Goal: Information Seeking & Learning: Learn about a topic

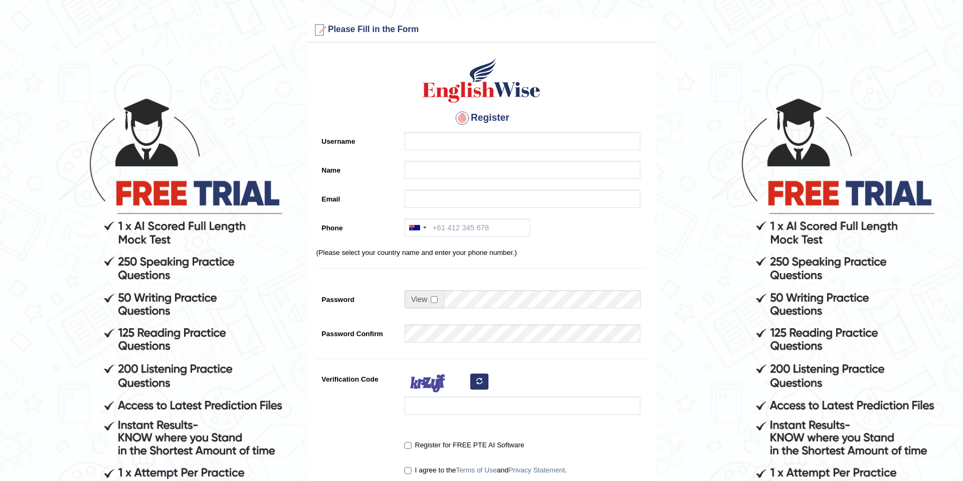
scroll to position [144, 0]
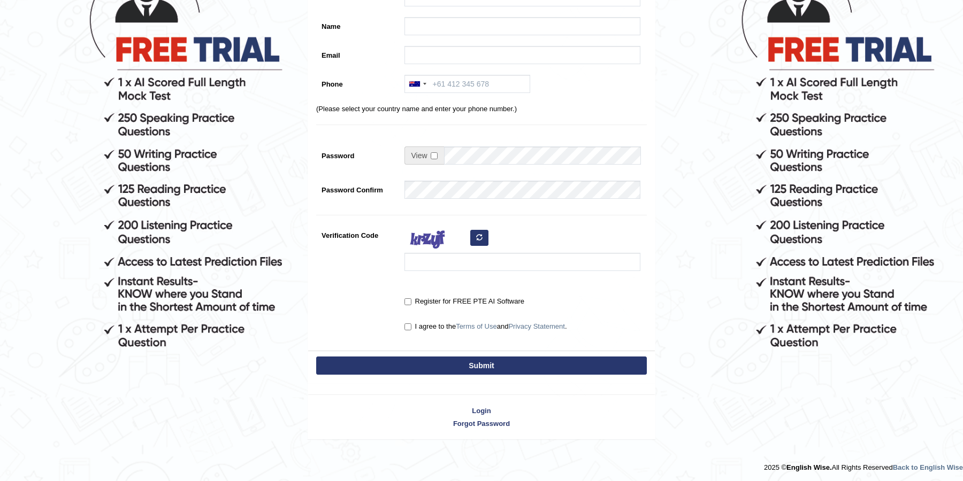
click at [478, 414] on div "Login Forgot Password" at bounding box center [482, 412] width 348 height 56
click at [481, 406] on link "Login" at bounding box center [481, 411] width 347 height 10
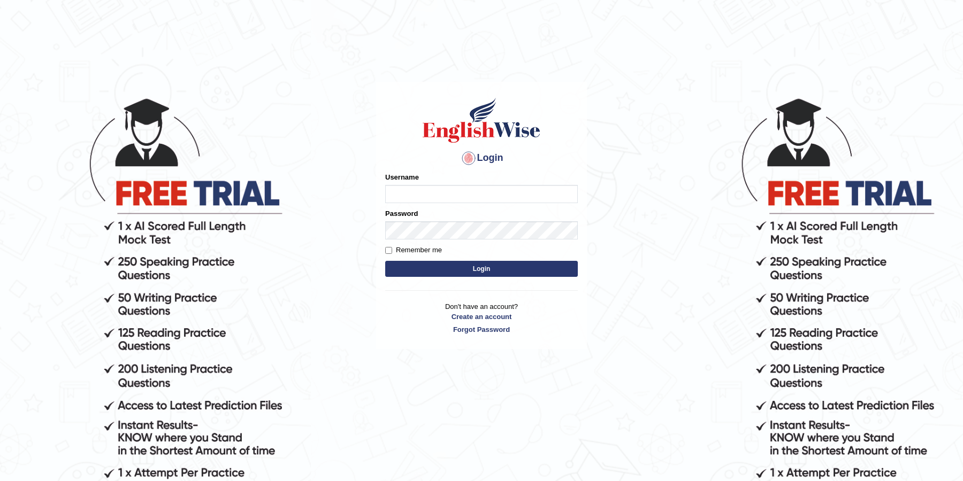
type input "JOLITA04"
click at [481, 259] on form "Please fix the following errors: Username JOLITA04 Password Remember me Login" at bounding box center [481, 226] width 193 height 108
click at [481, 264] on button "Login" at bounding box center [481, 269] width 193 height 16
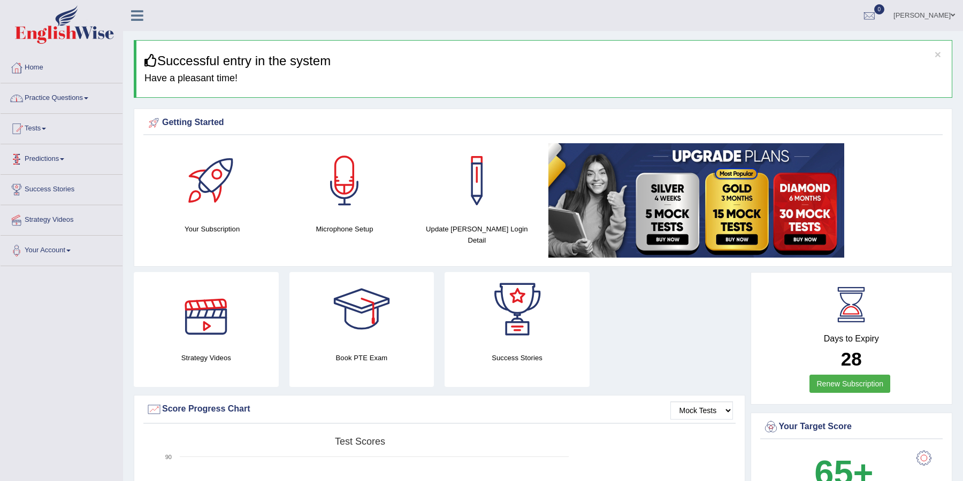
click at [79, 95] on link "Practice Questions" at bounding box center [62, 96] width 122 height 27
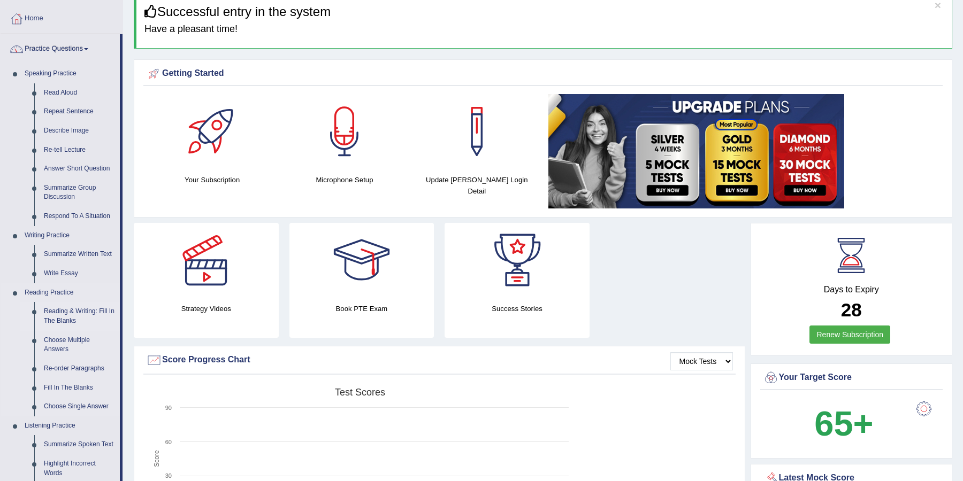
scroll to position [50, 0]
click at [71, 117] on link "Repeat Sentence" at bounding box center [79, 111] width 81 height 19
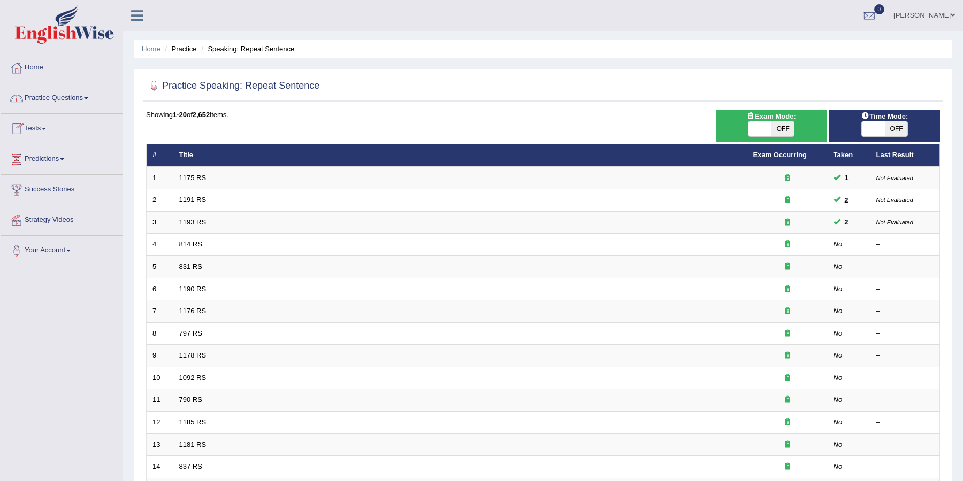
drag, startPoint x: 0, startPoint y: 0, endPoint x: 785, endPoint y: 128, distance: 795.1
click at [785, 128] on span "OFF" at bounding box center [782, 128] width 23 height 15
checkbox input "true"
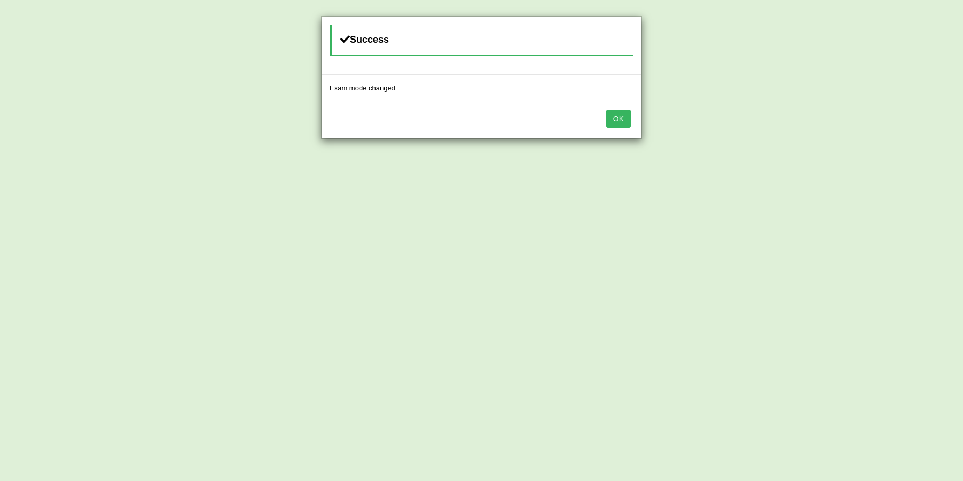
click at [613, 118] on button "OK" at bounding box center [618, 119] width 25 height 18
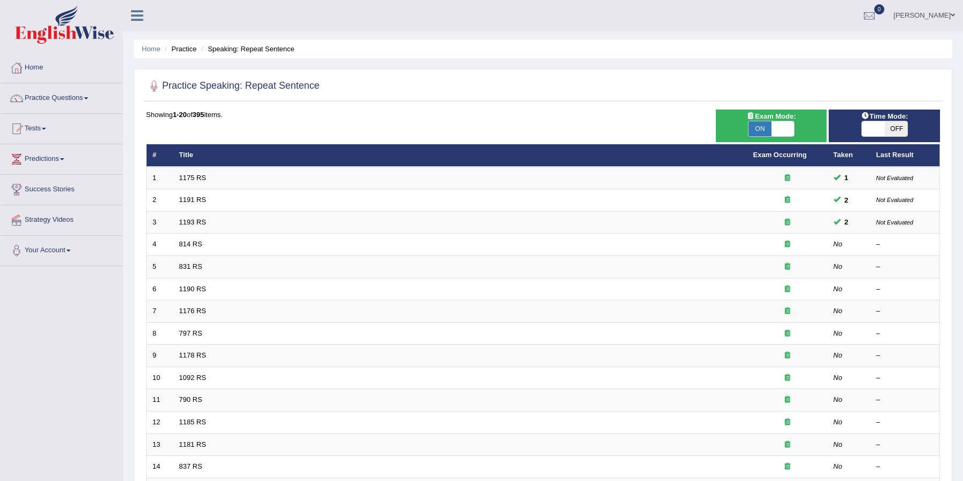
click at [894, 134] on span "OFF" at bounding box center [895, 128] width 23 height 15
checkbox input "true"
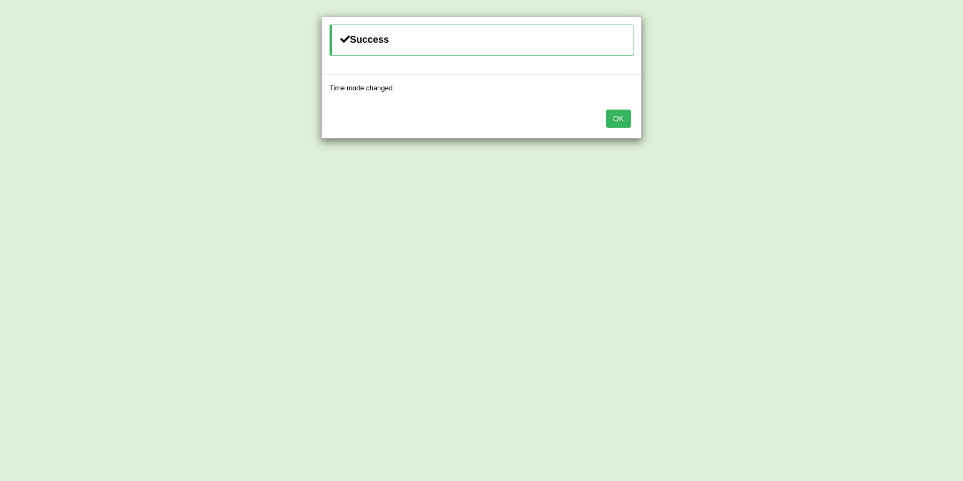
click at [617, 117] on button "OK" at bounding box center [618, 119] width 25 height 18
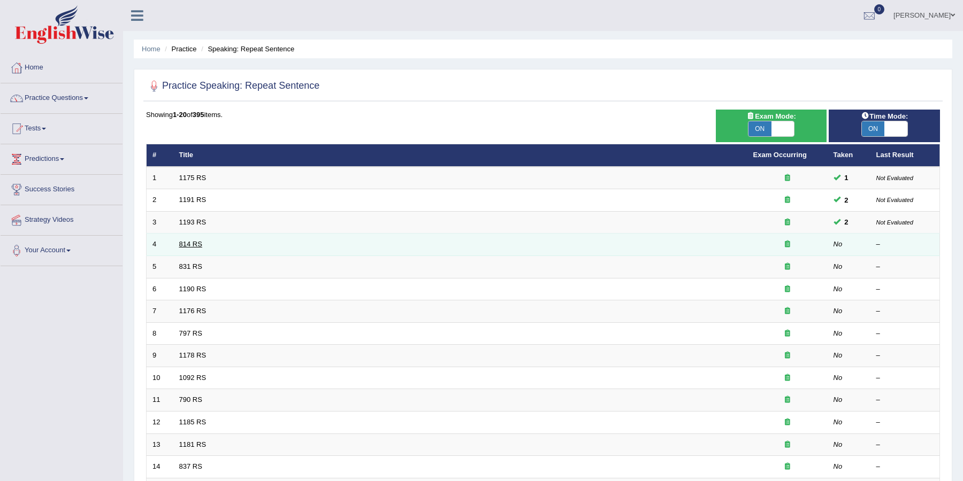
click at [186, 242] on link "814 RS" at bounding box center [190, 244] width 23 height 8
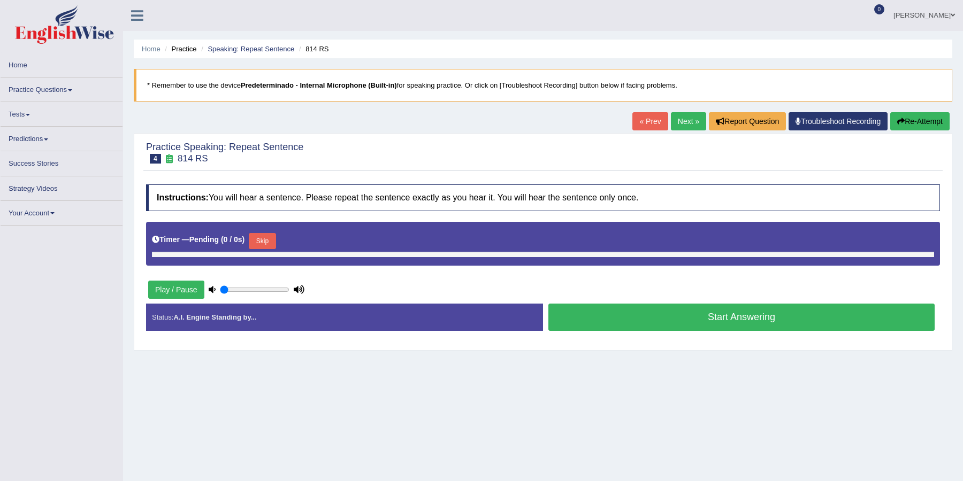
type input "0.45"
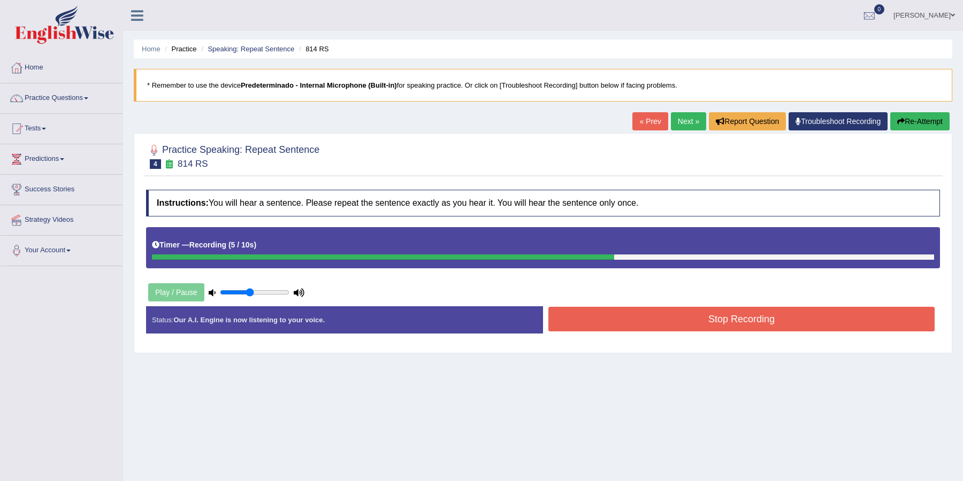
click at [726, 311] on button "Stop Recording" at bounding box center [741, 319] width 386 height 25
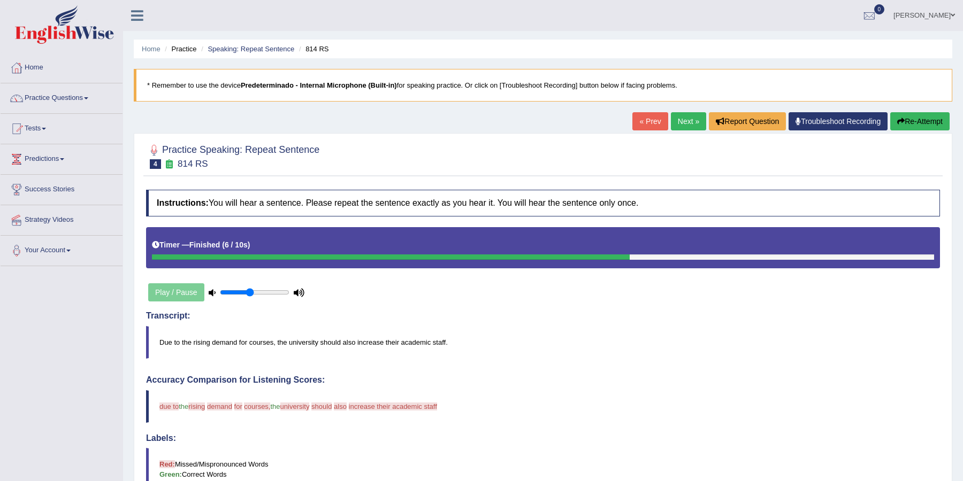
click at [680, 118] on link "Next »" at bounding box center [688, 121] width 35 height 18
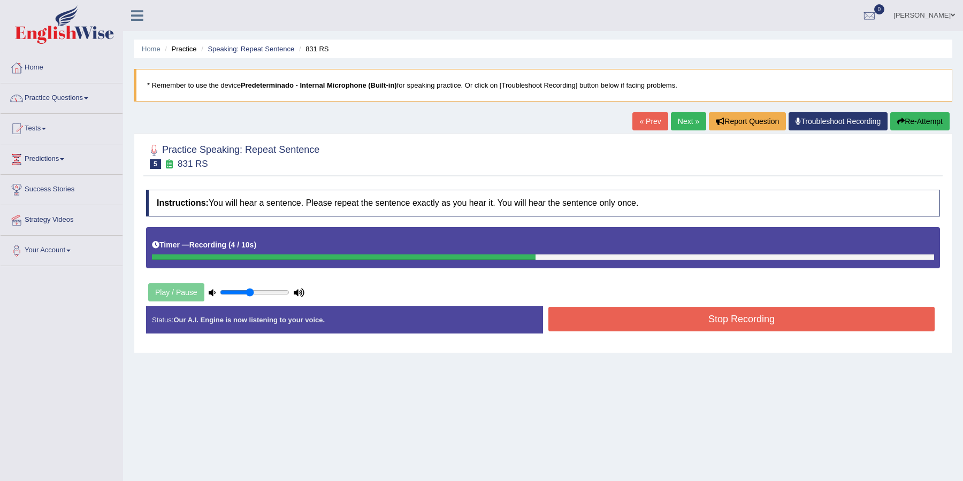
click at [738, 318] on button "Stop Recording" at bounding box center [741, 319] width 386 height 25
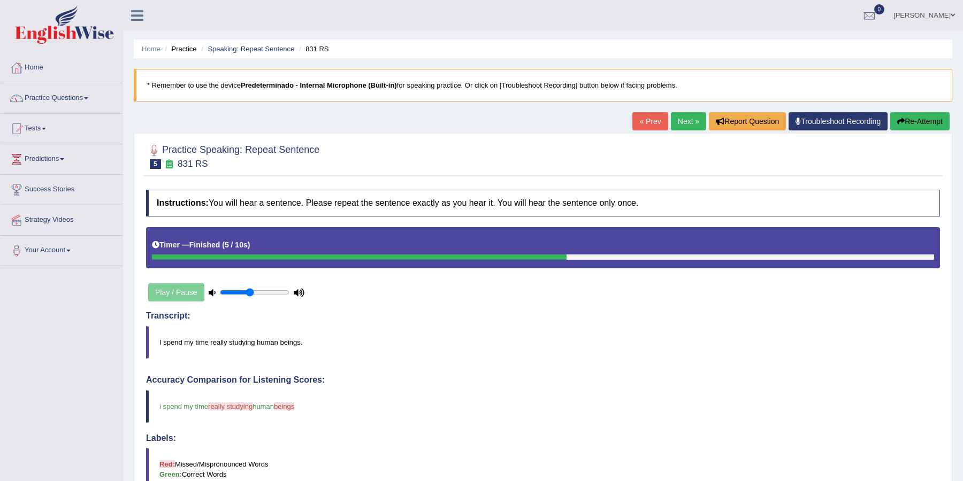
click at [681, 127] on link "Next »" at bounding box center [688, 121] width 35 height 18
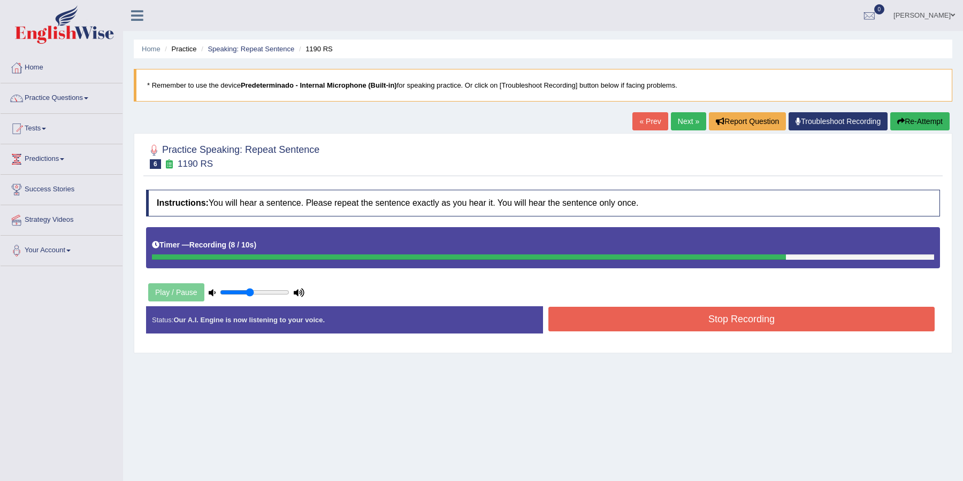
click at [715, 313] on button "Stop Recording" at bounding box center [741, 319] width 386 height 25
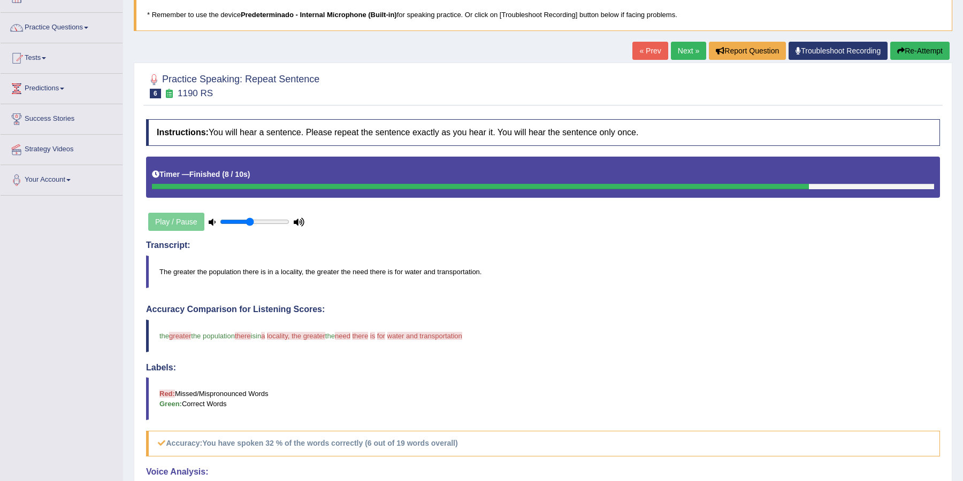
scroll to position [60, 0]
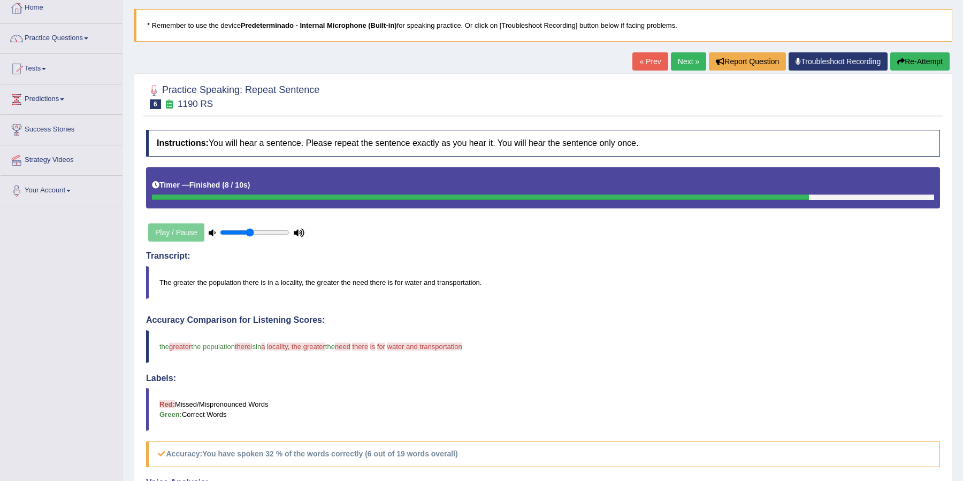
click at [675, 59] on link "Next »" at bounding box center [688, 61] width 35 height 18
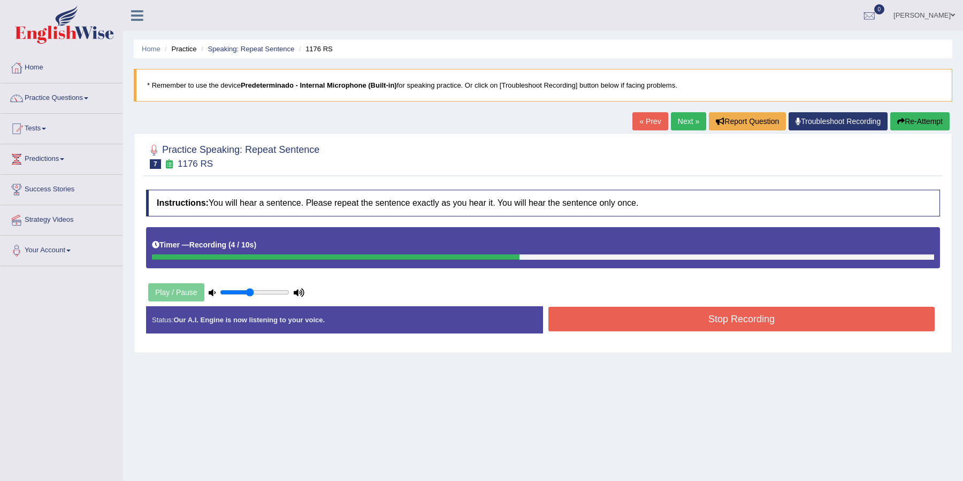
click at [752, 333] on div "Status: Our A.I. Engine is now listening to your voice. Start Answering Stop Re…" at bounding box center [543, 325] width 794 height 38
click at [753, 323] on button "Stop Recording" at bounding box center [741, 319] width 386 height 25
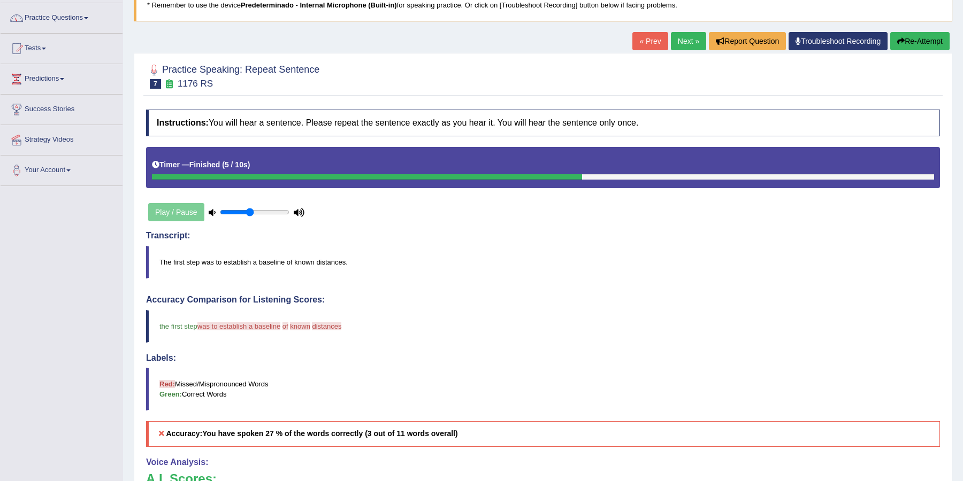
scroll to position [64, 0]
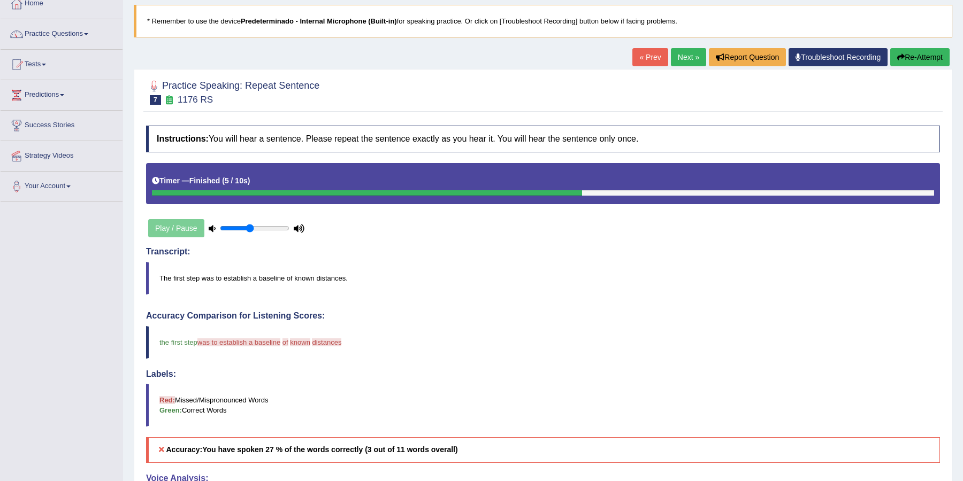
click at [687, 53] on link "Next »" at bounding box center [688, 57] width 35 height 18
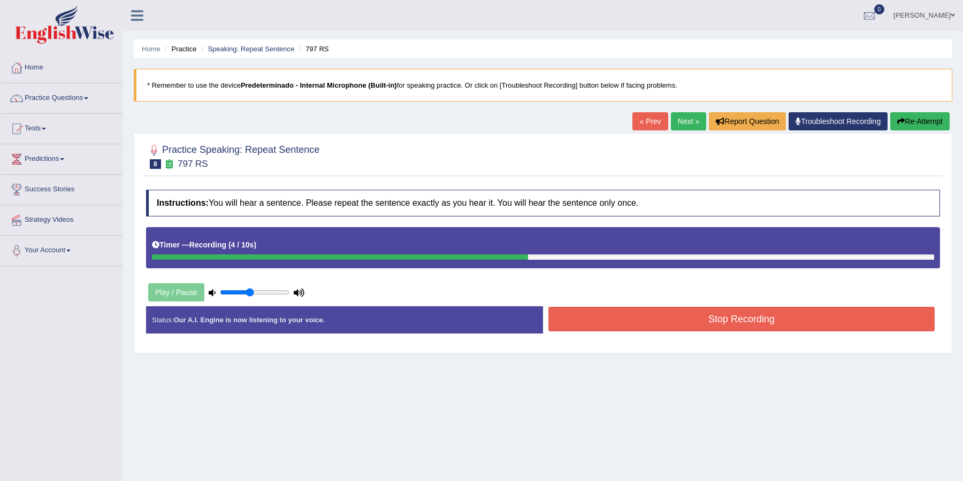
click at [704, 319] on button "Stop Recording" at bounding box center [741, 319] width 386 height 25
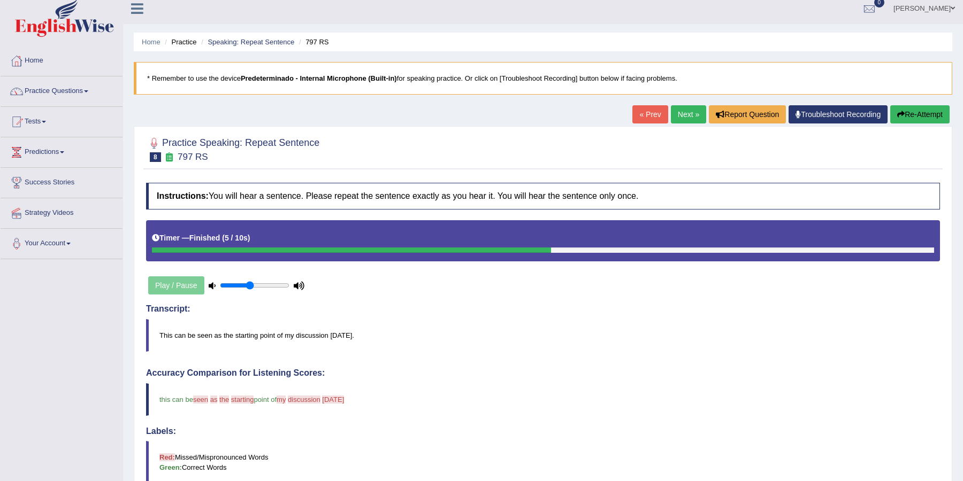
scroll to position [1, 0]
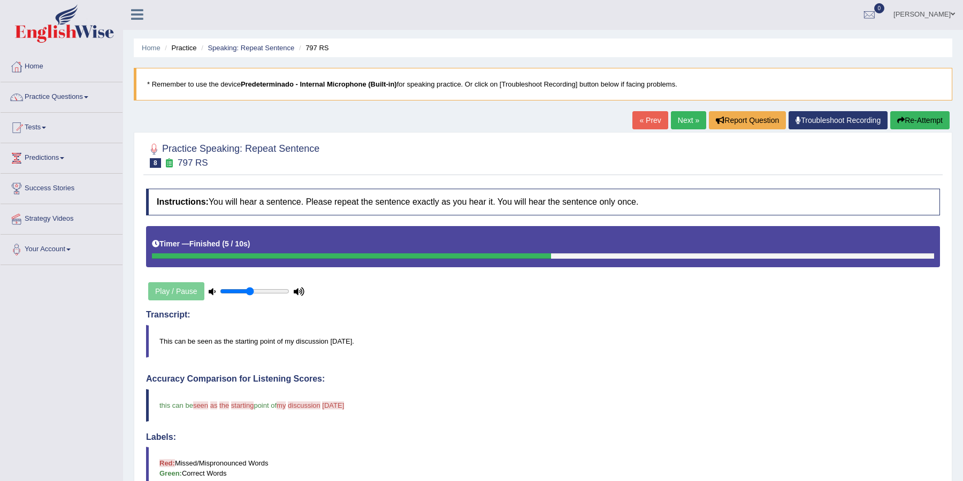
click at [685, 122] on link "Next »" at bounding box center [688, 120] width 35 height 18
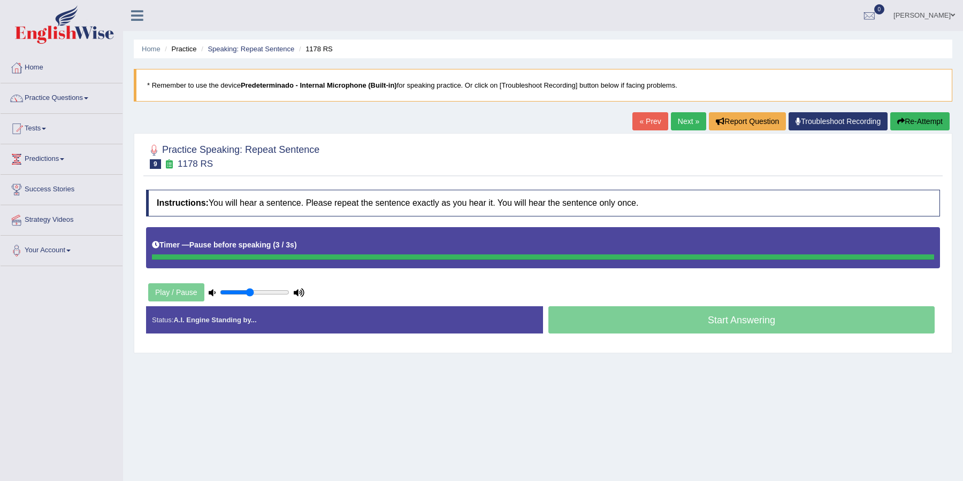
scroll to position [1, 0]
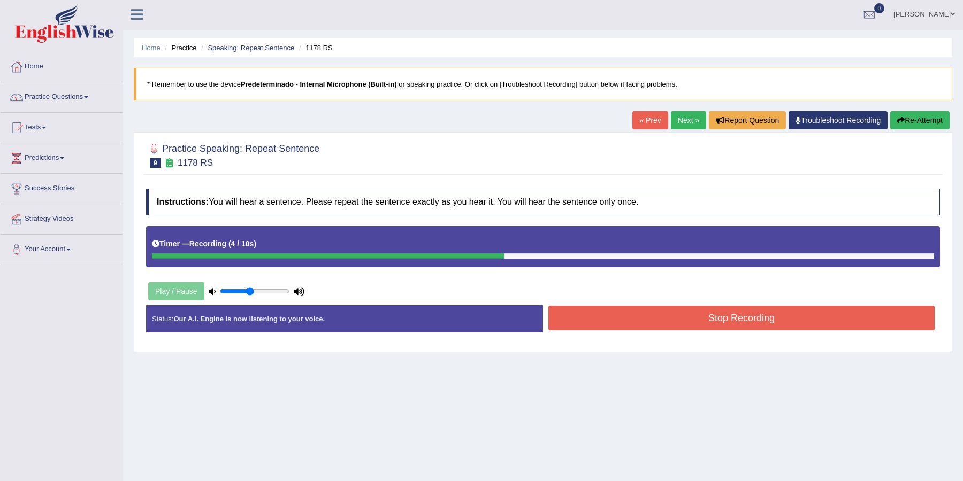
click at [722, 314] on button "Stop Recording" at bounding box center [741, 318] width 386 height 25
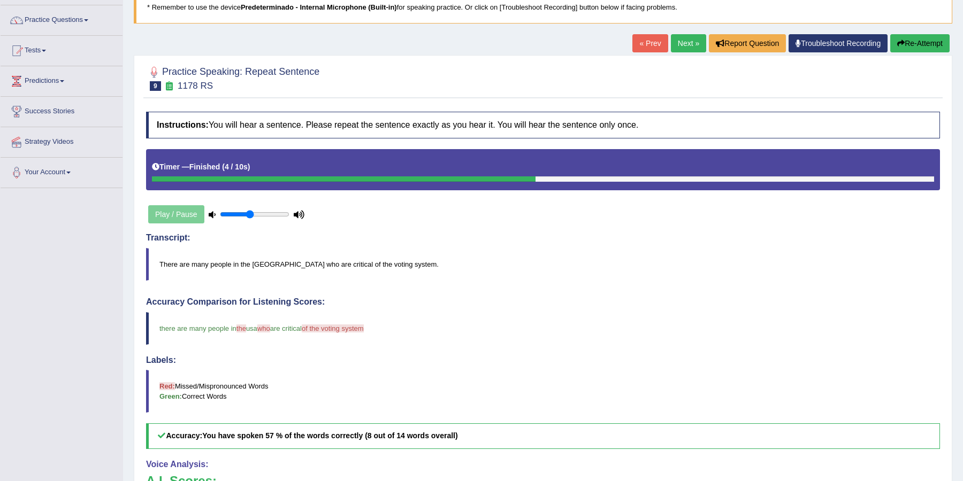
scroll to position [68, 0]
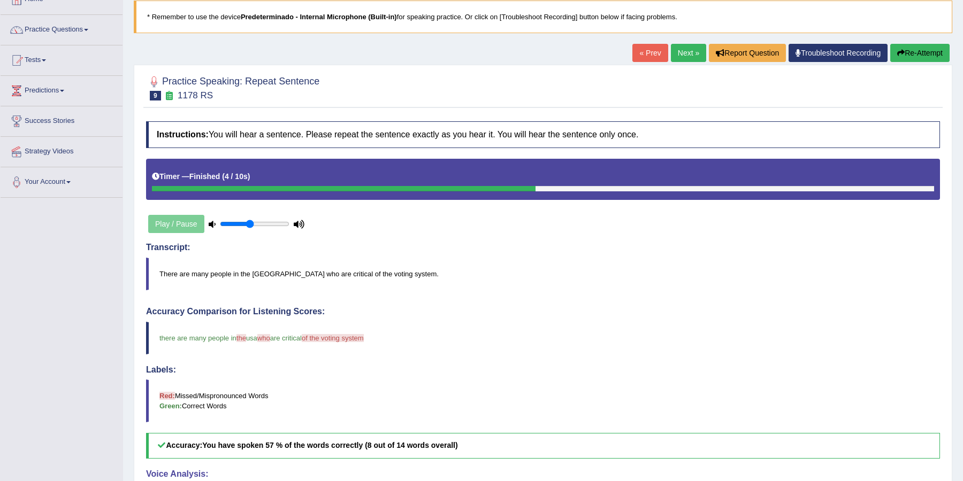
click at [678, 45] on link "Next »" at bounding box center [688, 53] width 35 height 18
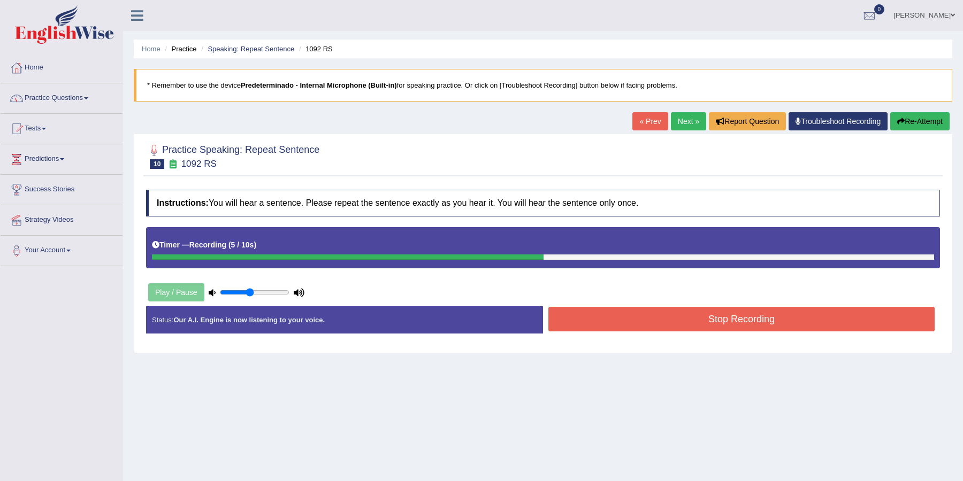
click at [694, 320] on button "Stop Recording" at bounding box center [741, 319] width 386 height 25
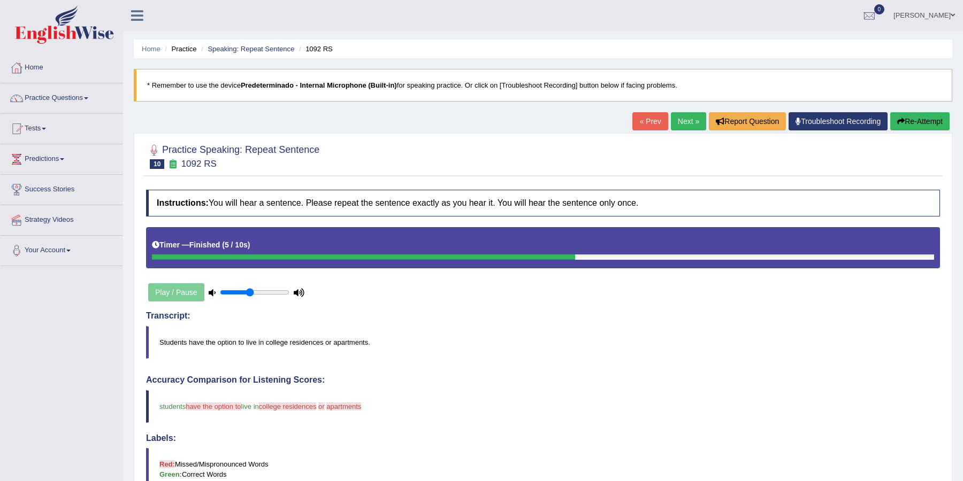
click at [678, 116] on link "Next »" at bounding box center [688, 121] width 35 height 18
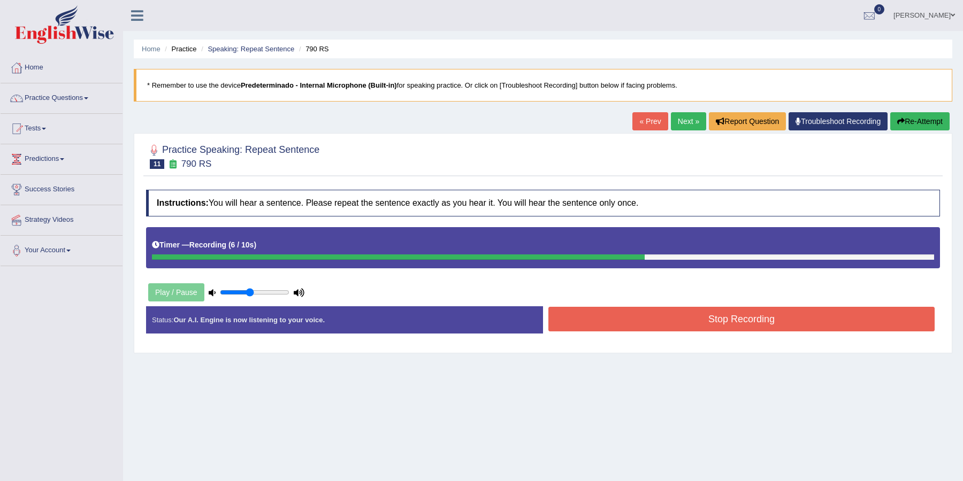
click at [705, 312] on button "Stop Recording" at bounding box center [741, 319] width 386 height 25
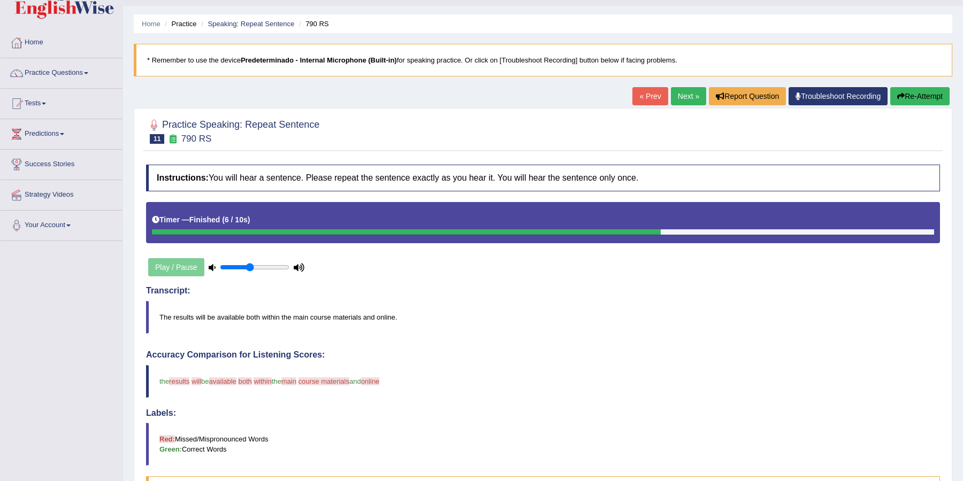
scroll to position [22, 0]
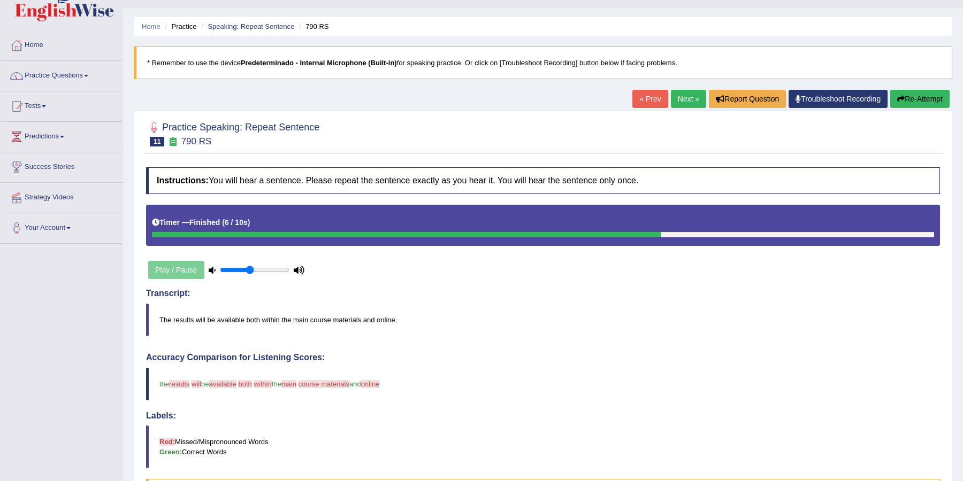
click at [685, 101] on link "Next »" at bounding box center [688, 99] width 35 height 18
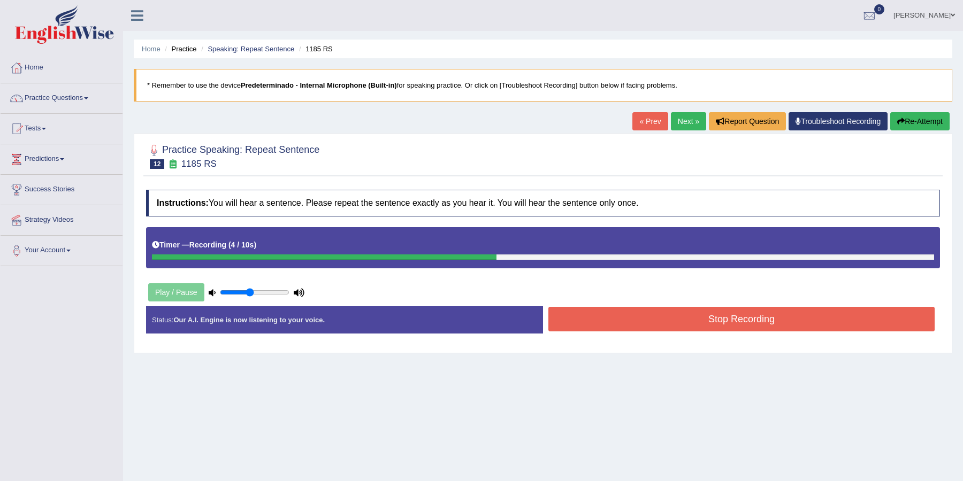
click at [761, 314] on button "Stop Recording" at bounding box center [741, 319] width 386 height 25
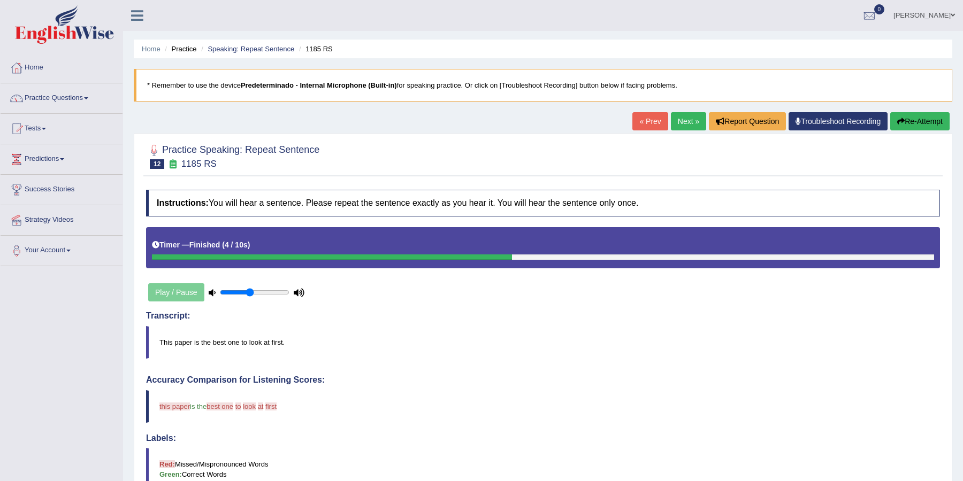
click at [671, 122] on link "Next »" at bounding box center [688, 121] width 35 height 18
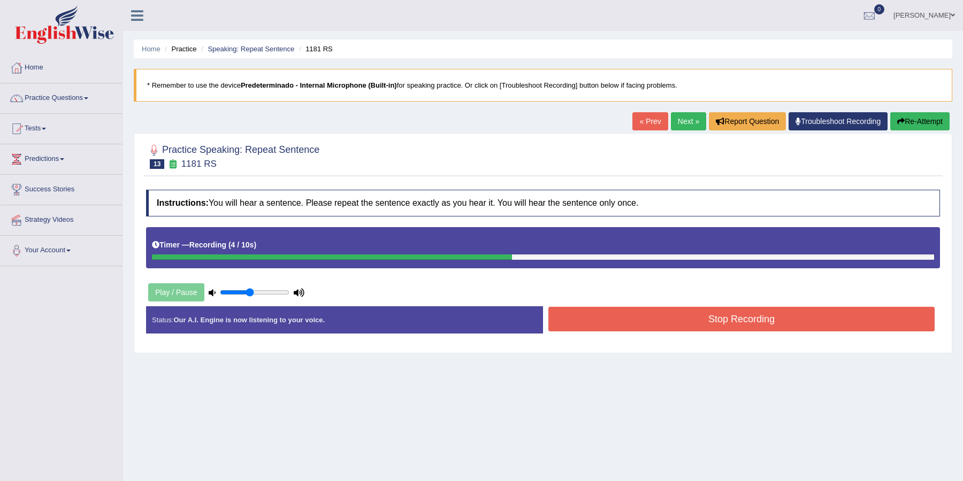
click at [748, 317] on button "Stop Recording" at bounding box center [741, 319] width 386 height 25
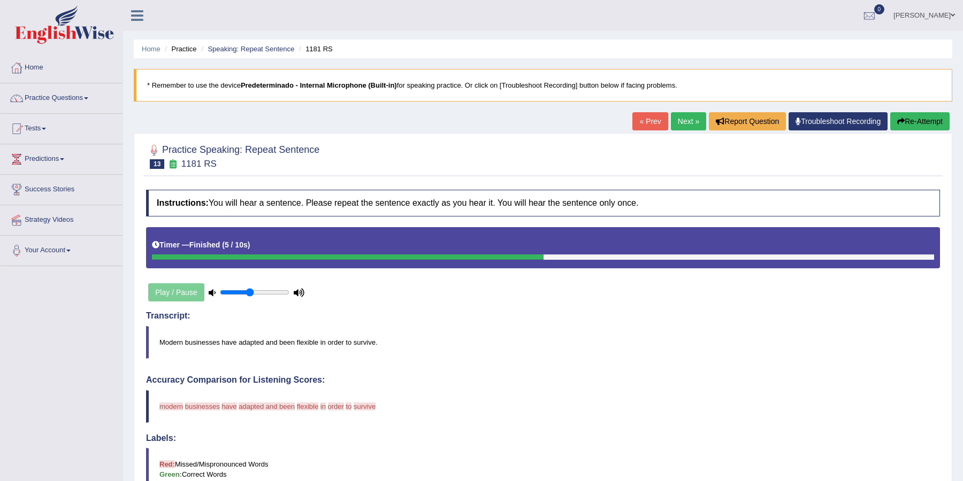
click at [682, 119] on link "Next »" at bounding box center [688, 121] width 35 height 18
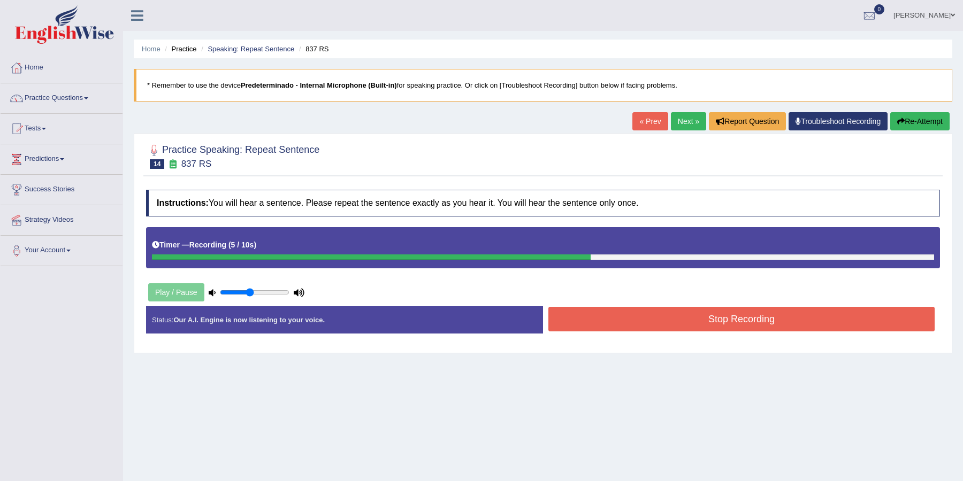
click at [674, 321] on button "Stop Recording" at bounding box center [741, 319] width 386 height 25
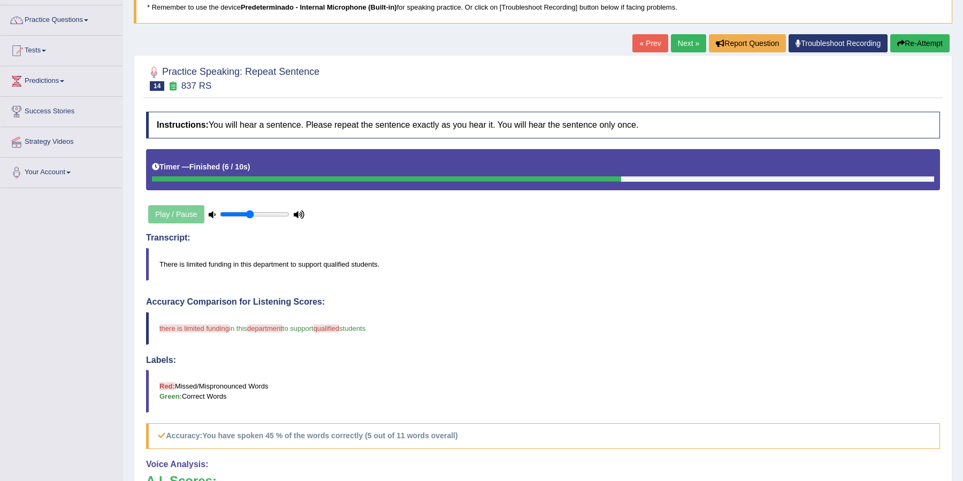
scroll to position [73, 0]
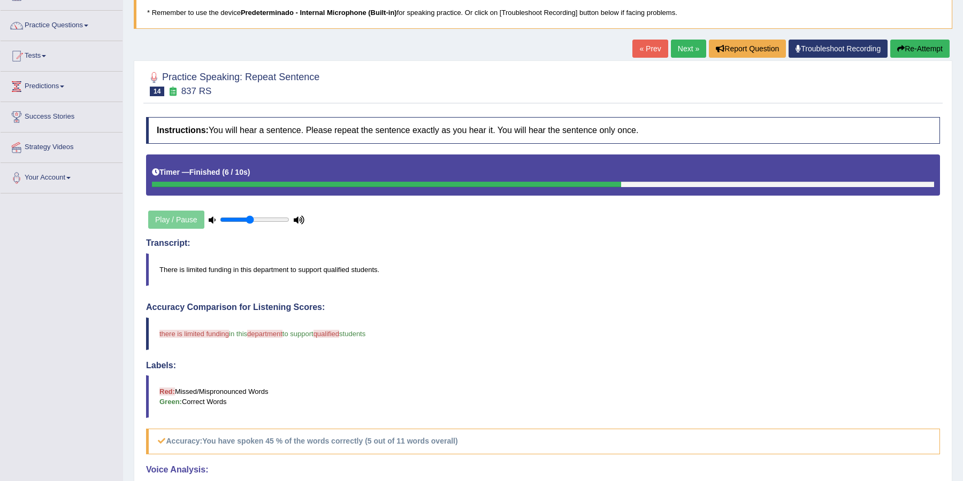
click at [687, 49] on link "Next »" at bounding box center [688, 49] width 35 height 18
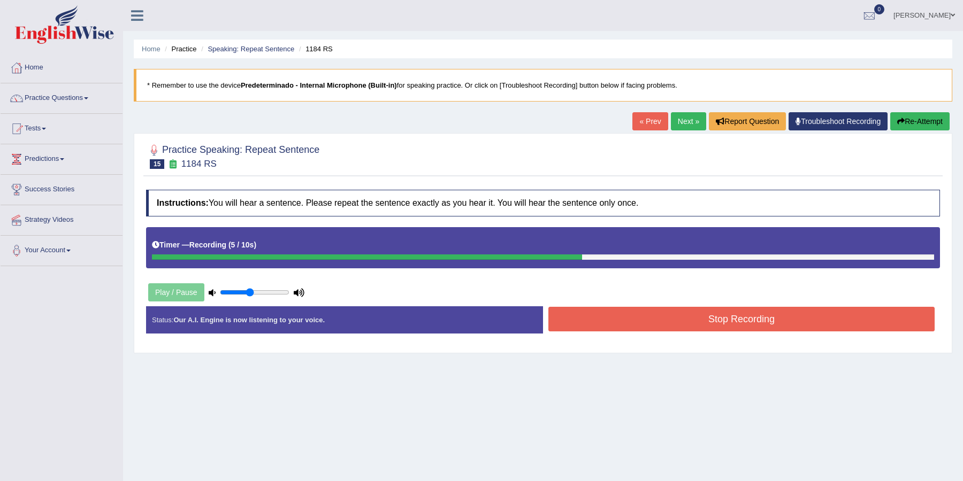
click at [693, 296] on div "Instructions: You will hear a sentence. Please repeat the sentence exactly as y…" at bounding box center [542, 266] width 799 height 163
click at [693, 308] on button "Stop Recording" at bounding box center [741, 319] width 386 height 25
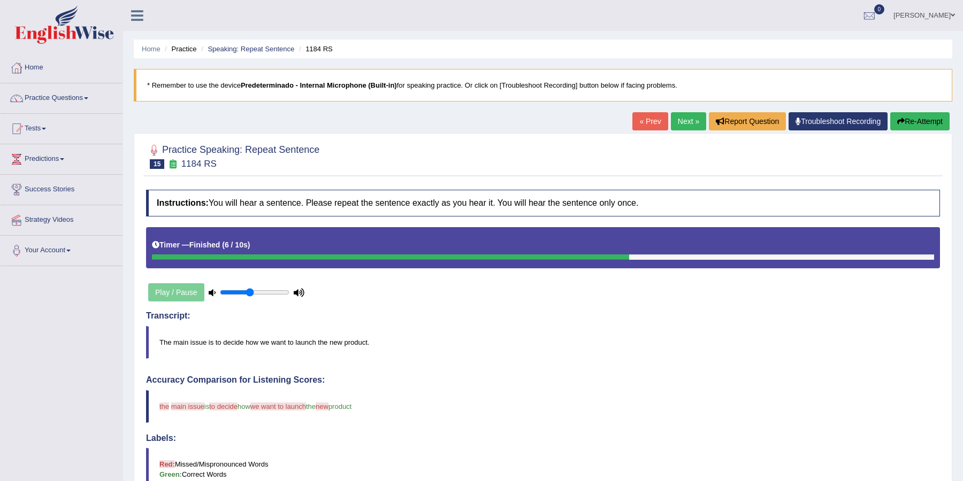
click at [693, 120] on link "Next »" at bounding box center [688, 121] width 35 height 18
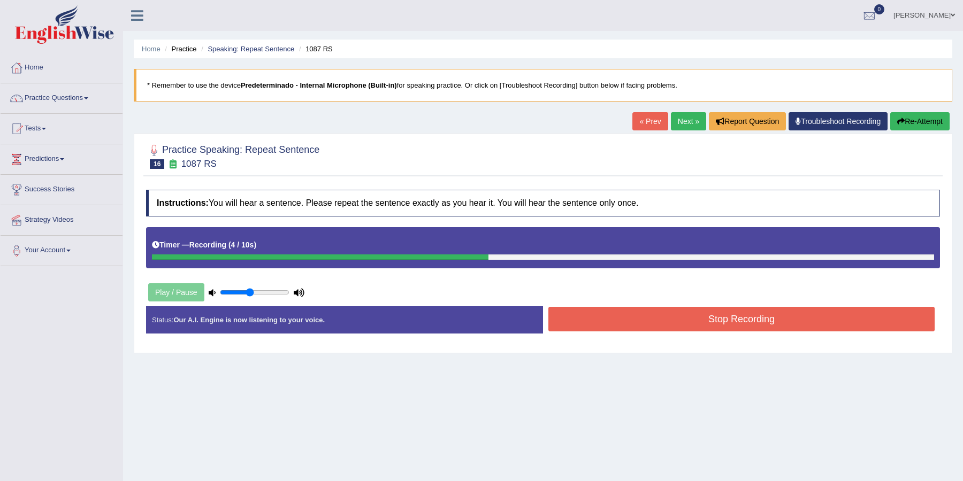
click at [725, 317] on button "Stop Recording" at bounding box center [741, 319] width 386 height 25
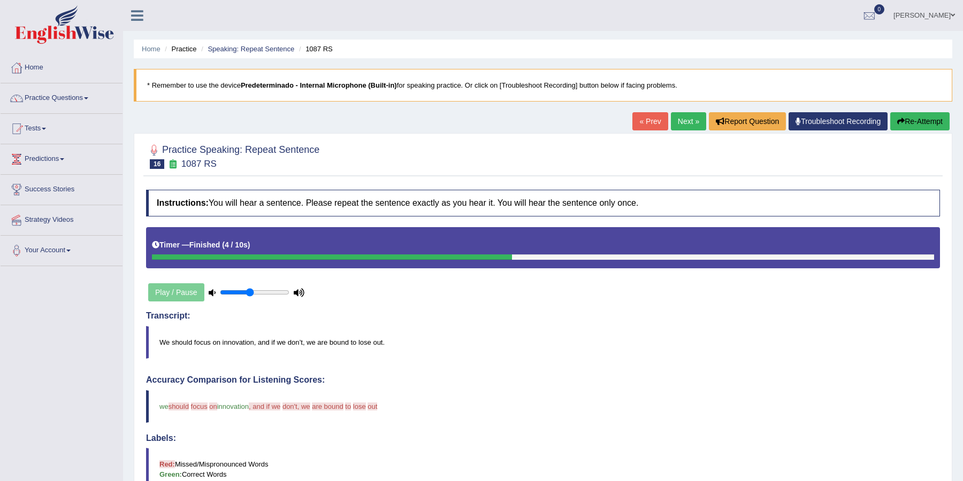
click at [685, 120] on link "Next »" at bounding box center [688, 121] width 35 height 18
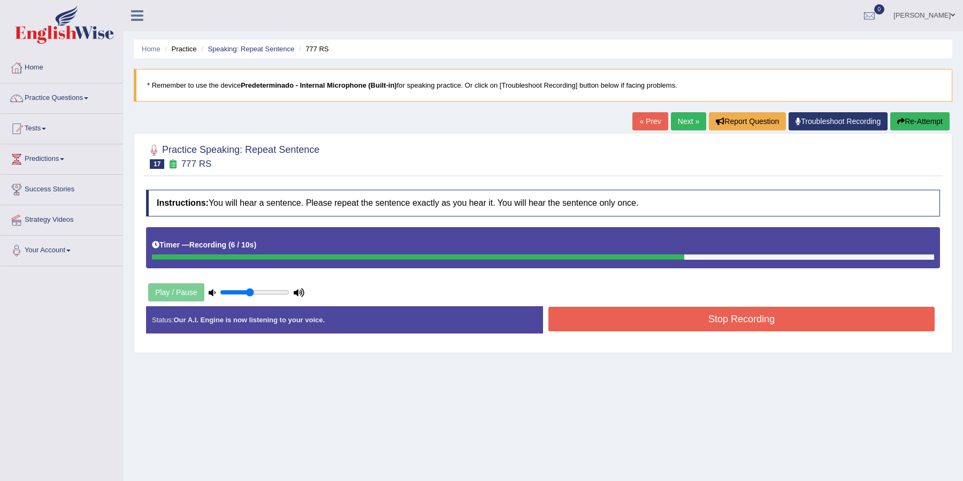
click at [696, 321] on button "Stop Recording" at bounding box center [741, 319] width 386 height 25
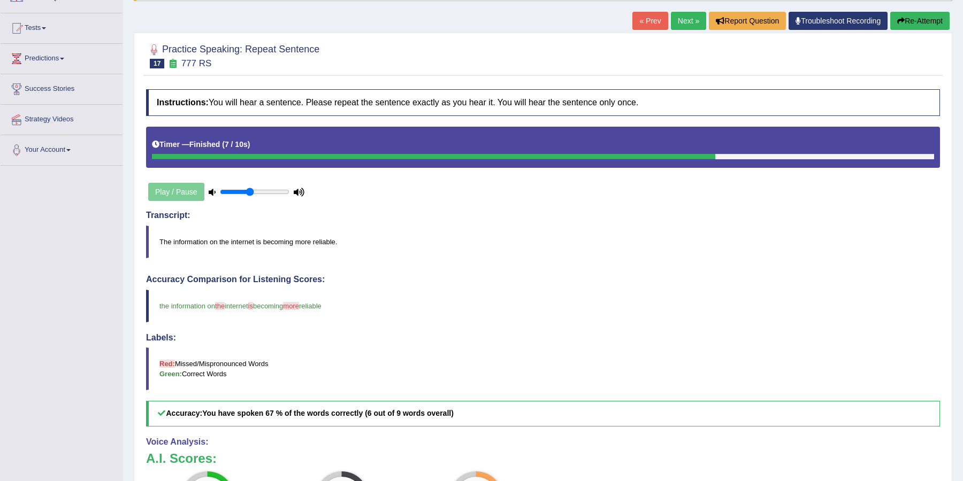
scroll to position [95, 0]
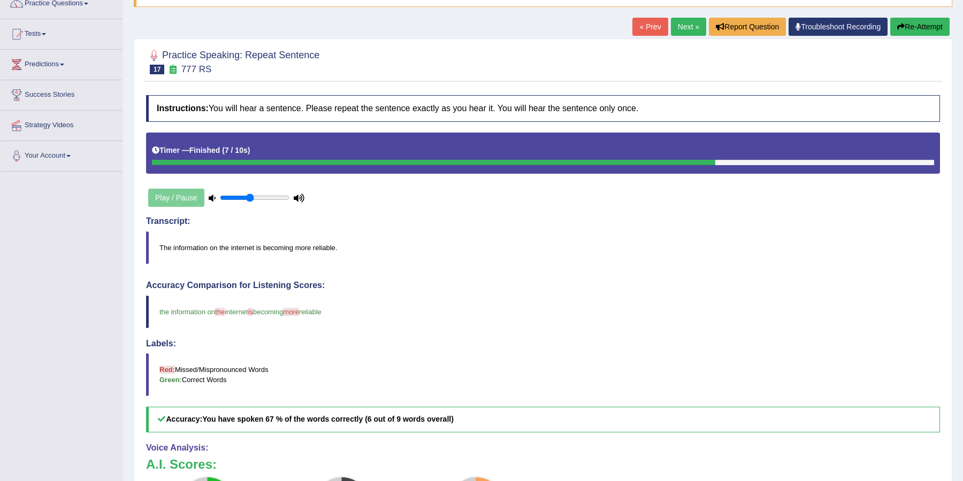
click at [696, 16] on div "Home Practice Speaking: Repeat Sentence 777 RS * Remember to use the device Pre…" at bounding box center [543, 275] width 840 height 741
click at [693, 24] on link "Next »" at bounding box center [688, 27] width 35 height 18
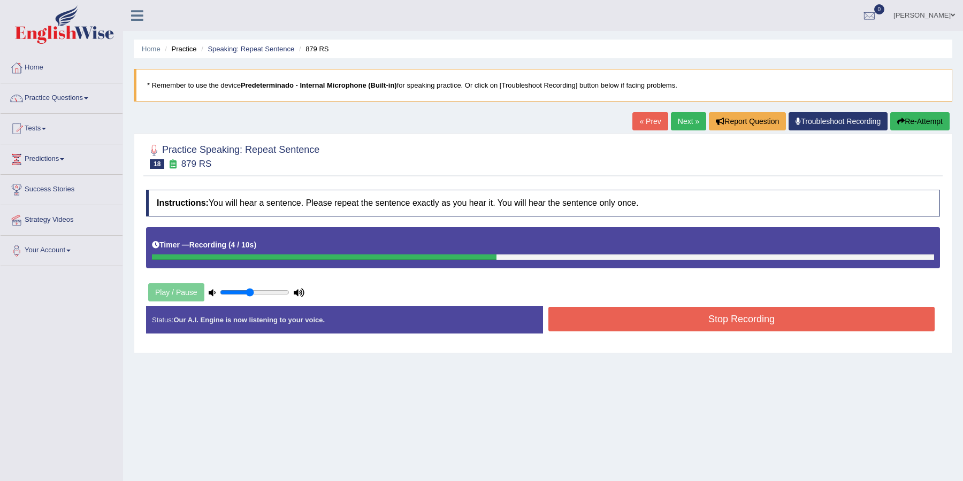
click at [745, 333] on div "Status: Our A.I. Engine is now listening to your voice. Start Answering Stop Re…" at bounding box center [543, 325] width 794 height 38
click at [745, 323] on button "Stop Recording" at bounding box center [741, 319] width 386 height 25
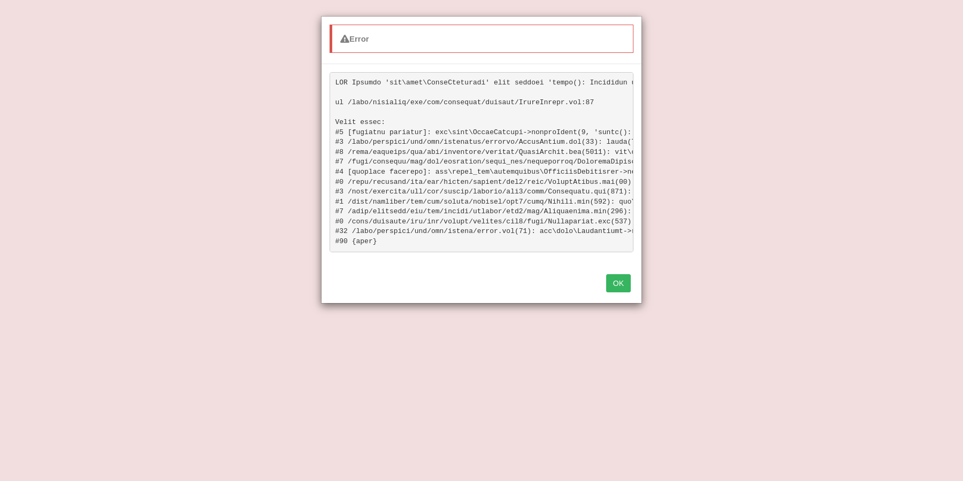
click at [616, 282] on button "OK" at bounding box center [618, 283] width 25 height 18
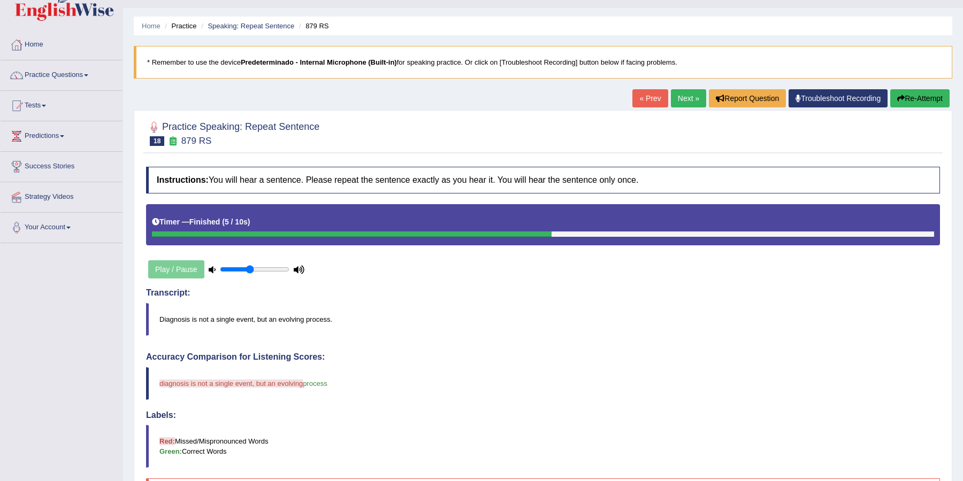
scroll to position [18, 0]
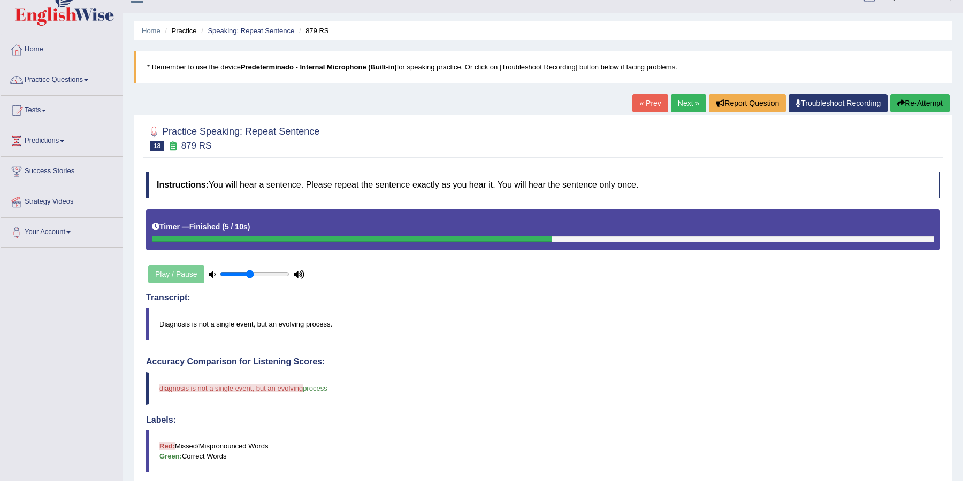
click at [923, 101] on button "Re-Attempt" at bounding box center [919, 103] width 59 height 18
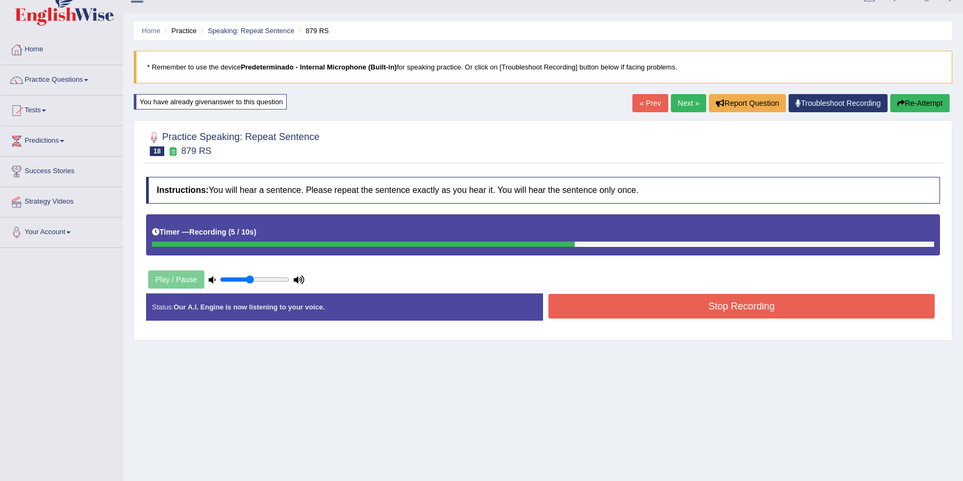
click at [589, 297] on button "Stop Recording" at bounding box center [741, 306] width 386 height 25
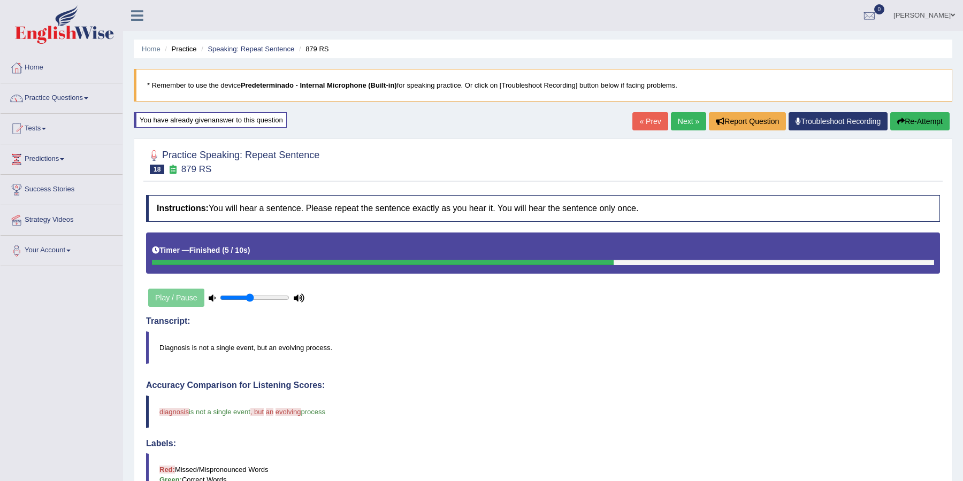
click at [685, 119] on link "Next »" at bounding box center [688, 121] width 35 height 18
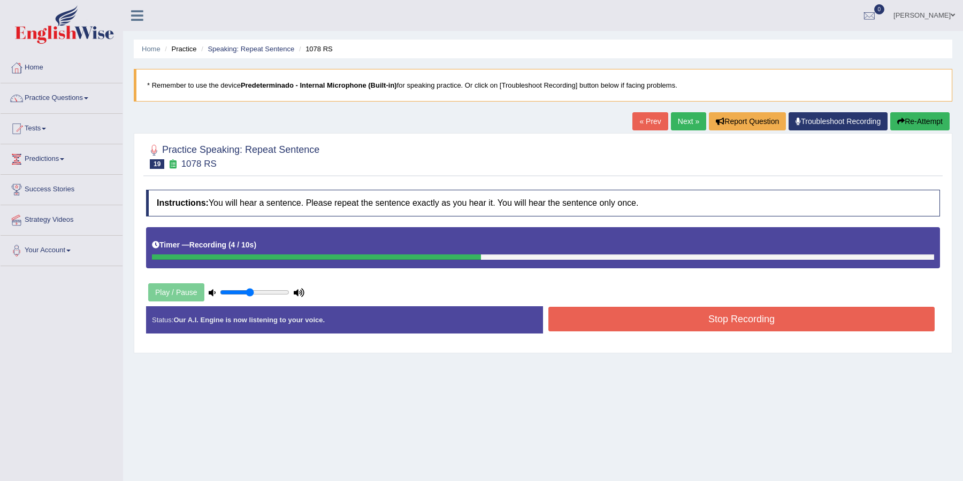
click at [717, 312] on button "Stop Recording" at bounding box center [741, 319] width 386 height 25
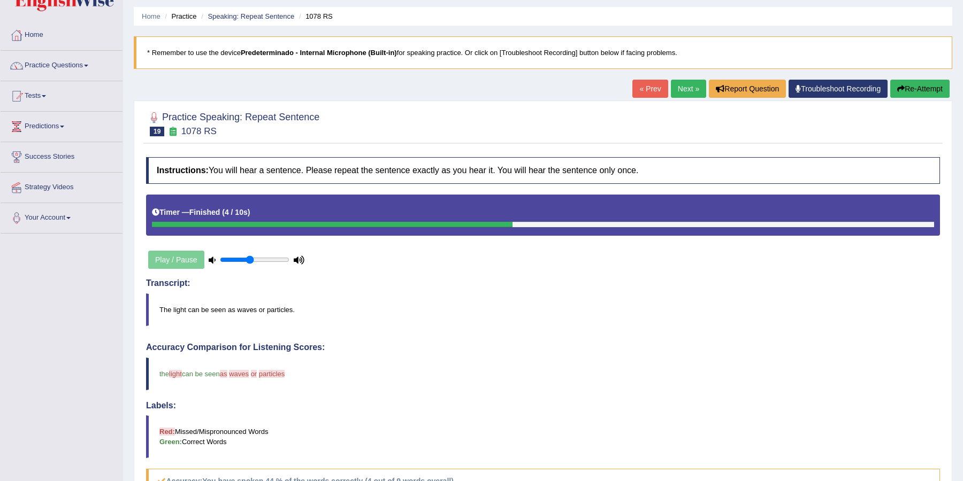
scroll to position [17, 0]
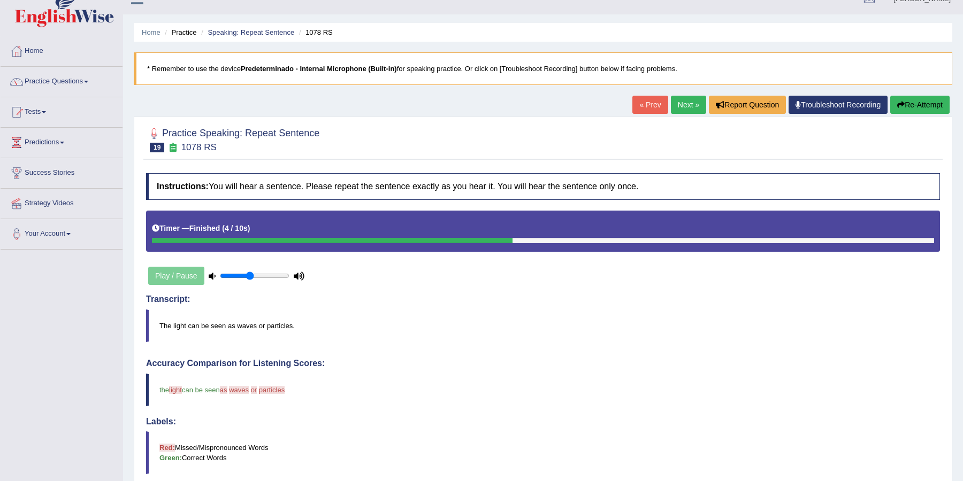
click at [682, 104] on link "Next »" at bounding box center [688, 105] width 35 height 18
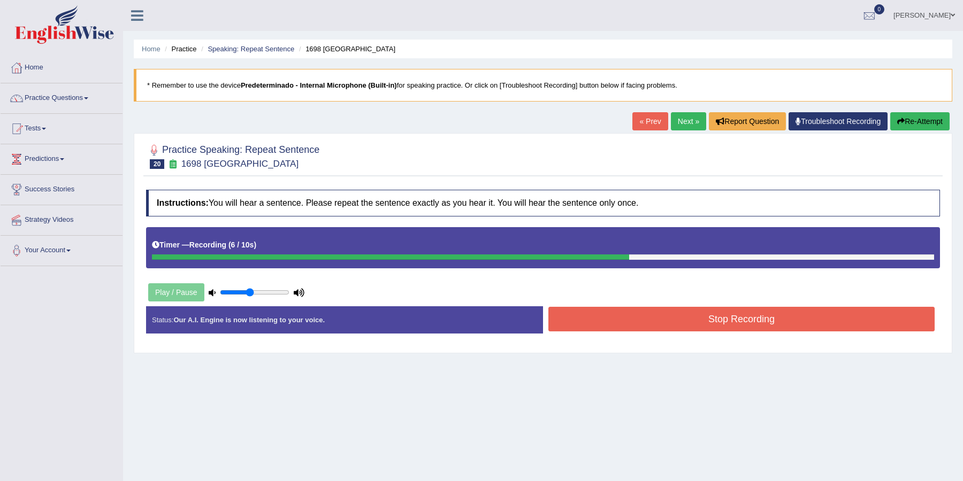
click at [706, 326] on button "Stop Recording" at bounding box center [741, 319] width 386 height 25
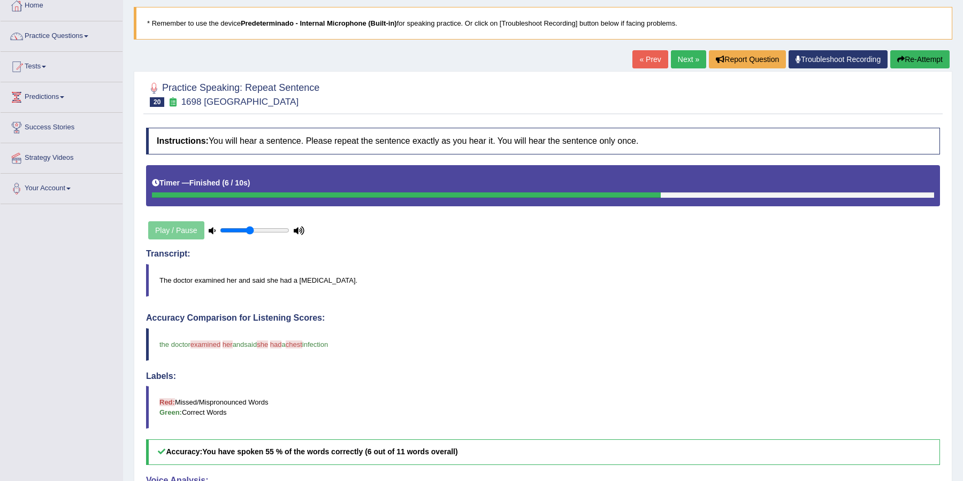
scroll to position [62, 0]
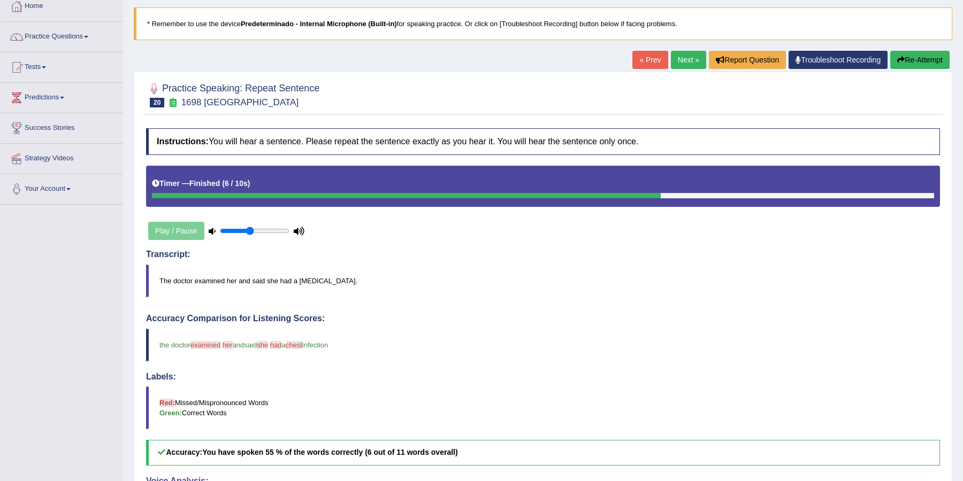
click at [684, 60] on link "Next »" at bounding box center [688, 60] width 35 height 18
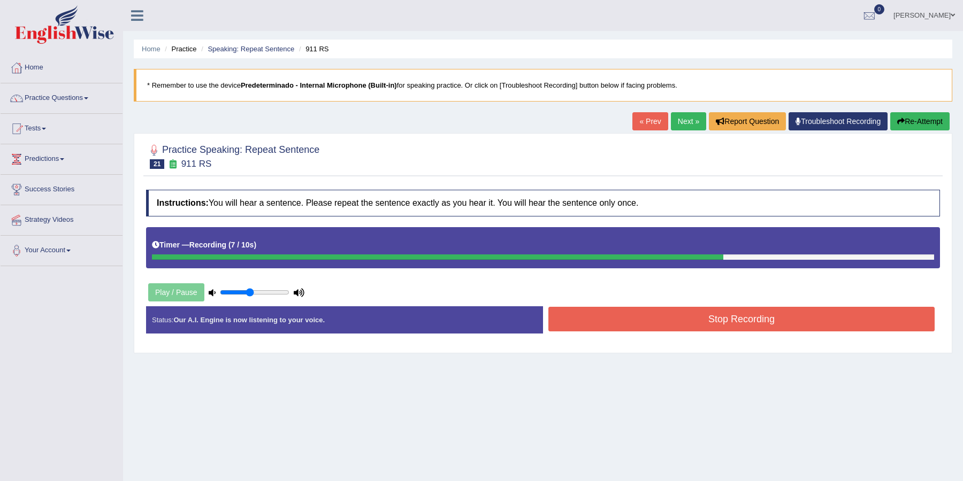
click at [737, 320] on button "Stop Recording" at bounding box center [741, 319] width 386 height 25
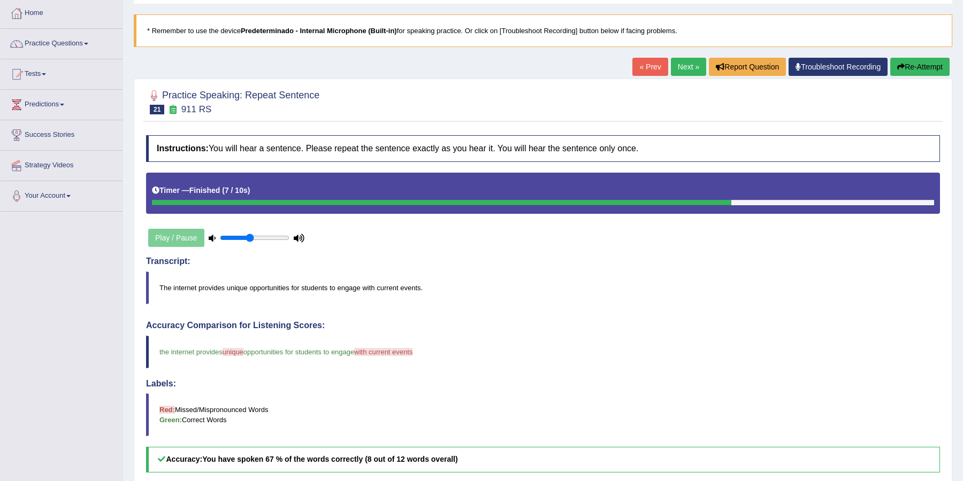
scroll to position [21, 0]
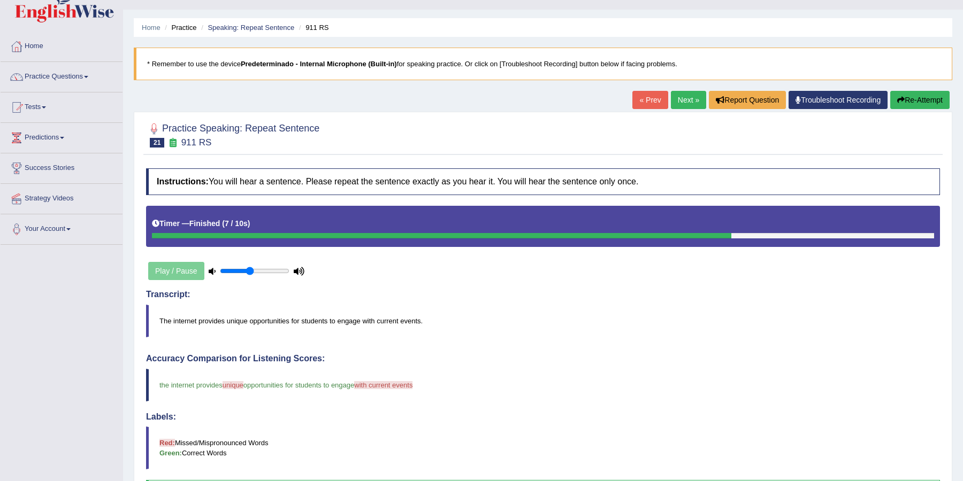
click at [691, 96] on link "Next »" at bounding box center [688, 100] width 35 height 18
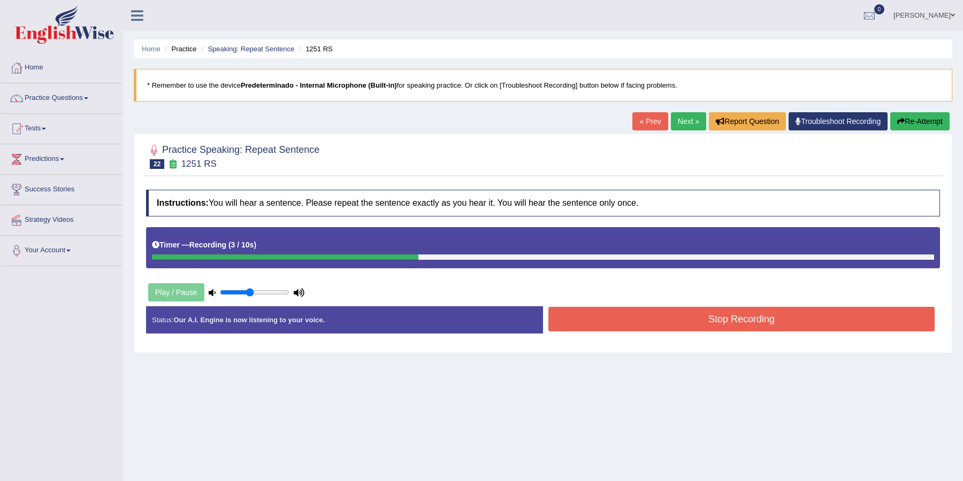
click at [706, 324] on button "Stop Recording" at bounding box center [741, 319] width 386 height 25
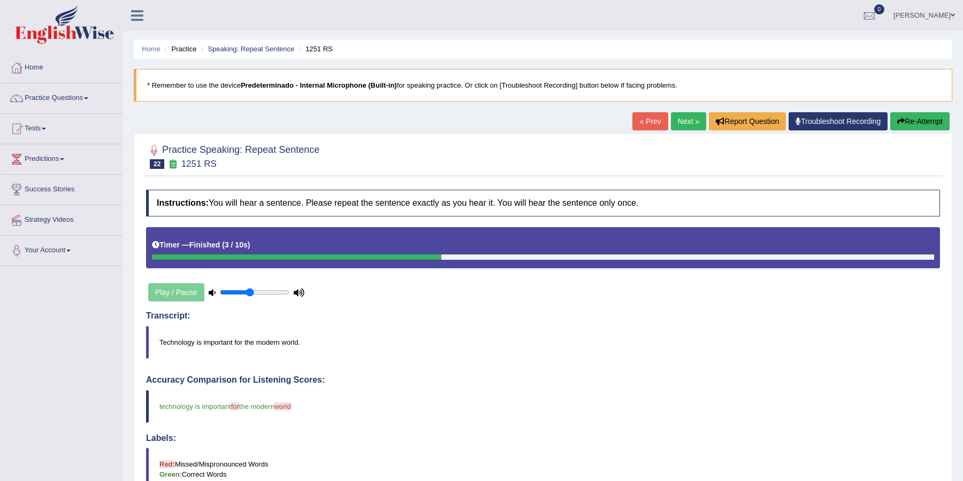
click at [687, 120] on link "Next »" at bounding box center [688, 121] width 35 height 18
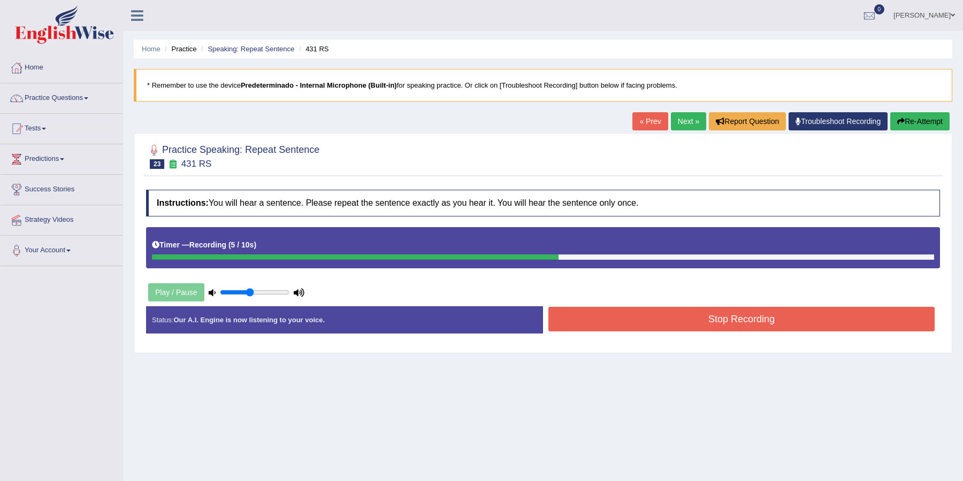
click at [745, 315] on button "Stop Recording" at bounding box center [741, 319] width 386 height 25
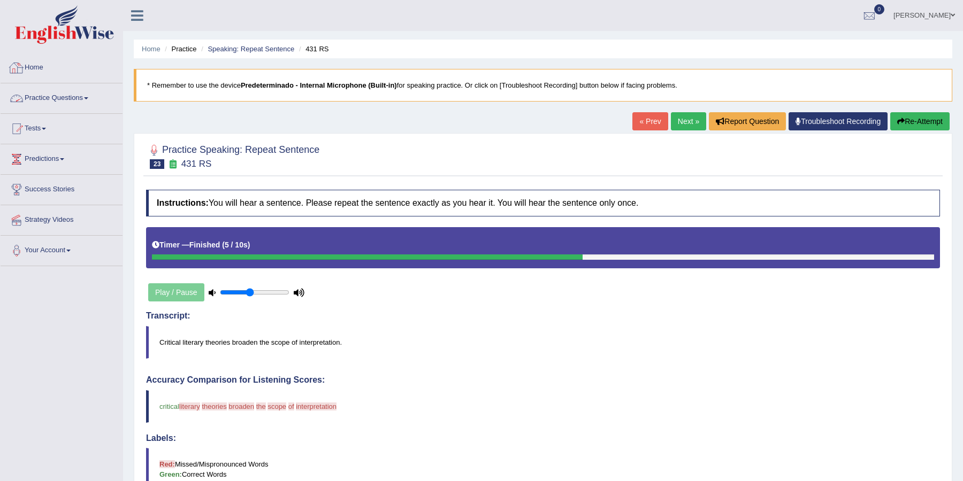
click at [72, 94] on link "Practice Questions" at bounding box center [62, 96] width 122 height 27
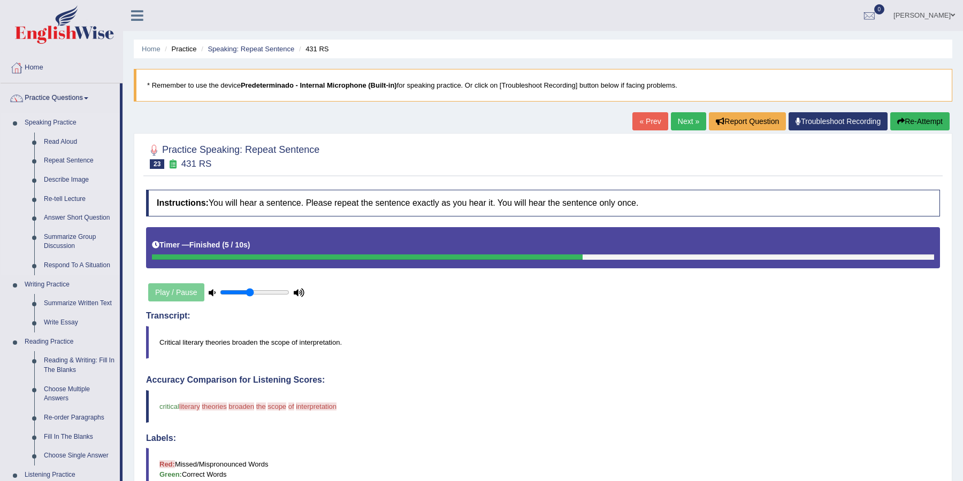
click at [70, 185] on link "Describe Image" at bounding box center [79, 180] width 81 height 19
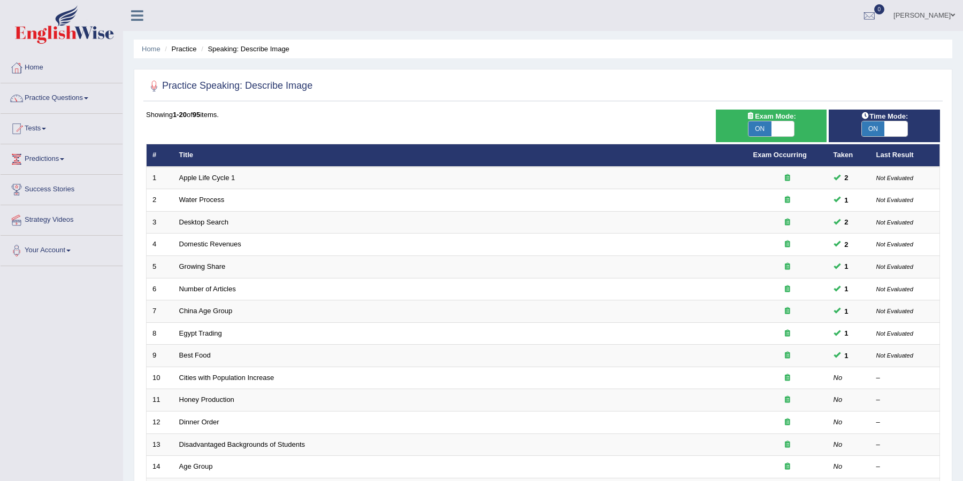
click at [767, 127] on span "ON" at bounding box center [759, 128] width 23 height 15
checkbox input "false"
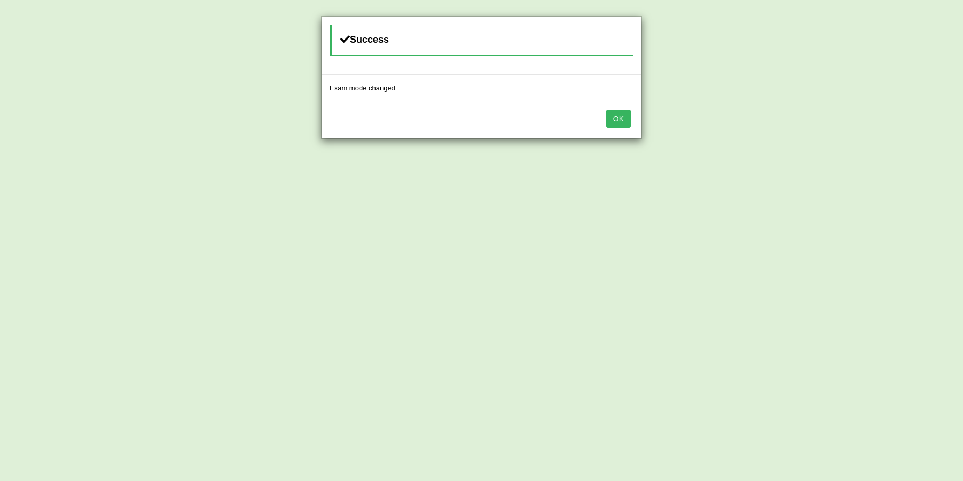
click at [624, 110] on button "OK" at bounding box center [618, 119] width 25 height 18
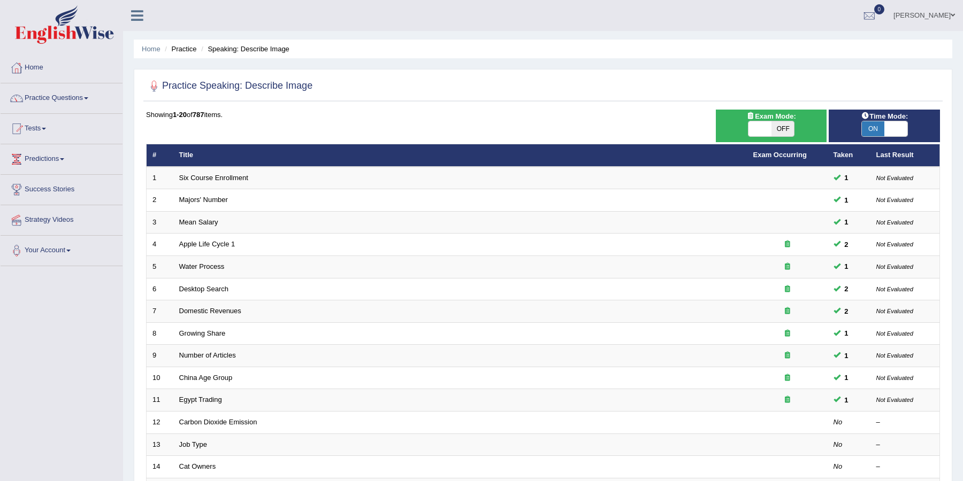
click at [884, 131] on span "ON" at bounding box center [873, 128] width 23 height 15
checkbox input "false"
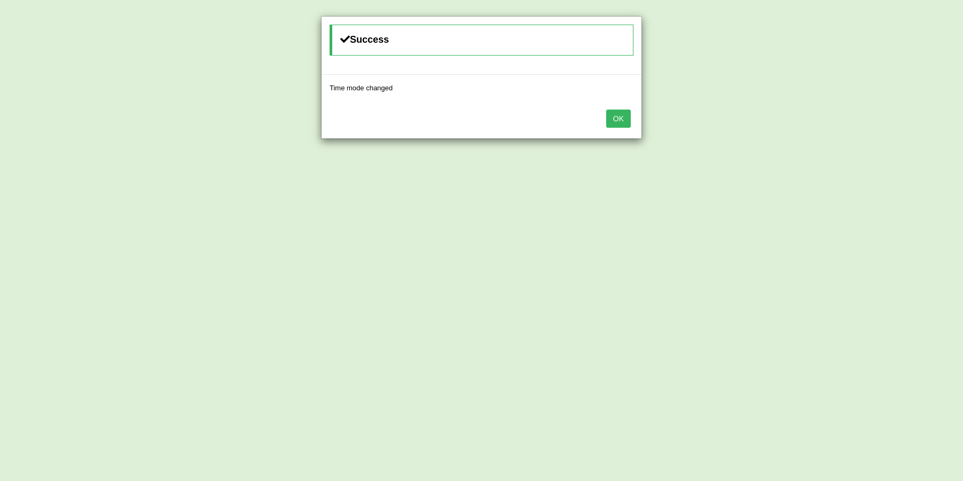
click at [620, 113] on button "OK" at bounding box center [618, 119] width 25 height 18
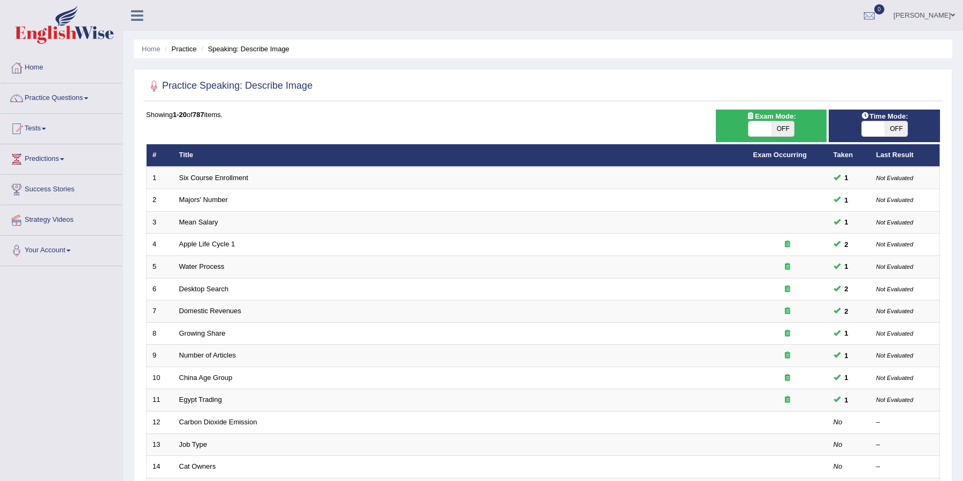
click at [784, 129] on span "OFF" at bounding box center [782, 128] width 23 height 15
checkbox input "true"
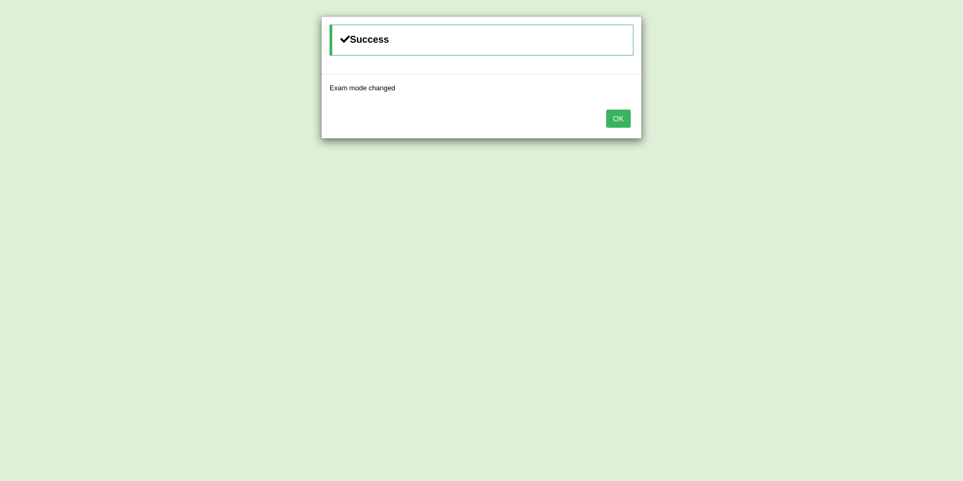
click at [891, 128] on div "Success Exam mode changed OK" at bounding box center [481, 240] width 963 height 481
click at [625, 105] on div "OK" at bounding box center [481, 119] width 320 height 37
click at [622, 111] on button "OK" at bounding box center [618, 119] width 25 height 18
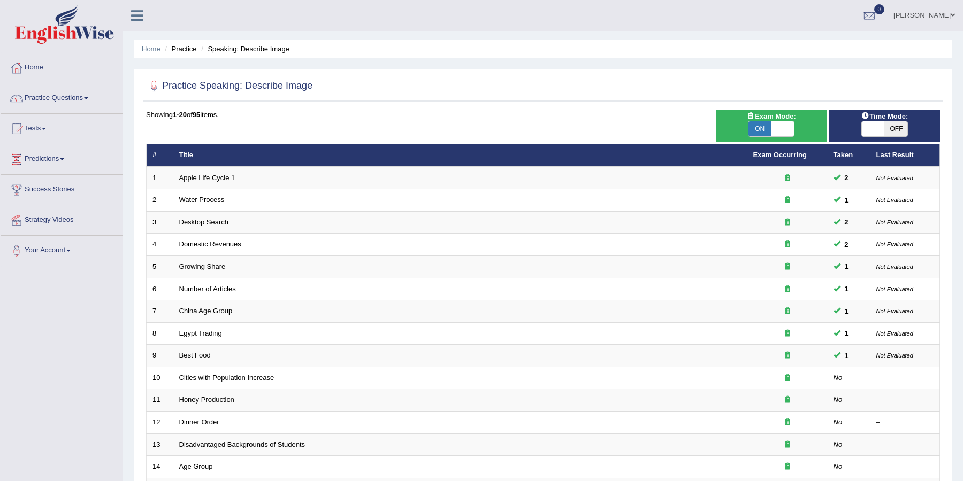
click at [894, 127] on span "OFF" at bounding box center [895, 128] width 23 height 15
checkbox input "true"
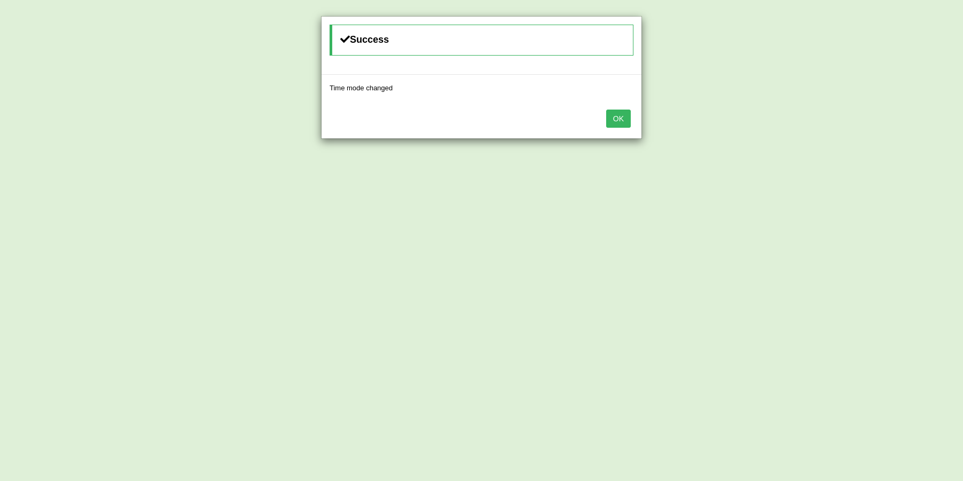
click at [631, 118] on div "OK" at bounding box center [481, 119] width 320 height 37
click at [620, 118] on button "OK" at bounding box center [618, 119] width 25 height 18
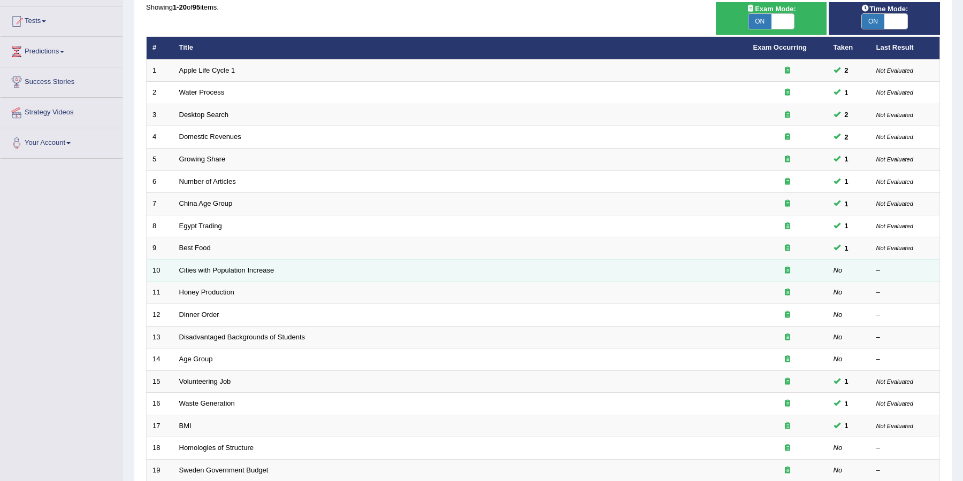
scroll to position [110, 0]
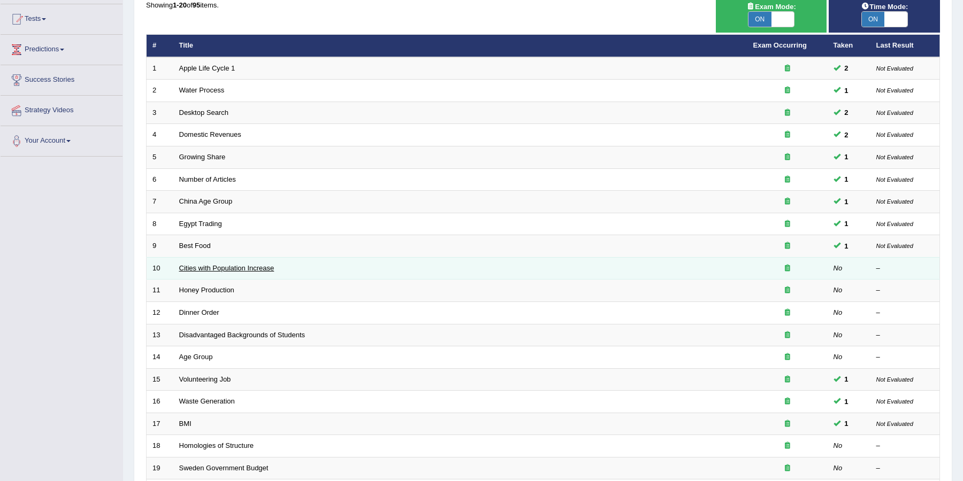
click at [206, 265] on link "Cities with Population Increase" at bounding box center [226, 268] width 95 height 8
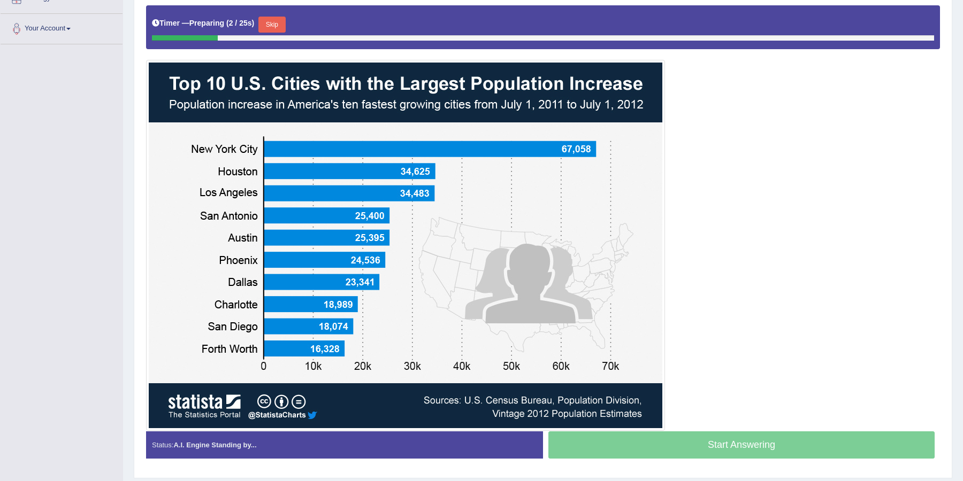
scroll to position [214, 0]
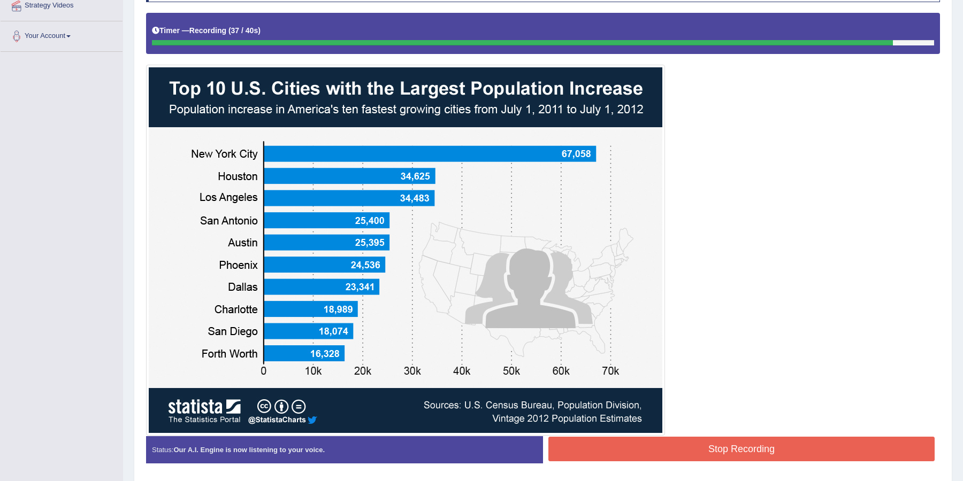
click at [607, 443] on button "Stop Recording" at bounding box center [741, 449] width 386 height 25
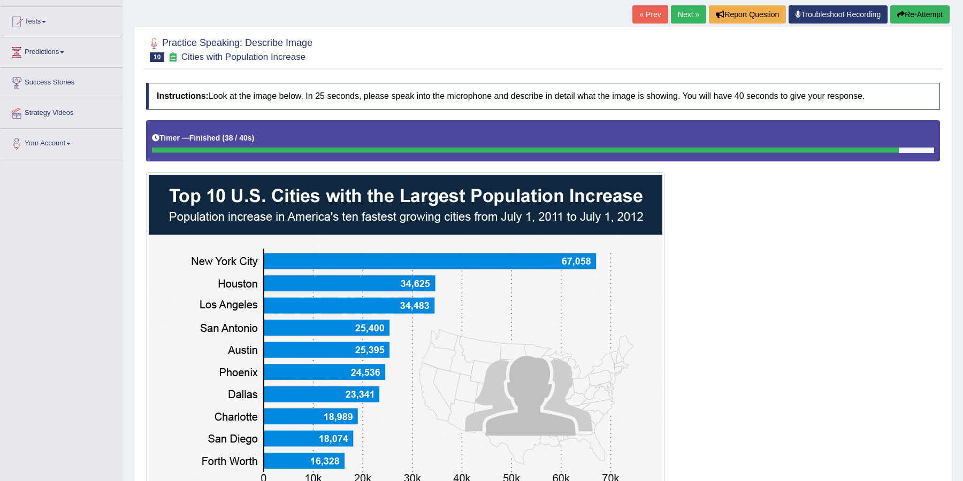
scroll to position [28, 0]
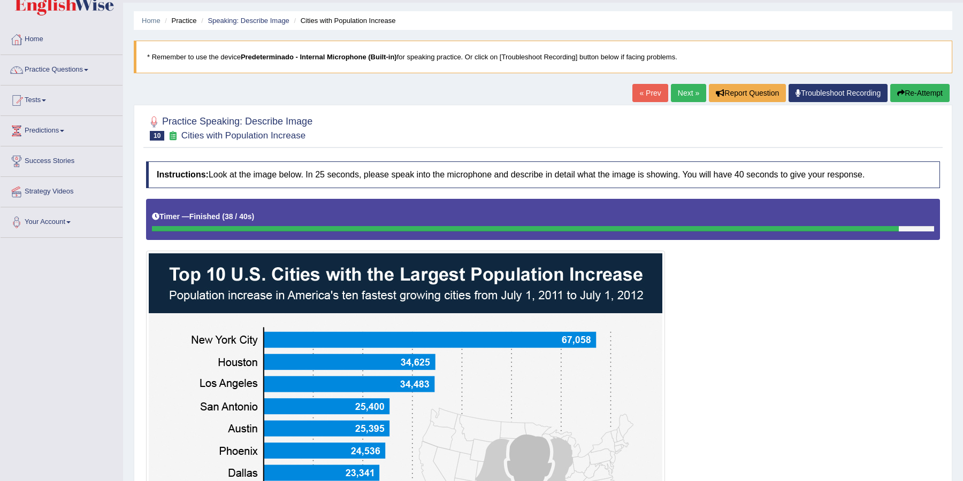
click at [680, 92] on link "Next »" at bounding box center [688, 93] width 35 height 18
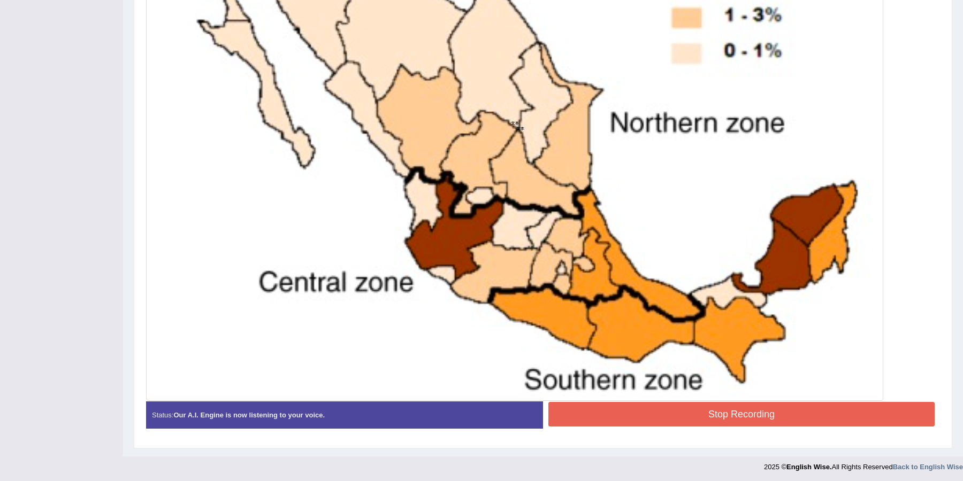
scroll to position [434, 0]
click at [594, 415] on button "Stop Recording" at bounding box center [741, 414] width 386 height 25
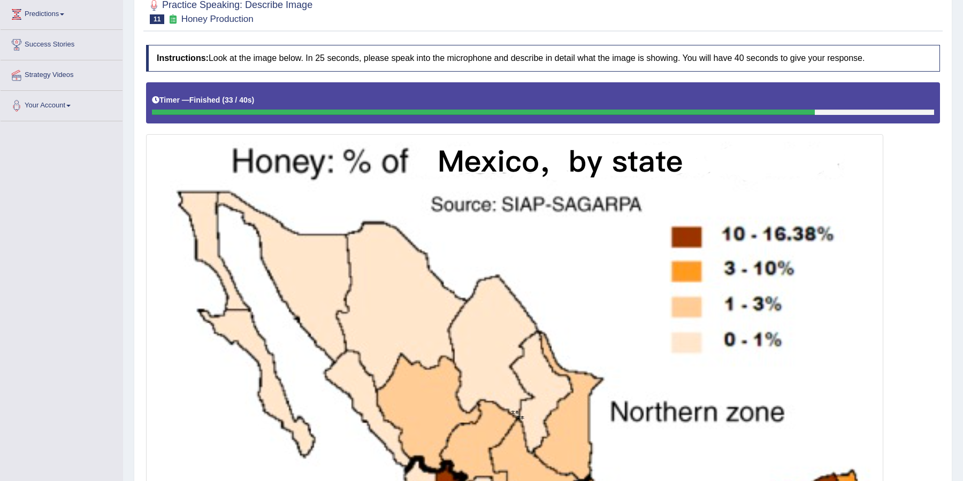
scroll to position [62, 0]
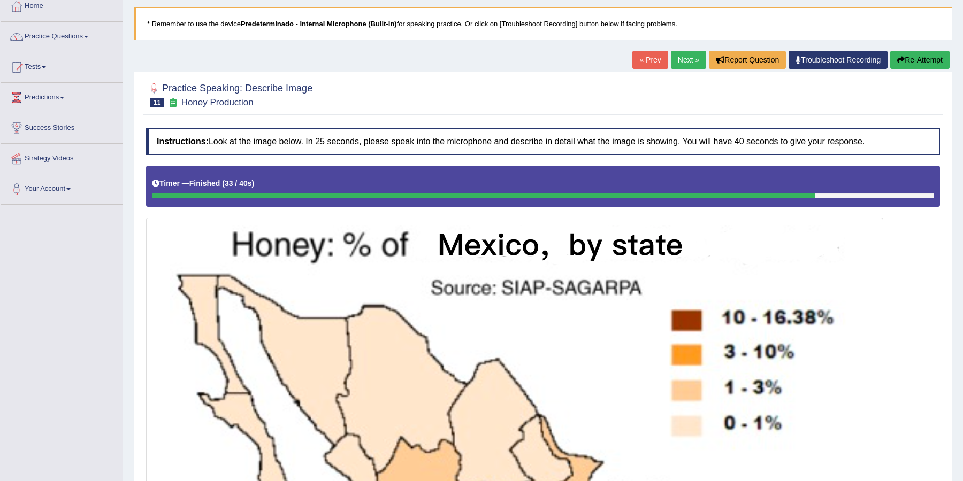
click at [686, 64] on link "Next »" at bounding box center [688, 60] width 35 height 18
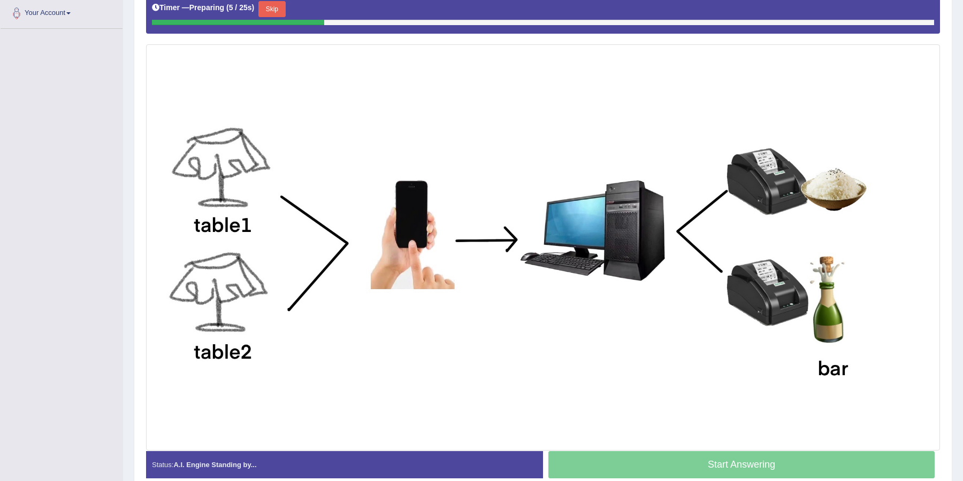
scroll to position [232, 0]
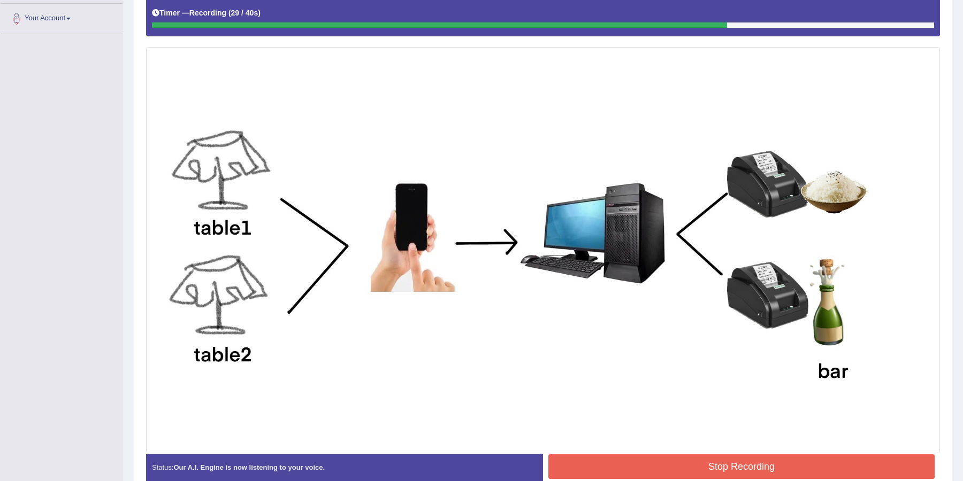
click at [706, 459] on button "Stop Recording" at bounding box center [741, 467] width 386 height 25
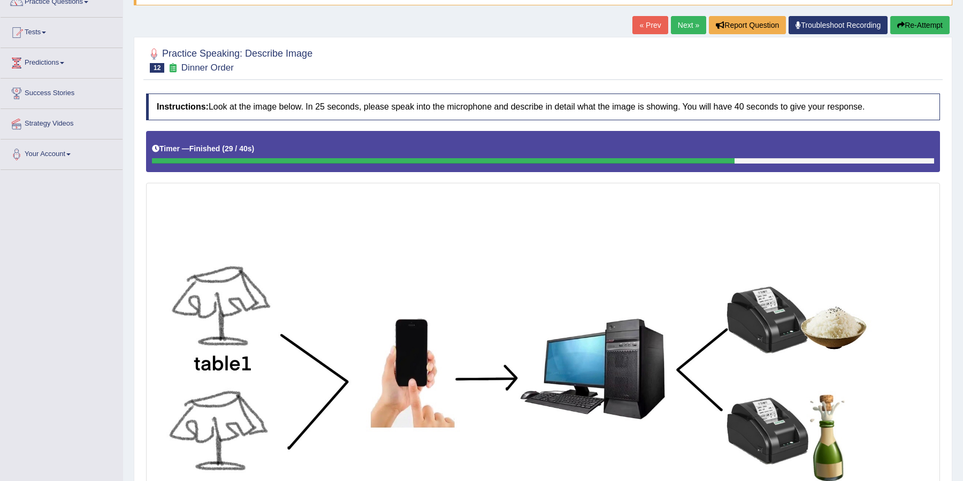
scroll to position [89, 0]
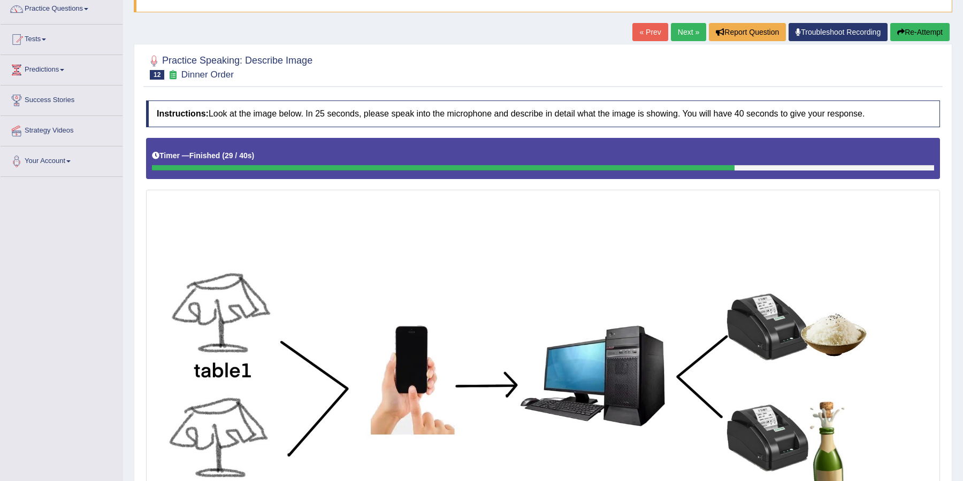
click at [679, 32] on link "Next »" at bounding box center [688, 32] width 35 height 18
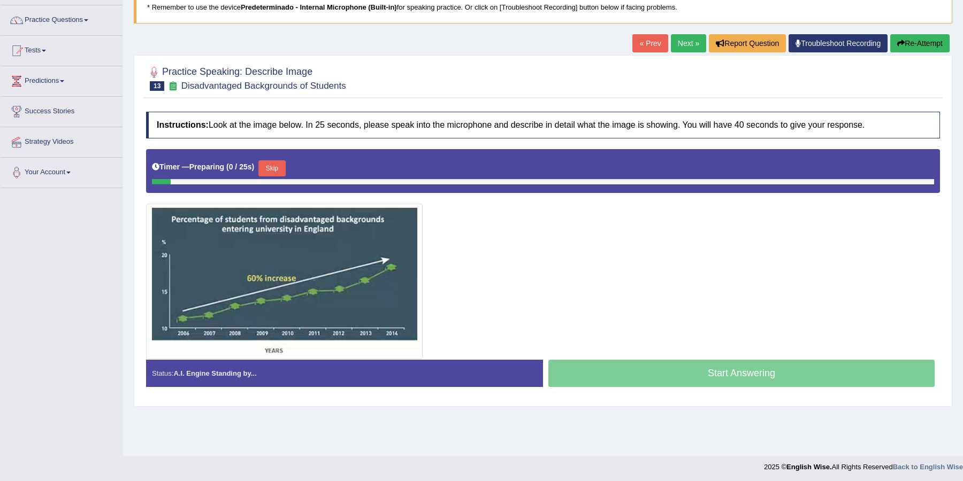
scroll to position [73, 0]
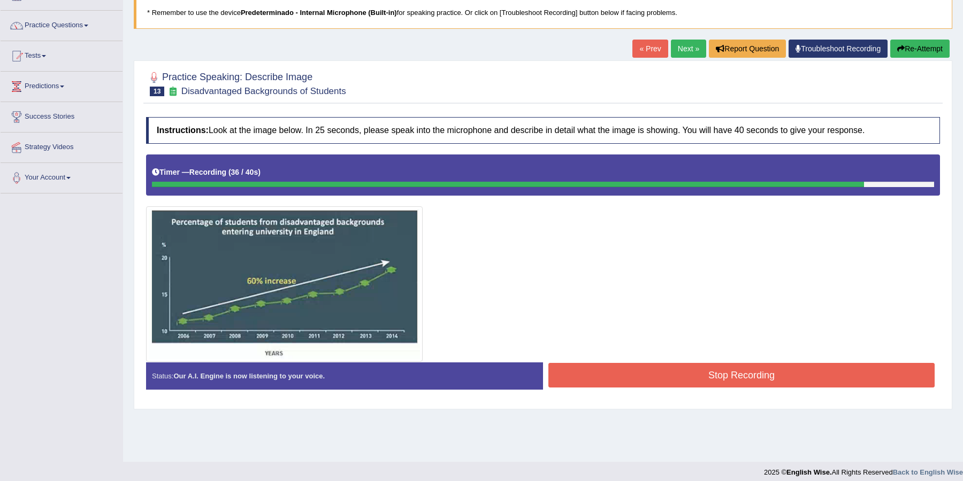
click at [757, 369] on button "Stop Recording" at bounding box center [741, 375] width 386 height 25
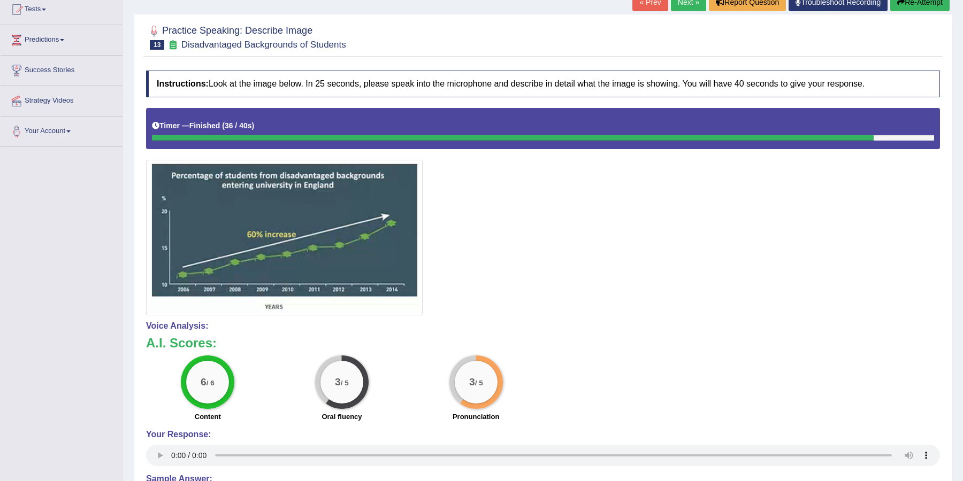
scroll to position [0, 0]
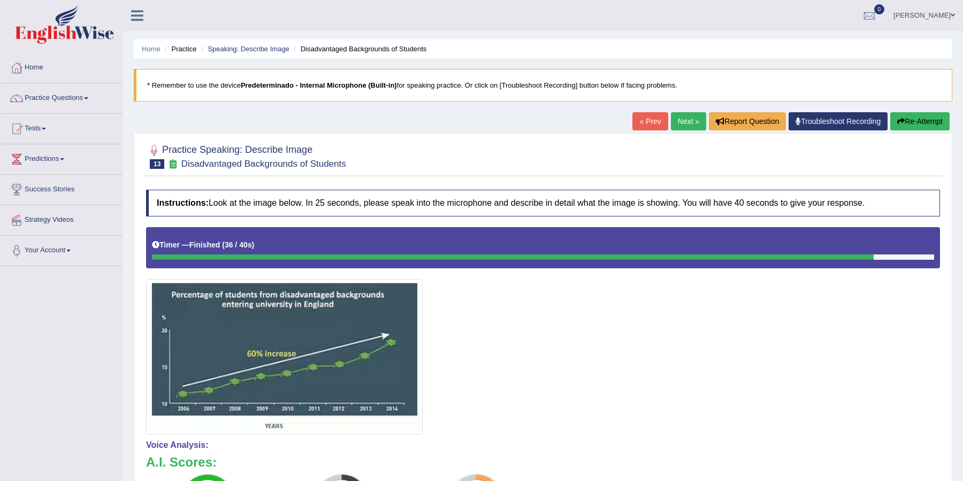
click at [680, 123] on link "Next »" at bounding box center [688, 121] width 35 height 18
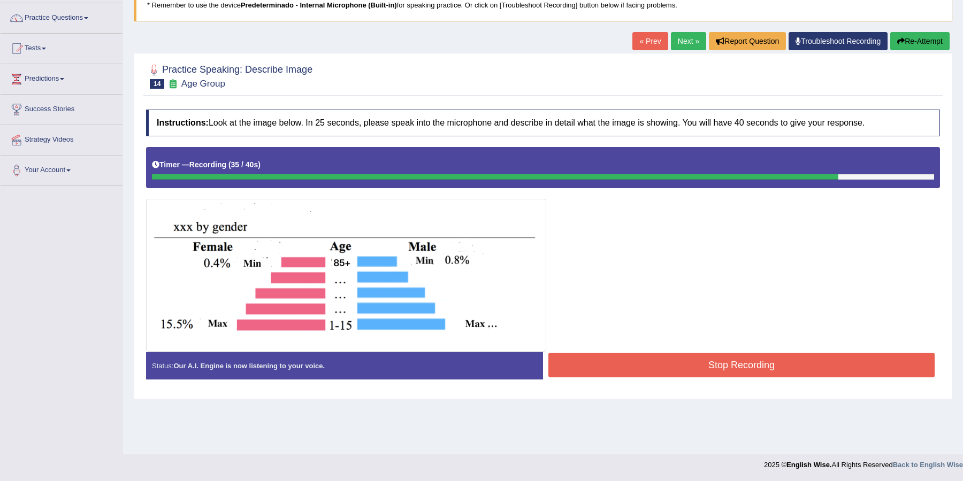
click at [704, 358] on button "Stop Recording" at bounding box center [741, 365] width 386 height 25
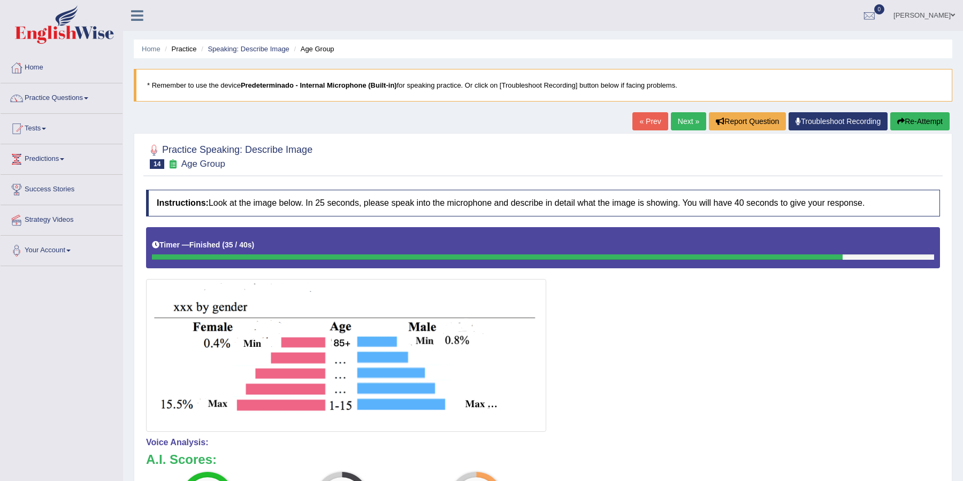
click at [684, 121] on link "Next »" at bounding box center [688, 121] width 35 height 18
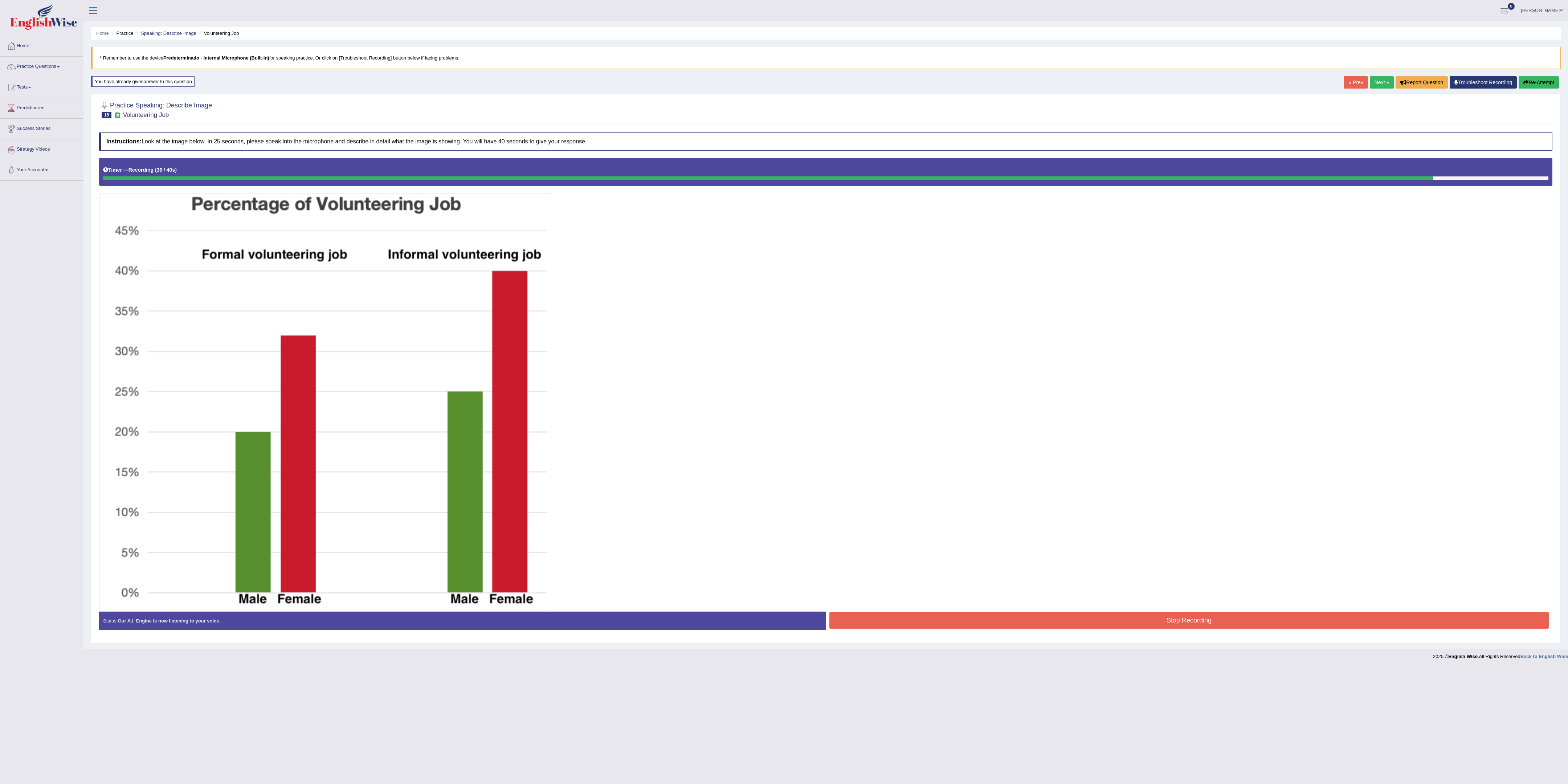
click at [653, 326] on button "Stop Recording" at bounding box center [1189, 620] width 719 height 17
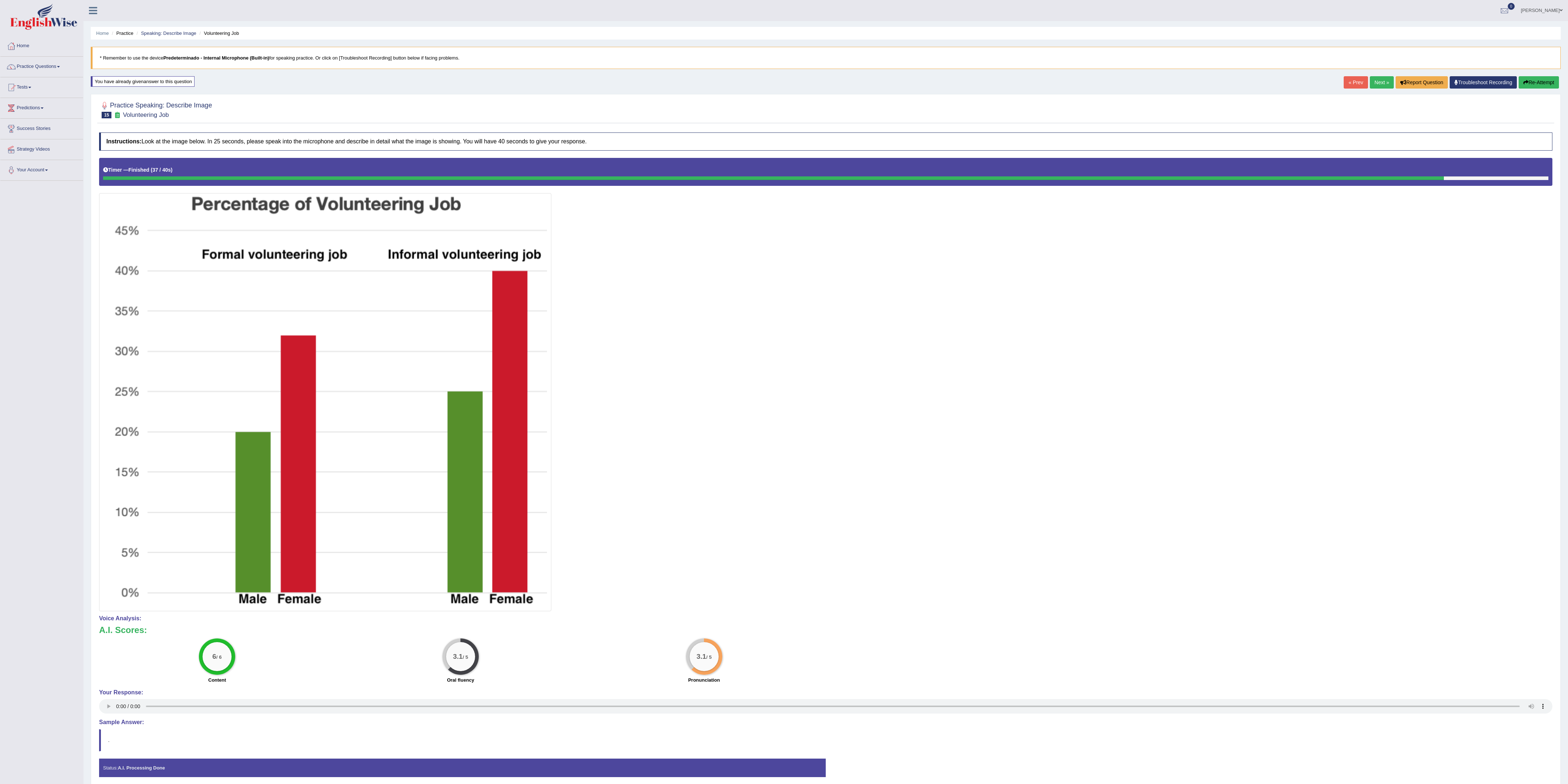
click at [653, 77] on link "Next »" at bounding box center [1381, 82] width 24 height 12
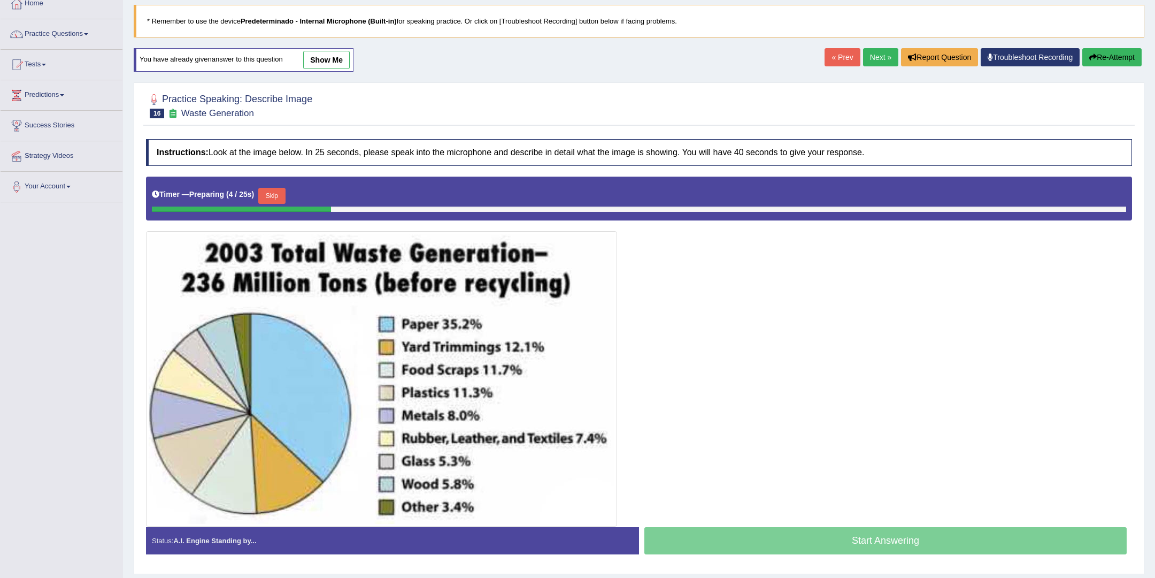
scroll to position [68, 0]
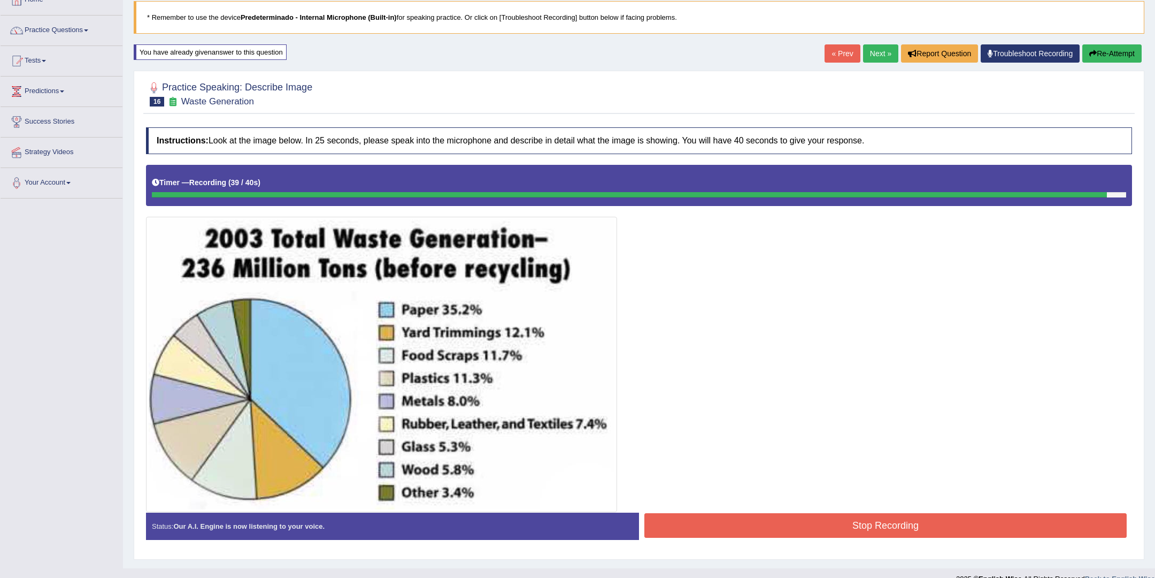
click at [871, 524] on button "Stop Recording" at bounding box center [886, 525] width 482 height 25
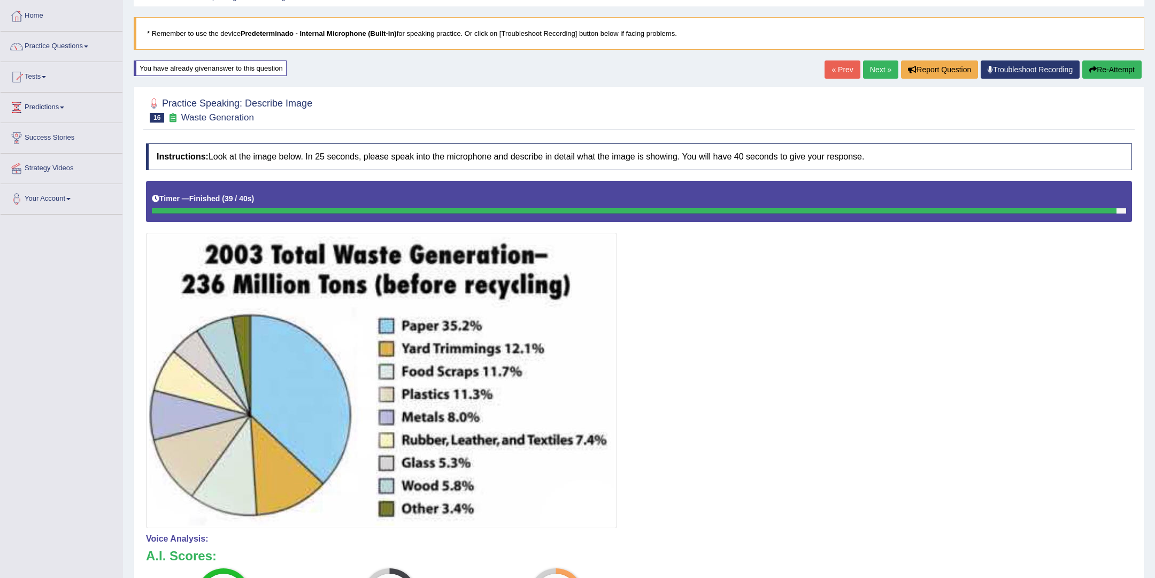
scroll to position [0, 0]
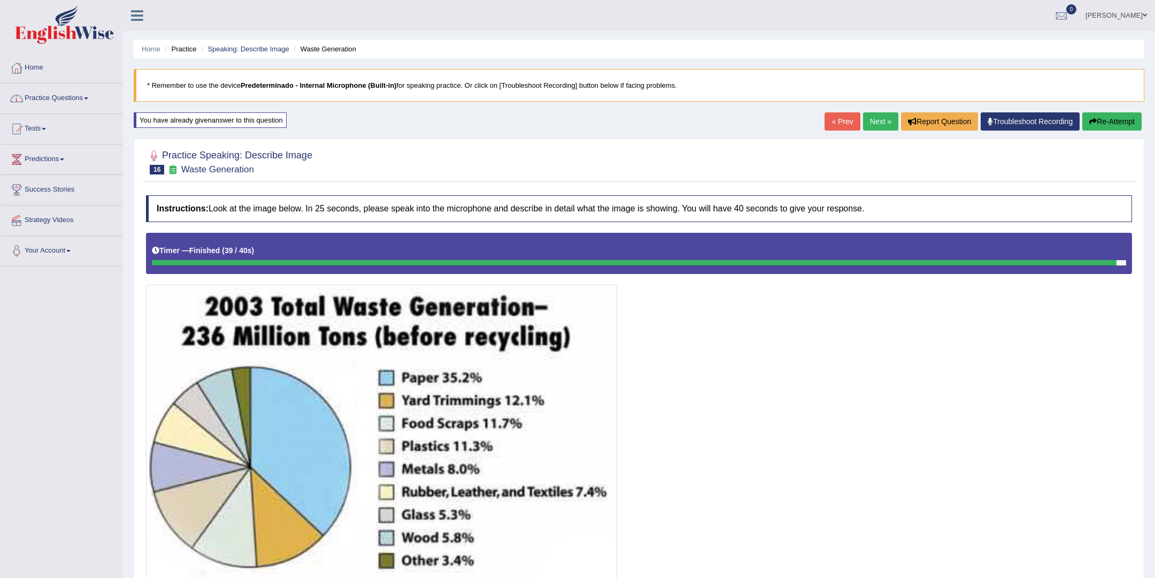
click at [85, 100] on link "Practice Questions" at bounding box center [62, 96] width 122 height 27
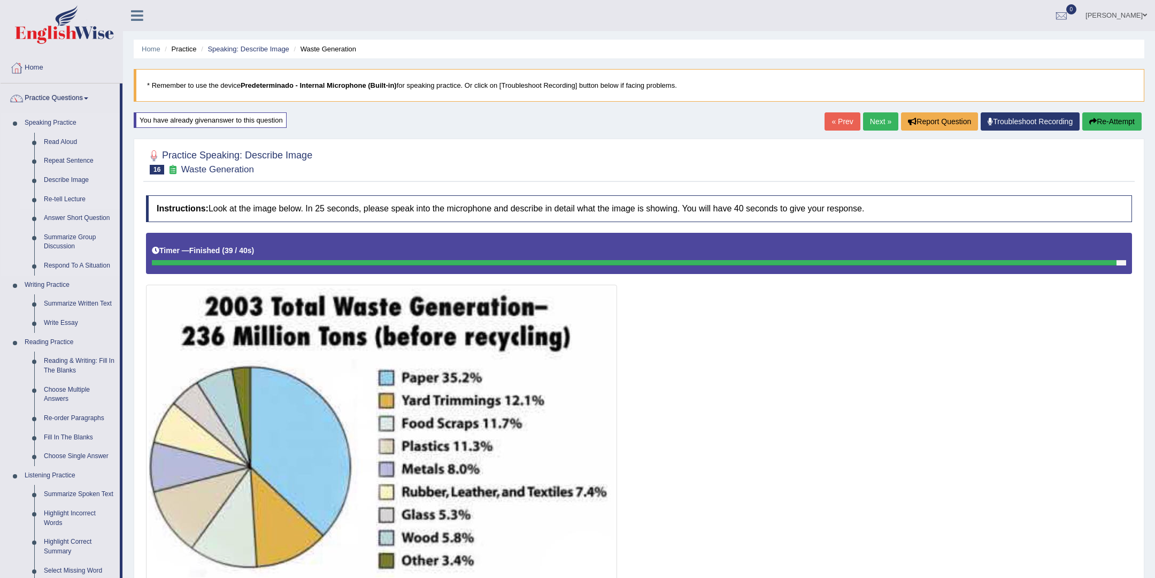
click at [60, 198] on link "Re-tell Lecture" at bounding box center [79, 199] width 81 height 19
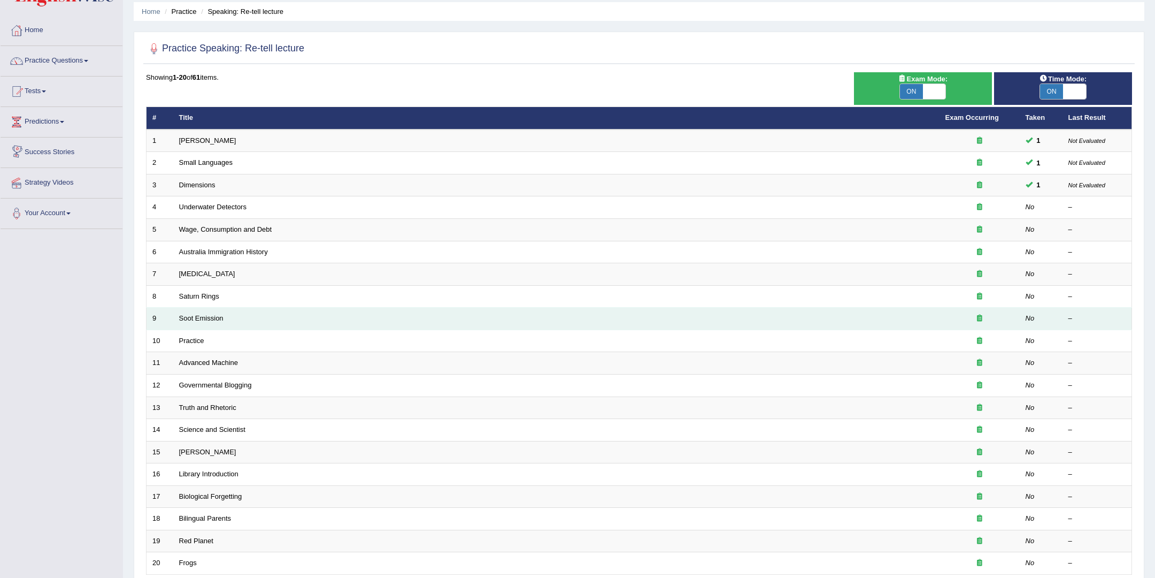
scroll to position [78, 0]
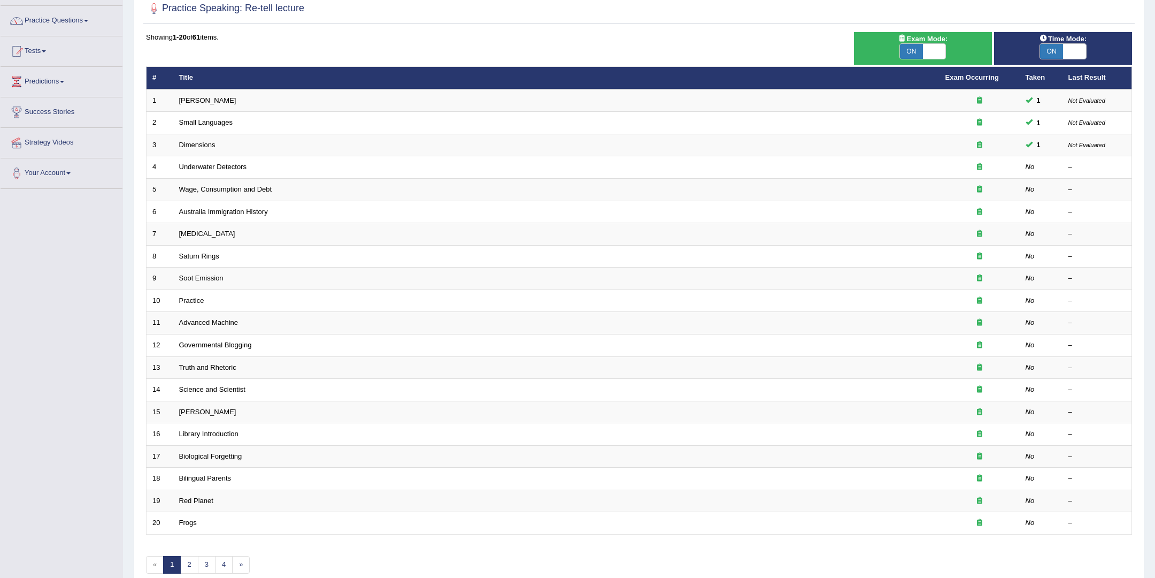
click at [916, 49] on span "ON" at bounding box center [911, 51] width 23 height 15
checkbox input "false"
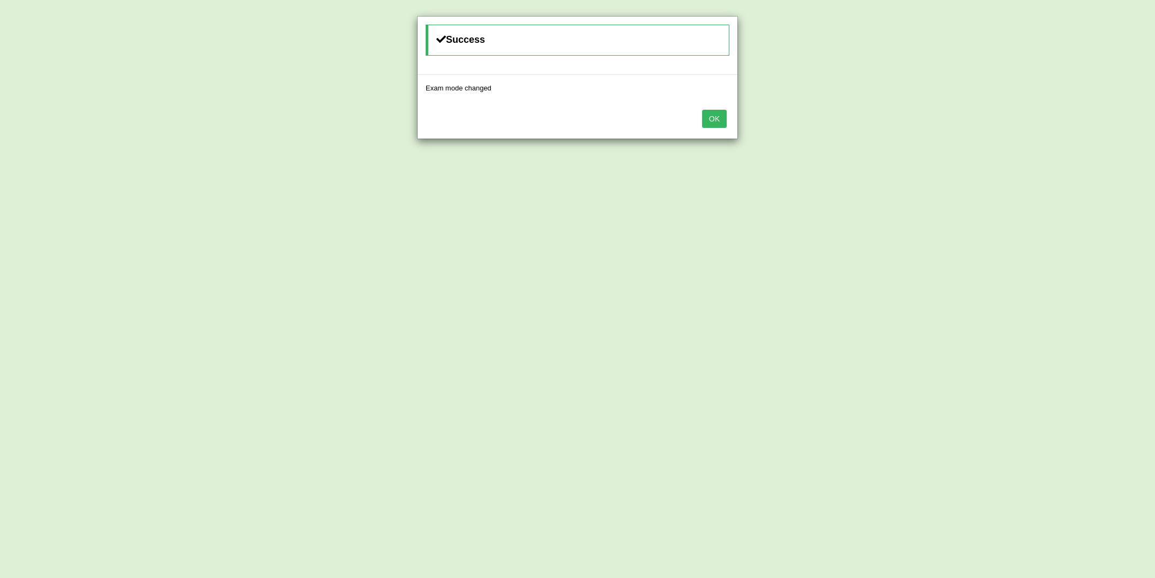
click at [718, 114] on button "OK" at bounding box center [714, 119] width 25 height 18
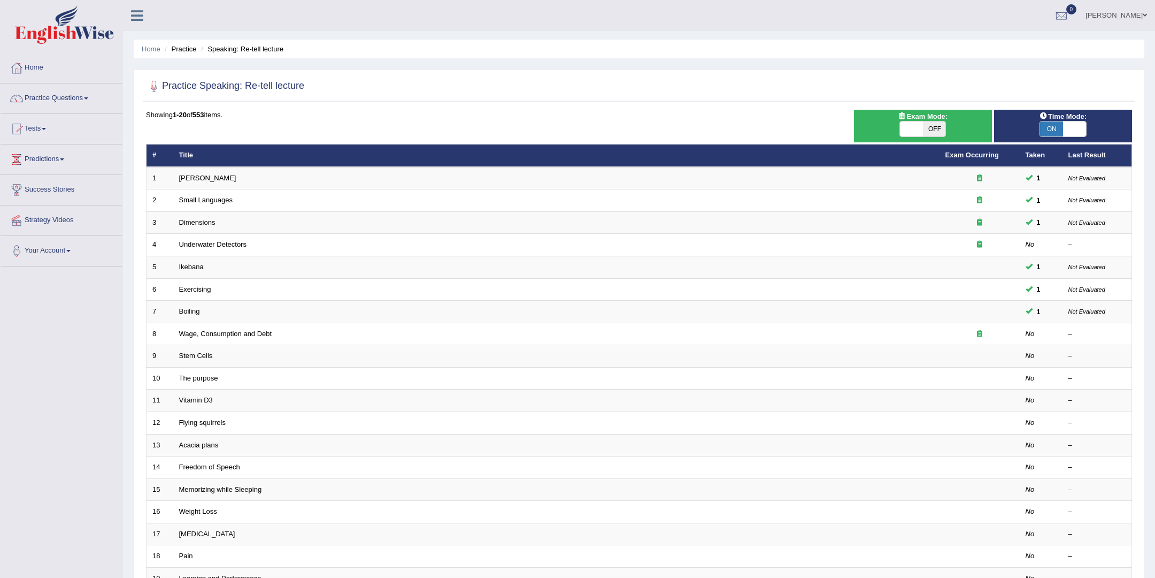
click at [1061, 121] on span "ON" at bounding box center [1051, 128] width 23 height 15
checkbox input "false"
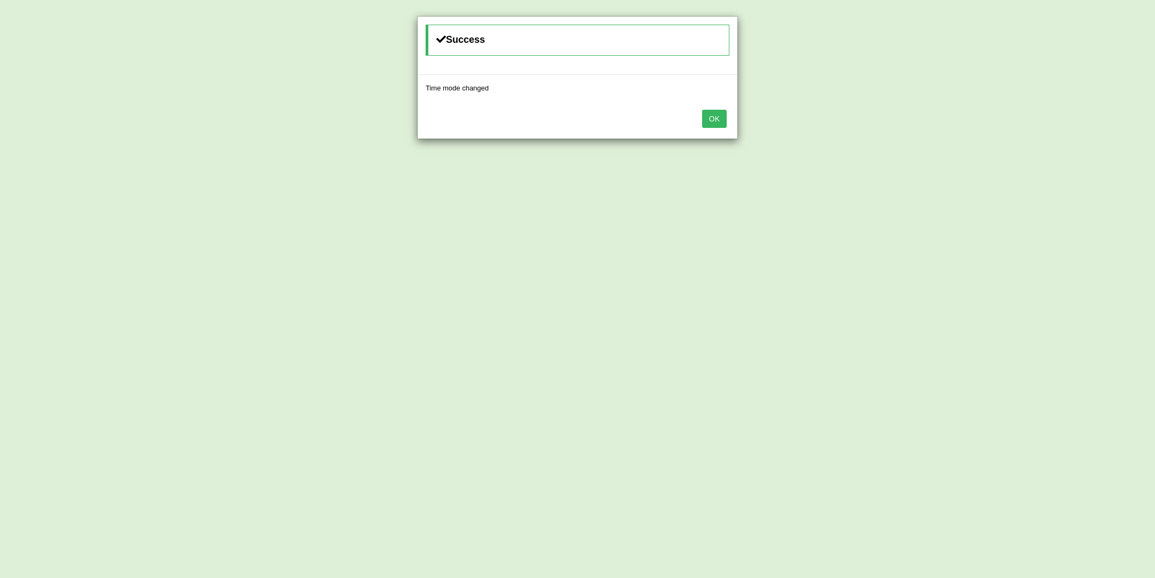
click at [717, 117] on button "OK" at bounding box center [714, 119] width 25 height 18
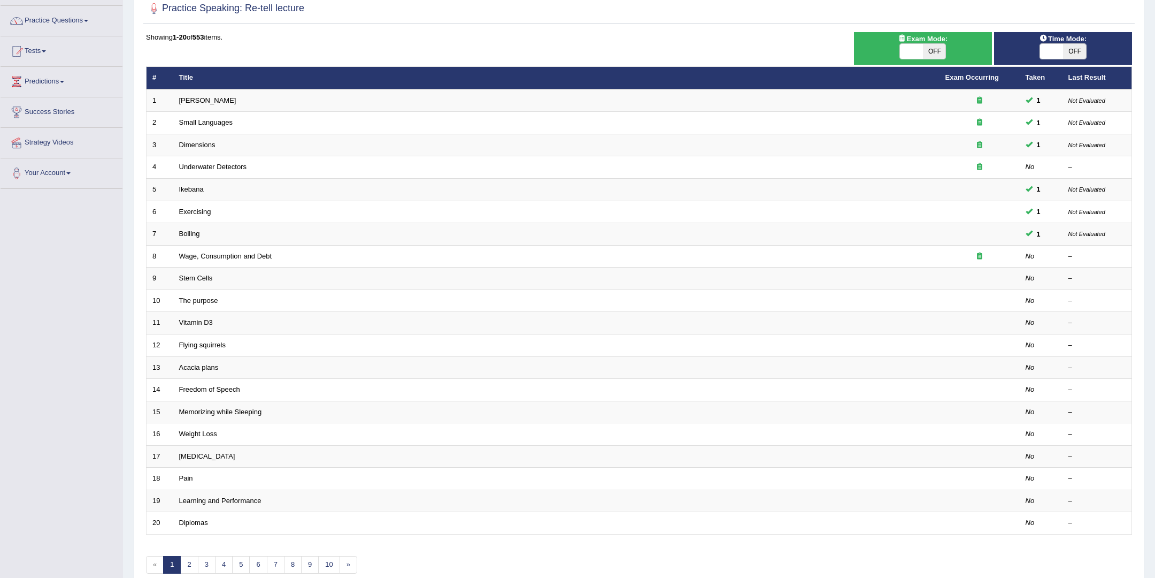
click at [942, 50] on span "OFF" at bounding box center [934, 51] width 23 height 15
checkbox input "true"
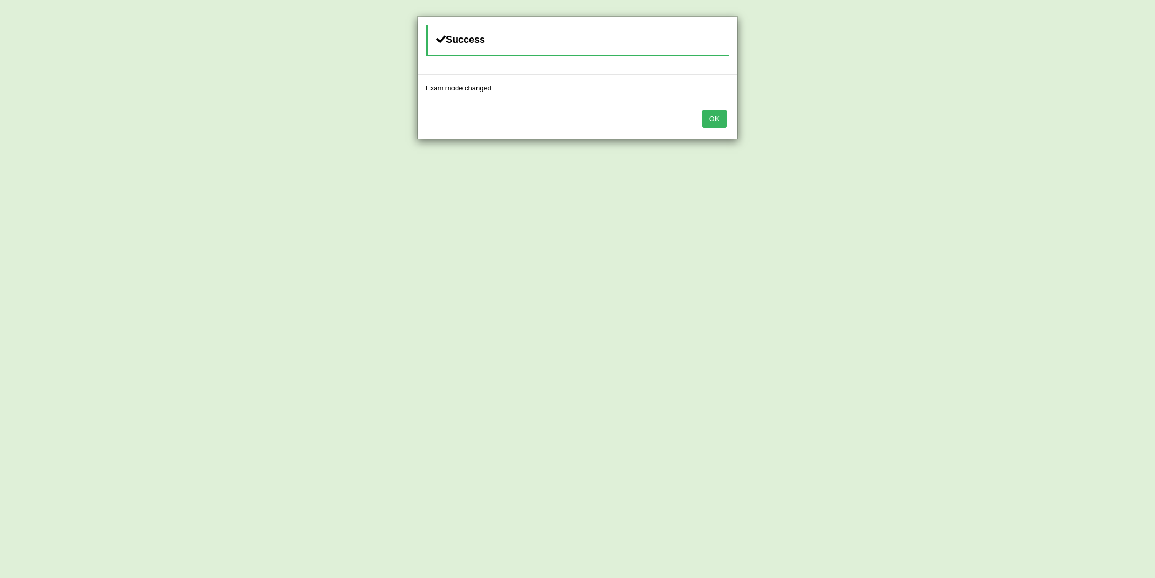
click at [729, 114] on div "OK" at bounding box center [578, 119] width 320 height 37
click at [717, 117] on button "OK" at bounding box center [714, 119] width 25 height 18
click at [714, 106] on div "OK" at bounding box center [578, 119] width 320 height 37
click at [711, 113] on button "OK" at bounding box center [714, 119] width 25 height 18
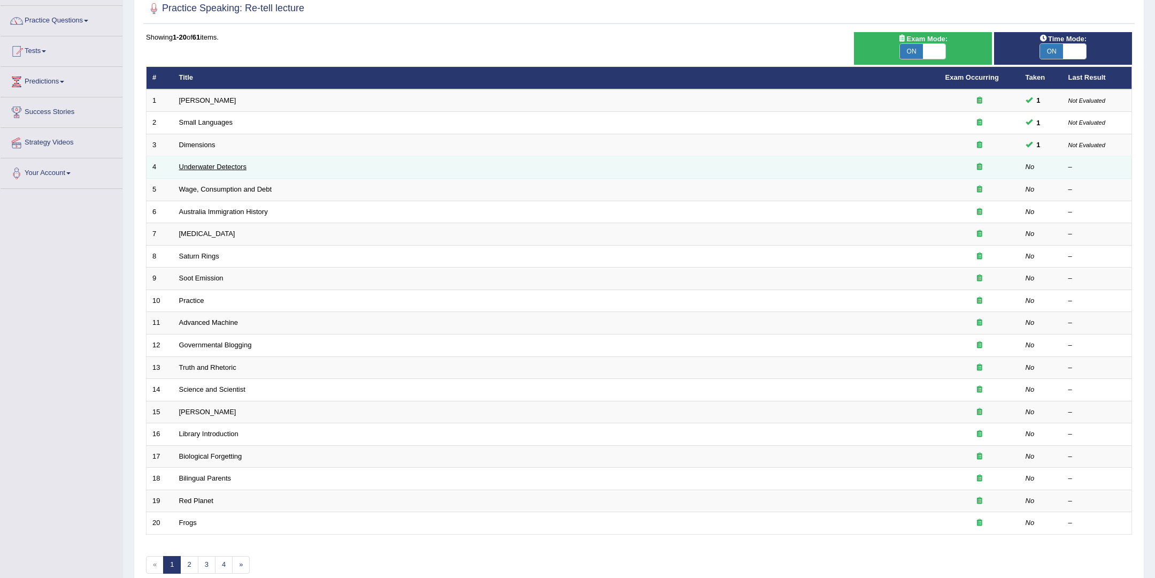
click at [188, 169] on link "Underwater Detectors" at bounding box center [212, 167] width 67 height 8
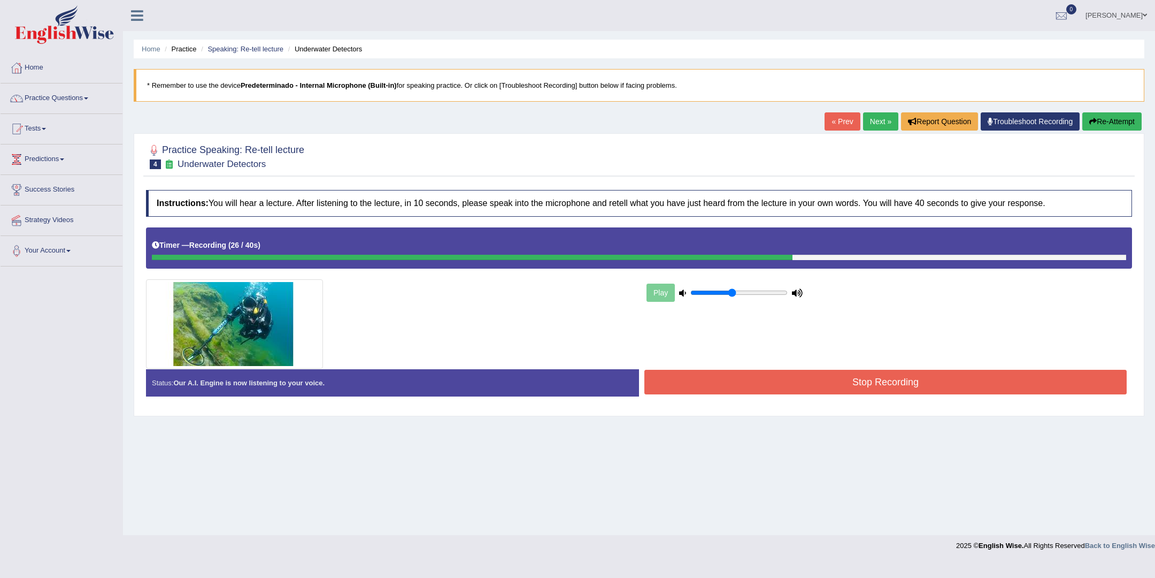
click at [745, 382] on button "Stop Recording" at bounding box center [886, 382] width 482 height 25
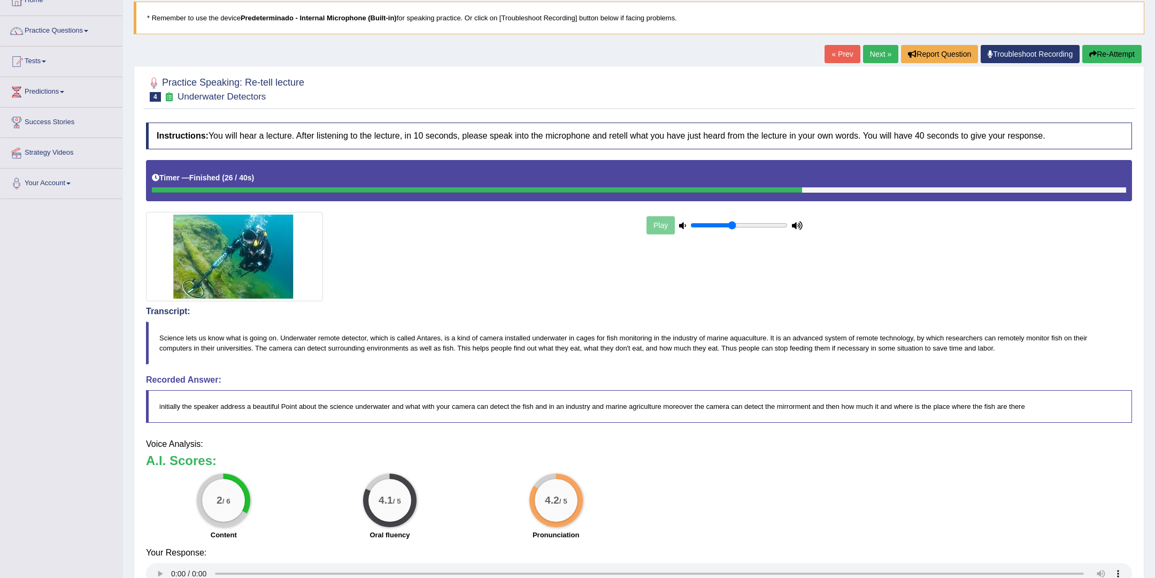
scroll to position [71, 0]
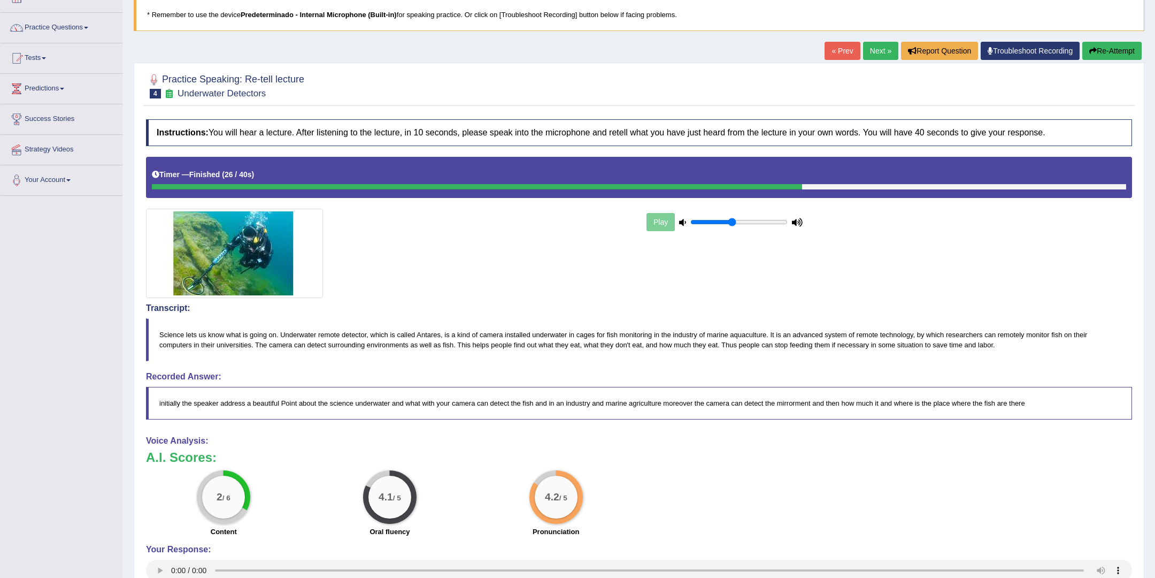
click at [872, 59] on link "Next »" at bounding box center [880, 51] width 35 height 18
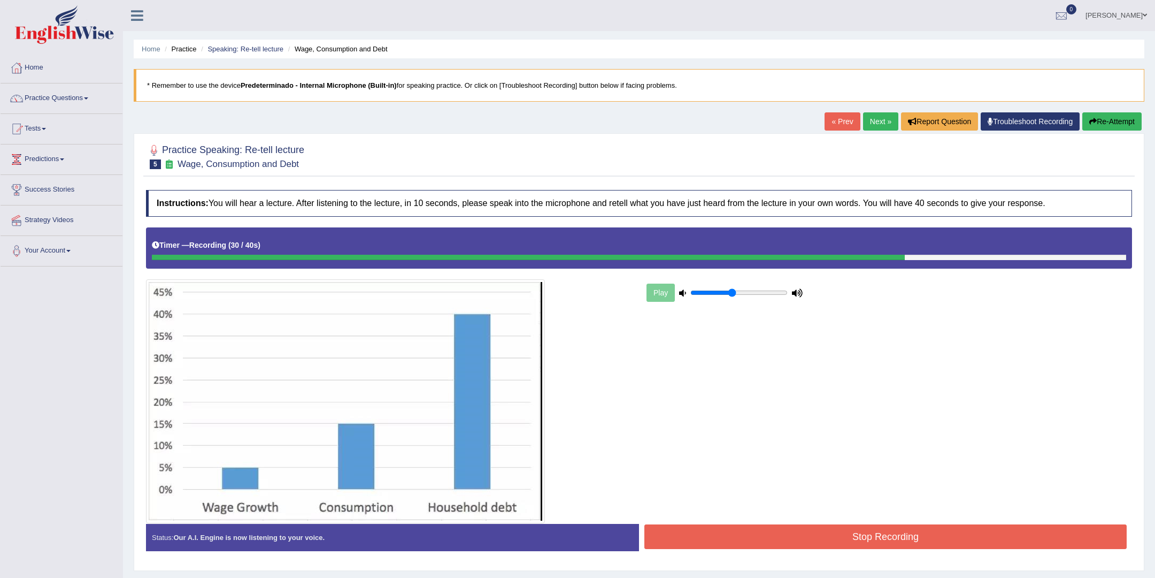
click at [919, 528] on button "Stop Recording" at bounding box center [886, 536] width 482 height 25
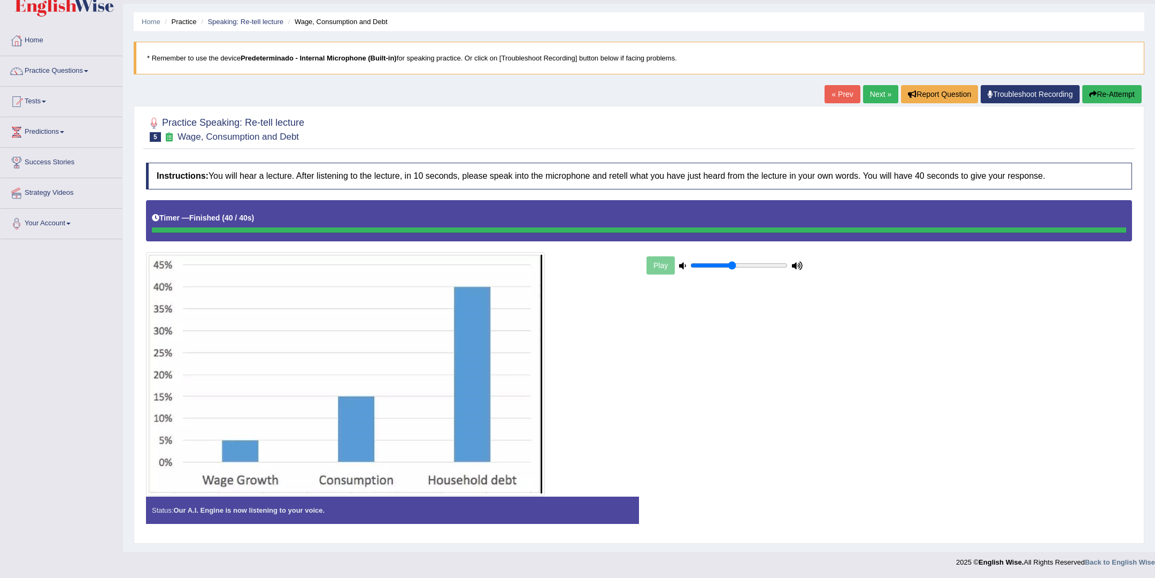
scroll to position [27, 0]
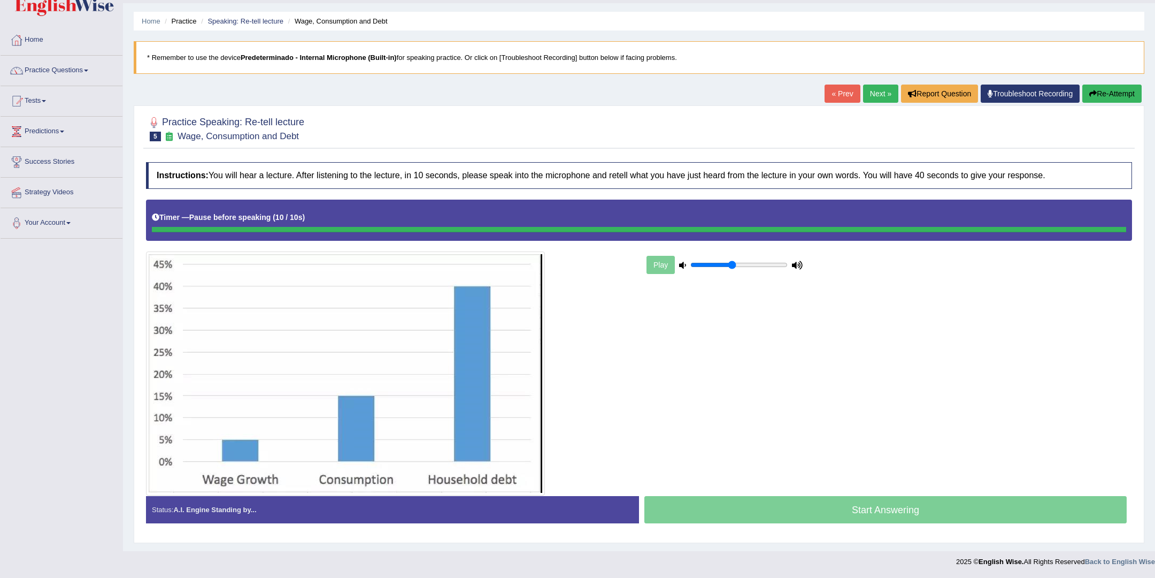
scroll to position [27, 0]
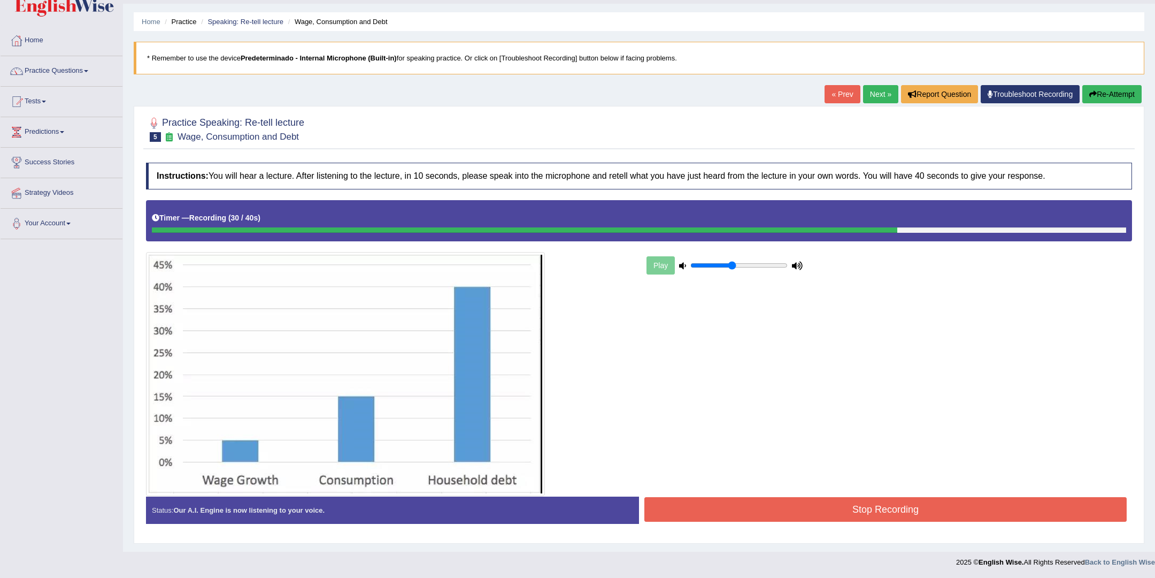
click at [866, 508] on button "Stop Recording" at bounding box center [886, 509] width 482 height 25
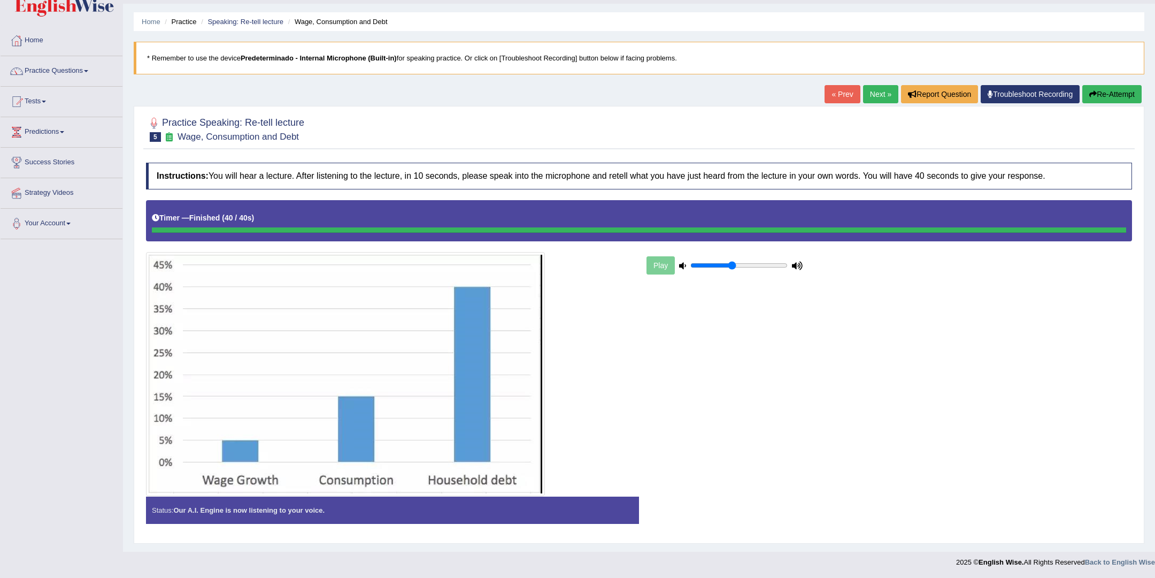
click at [870, 85] on div "Home Practice Speaking: Re-tell lecture Wage, Consumption and Debt * Remember t…" at bounding box center [639, 262] width 1032 height 579
click at [870, 95] on link "Next »" at bounding box center [880, 94] width 35 height 18
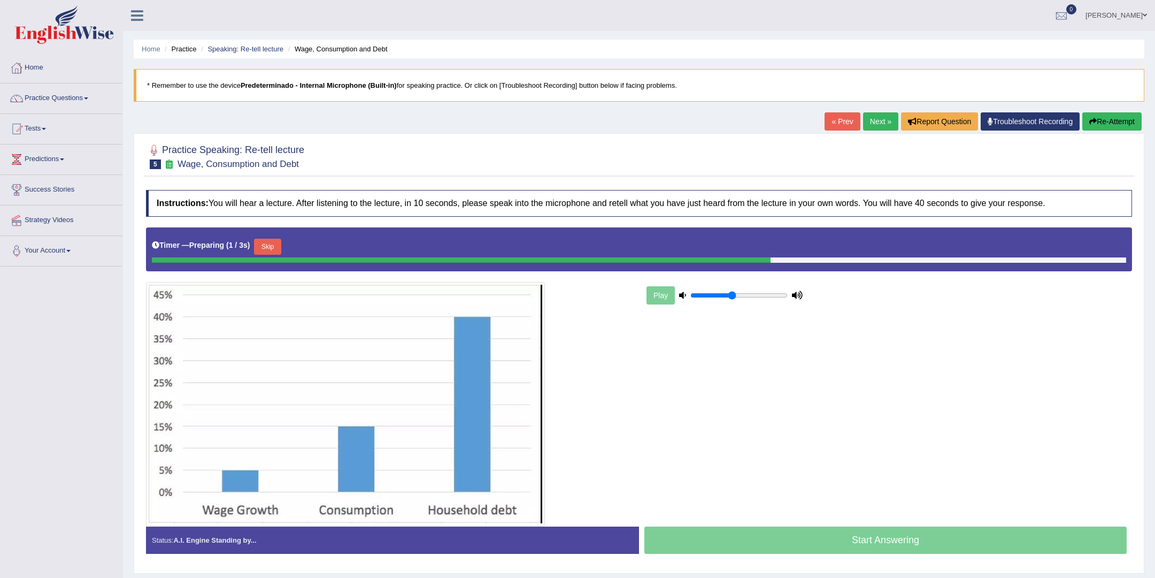
click at [876, 121] on link "Next »" at bounding box center [880, 121] width 35 height 18
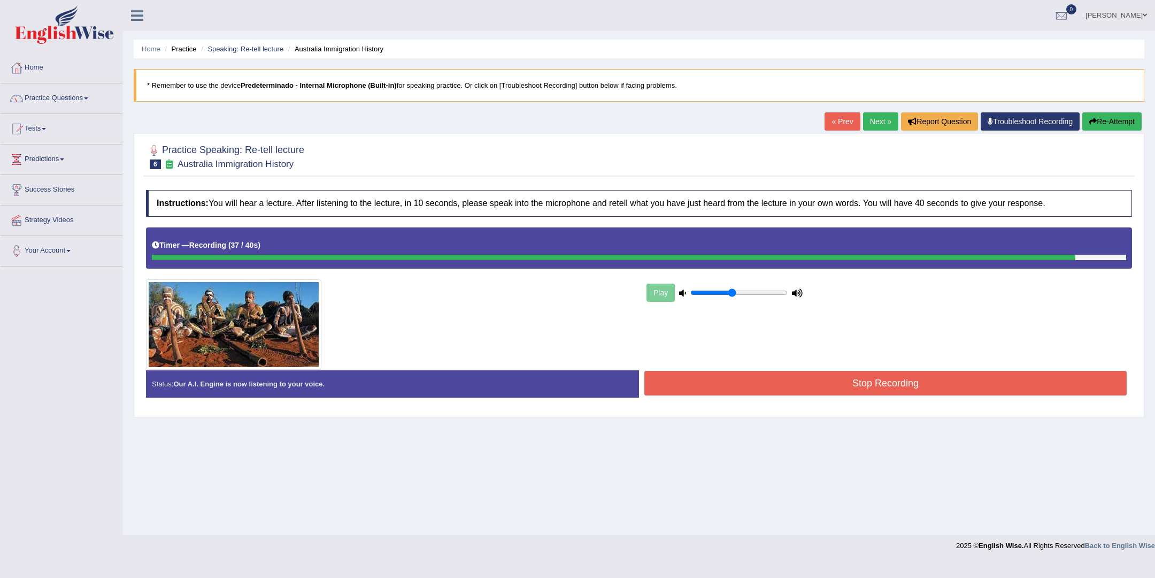
click at [771, 388] on button "Stop Recording" at bounding box center [886, 383] width 482 height 25
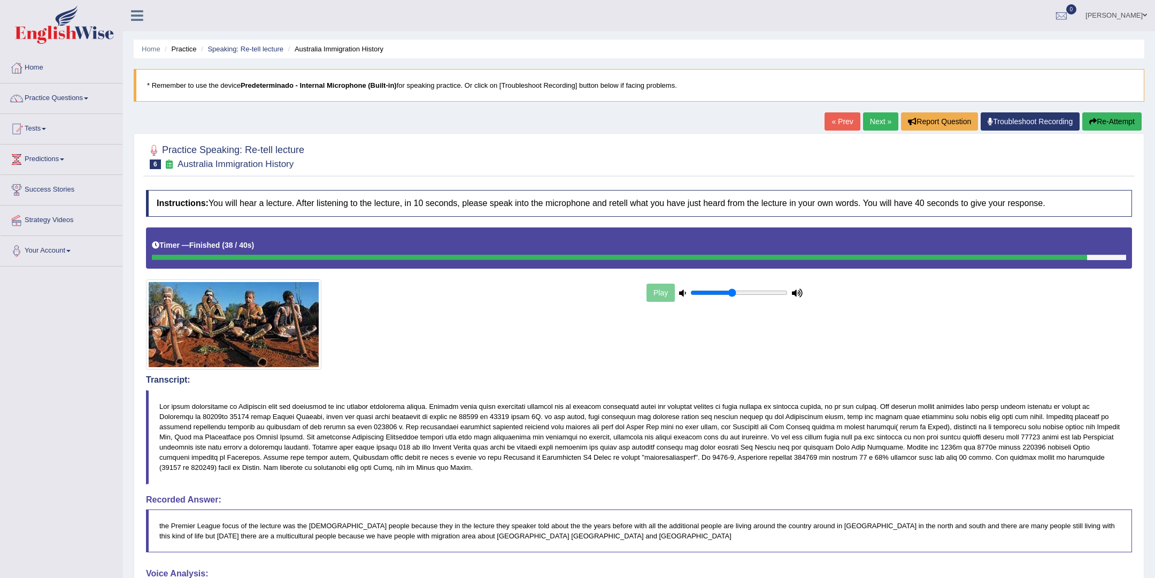
click at [872, 113] on link "Next »" at bounding box center [880, 121] width 35 height 18
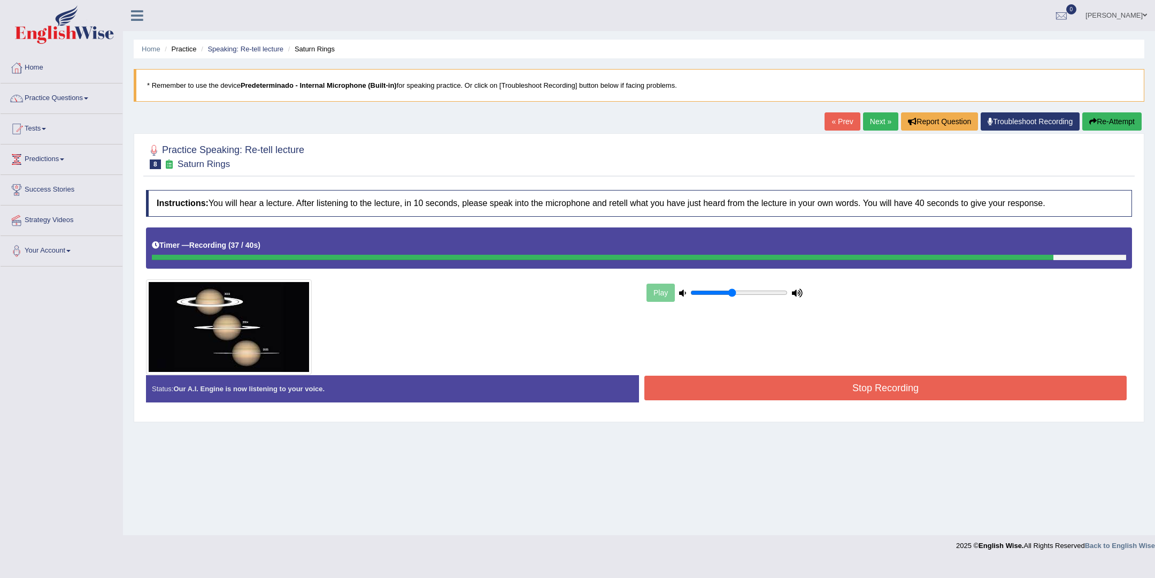
click at [996, 391] on button "Stop Recording" at bounding box center [886, 387] width 482 height 25
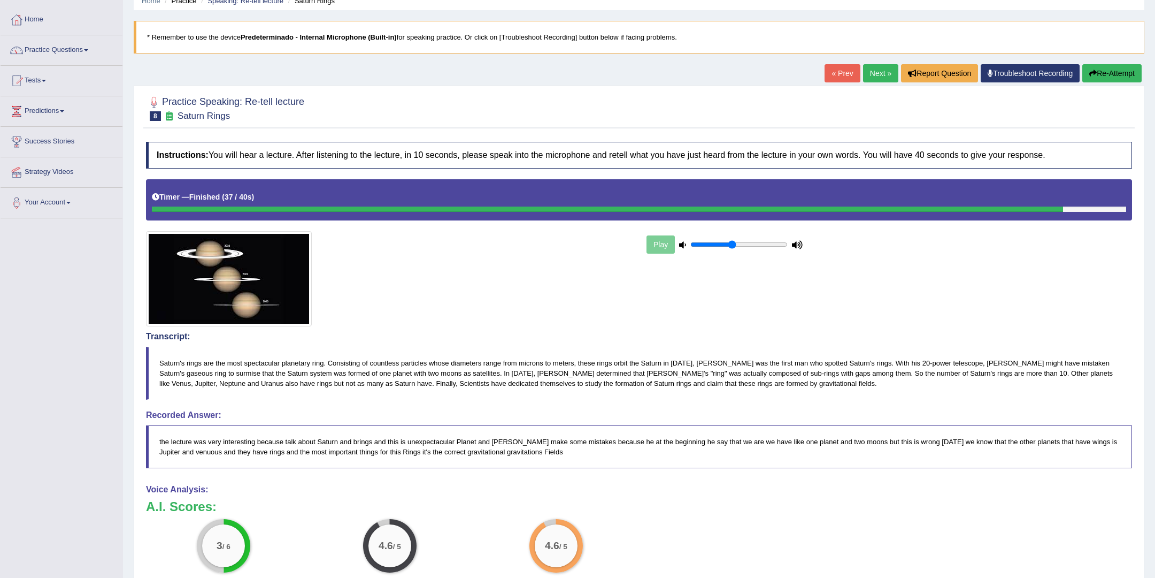
scroll to position [45, 0]
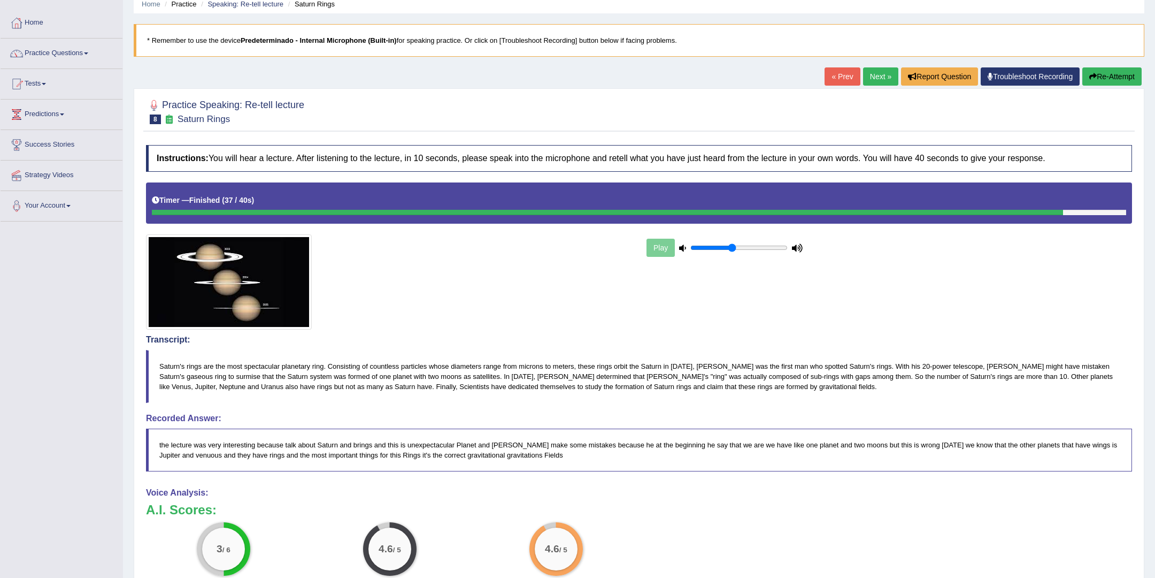
click at [869, 78] on link "Next »" at bounding box center [880, 76] width 35 height 18
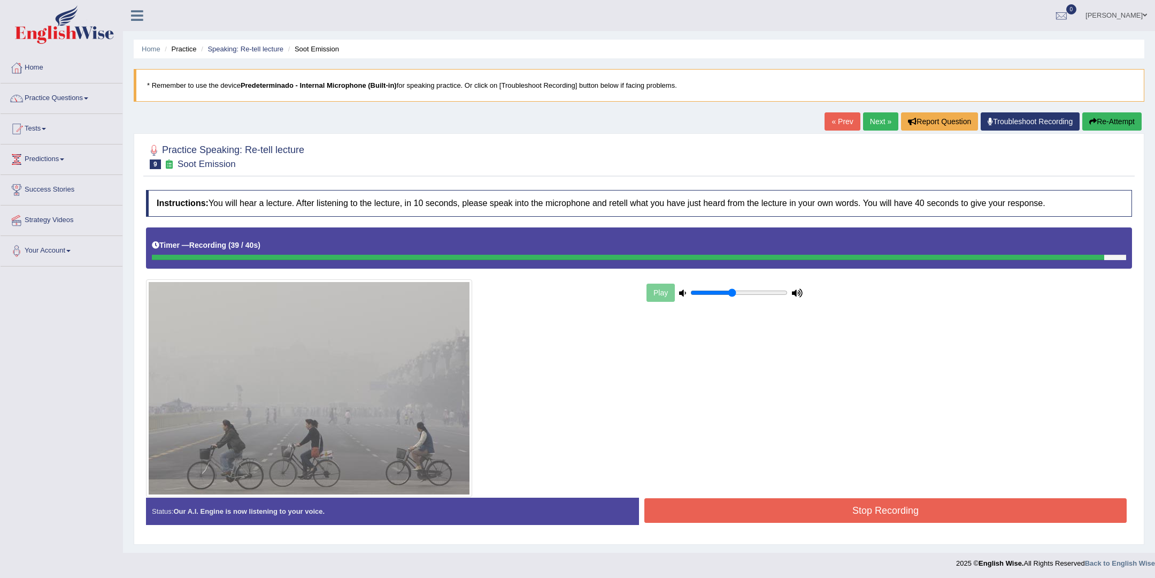
click at [846, 507] on button "Stop Recording" at bounding box center [886, 510] width 482 height 25
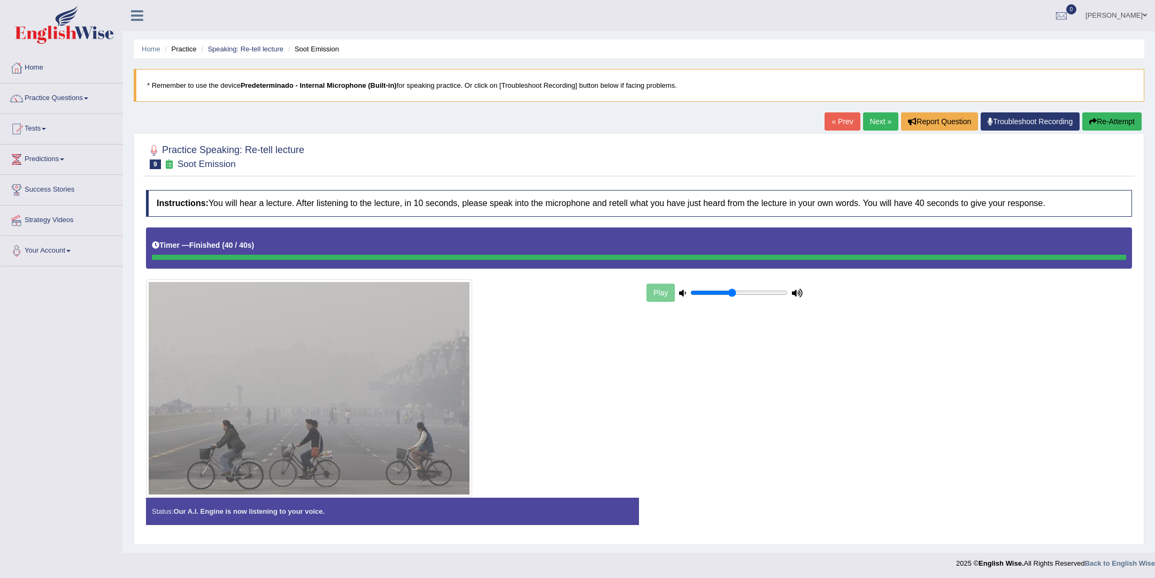
scroll to position [1, 0]
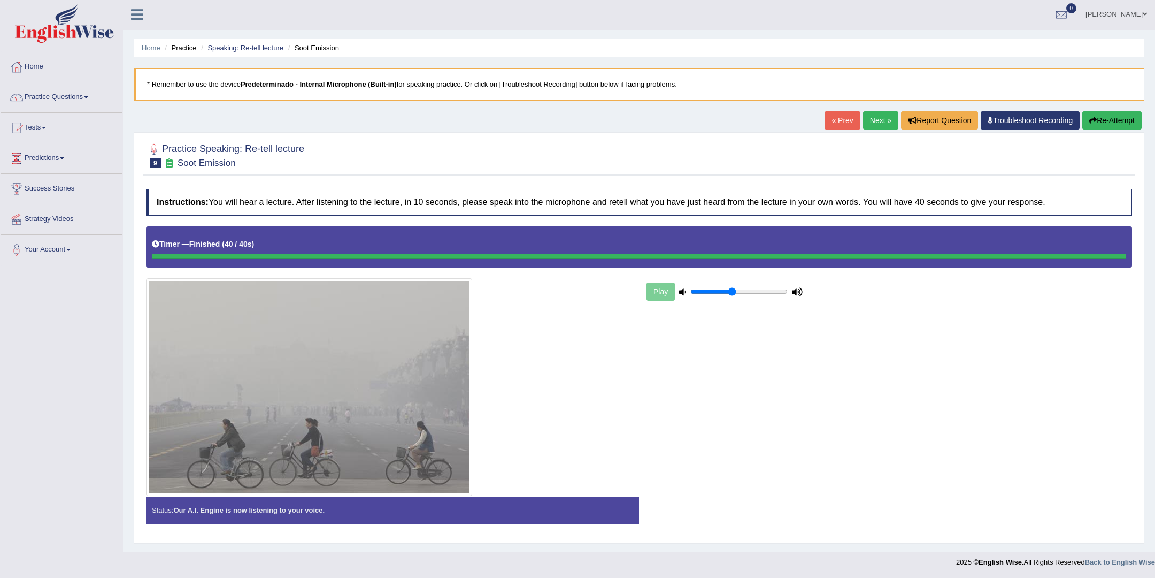
click at [869, 114] on link "Next »" at bounding box center [880, 120] width 35 height 18
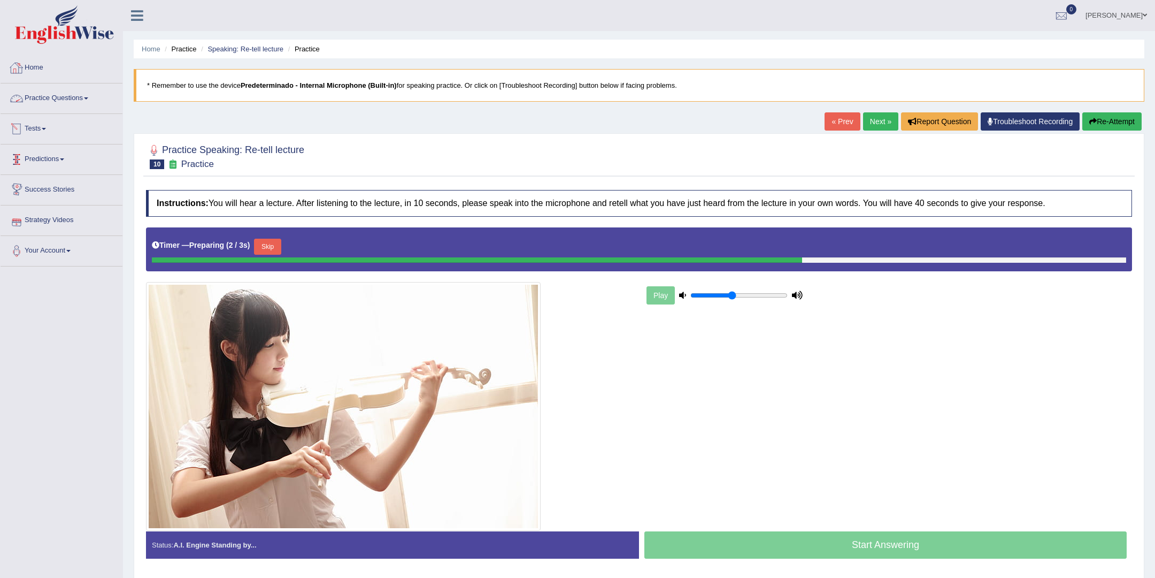
click at [50, 86] on link "Practice Questions" at bounding box center [62, 96] width 122 height 27
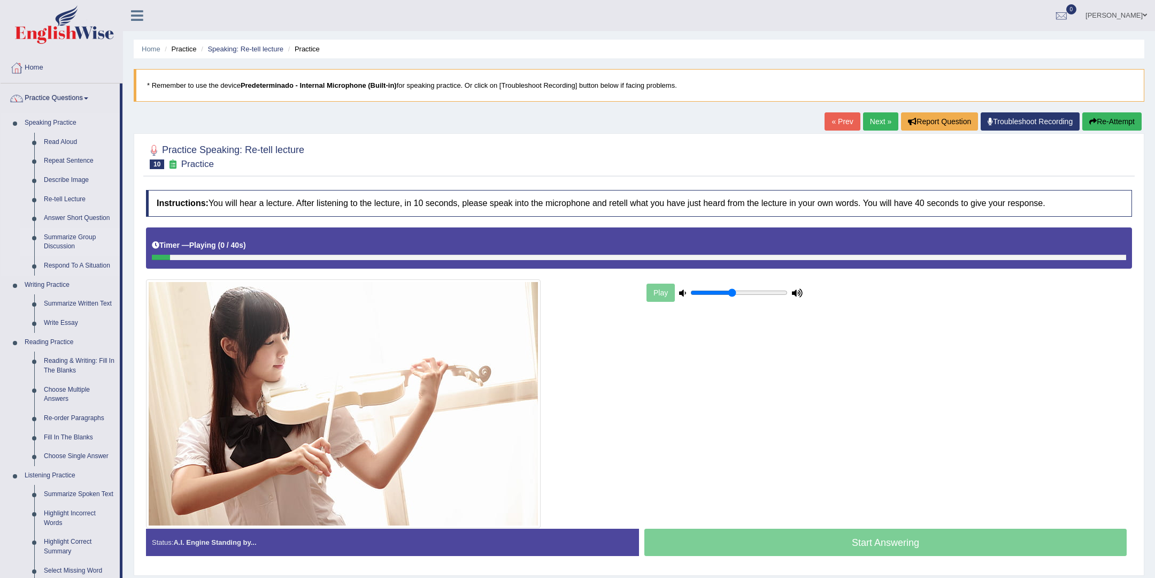
click at [60, 234] on link "Summarize Group Discussion" at bounding box center [79, 242] width 81 height 28
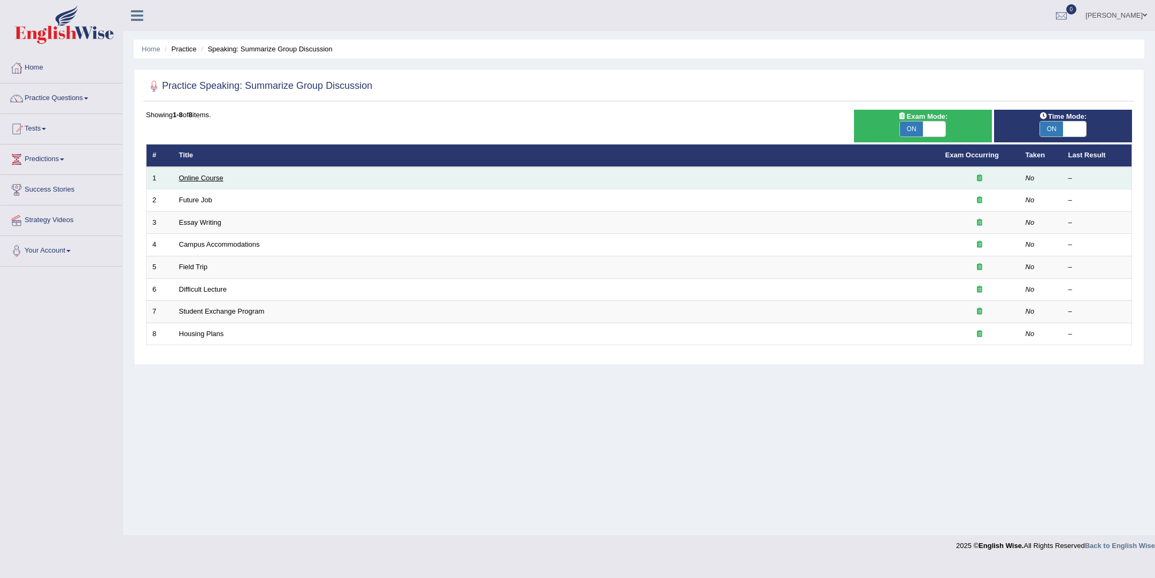
click at [206, 177] on link "Online Course" at bounding box center [201, 178] width 44 height 8
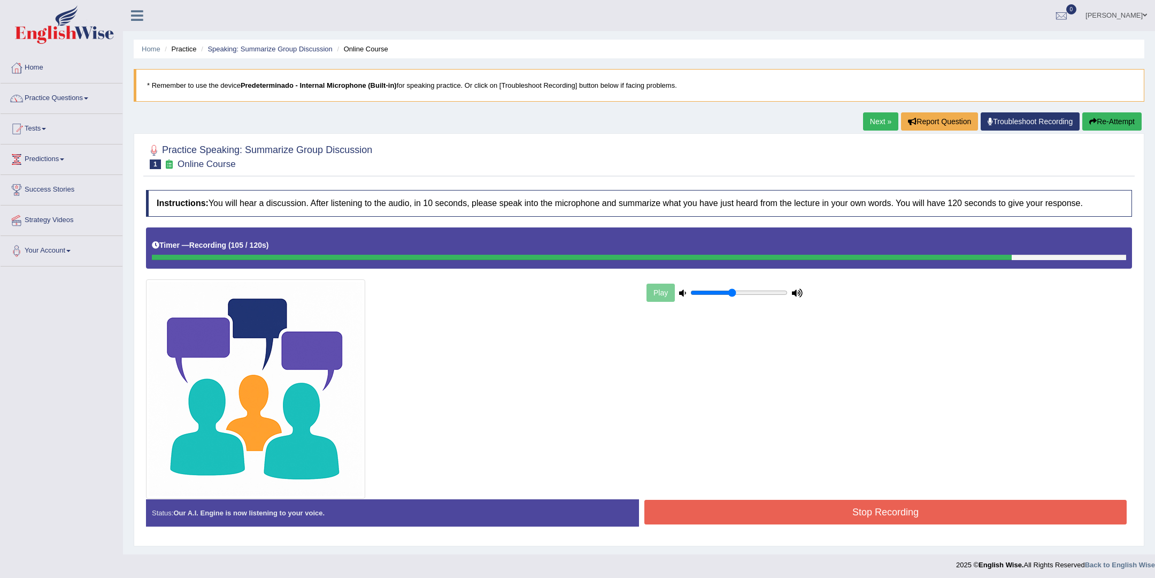
click at [900, 514] on button "Stop Recording" at bounding box center [886, 512] width 482 height 25
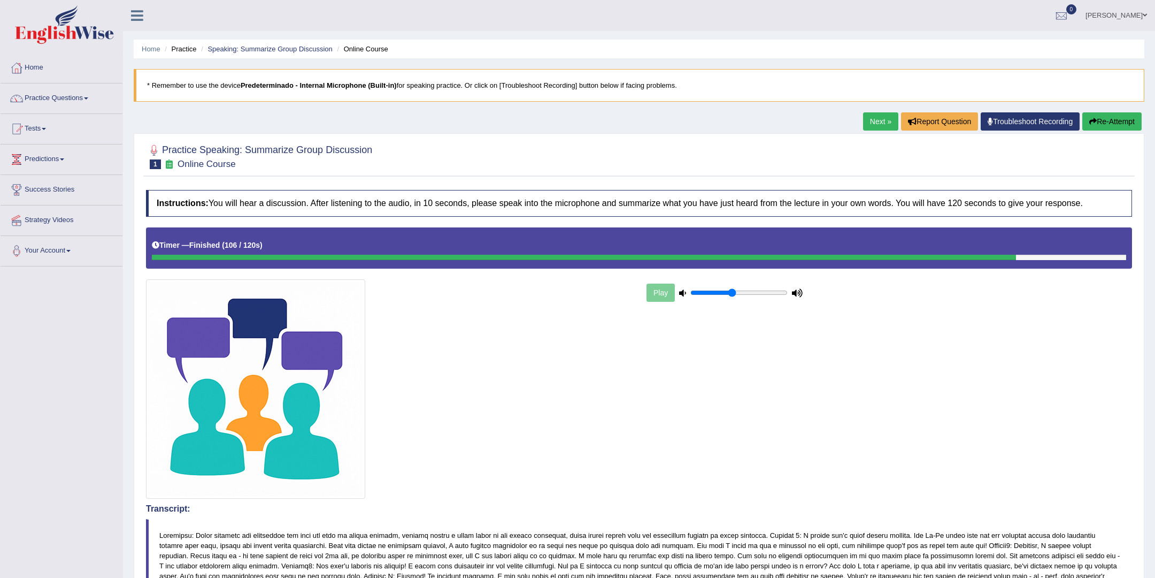
click at [880, 118] on link "Next »" at bounding box center [880, 121] width 35 height 18
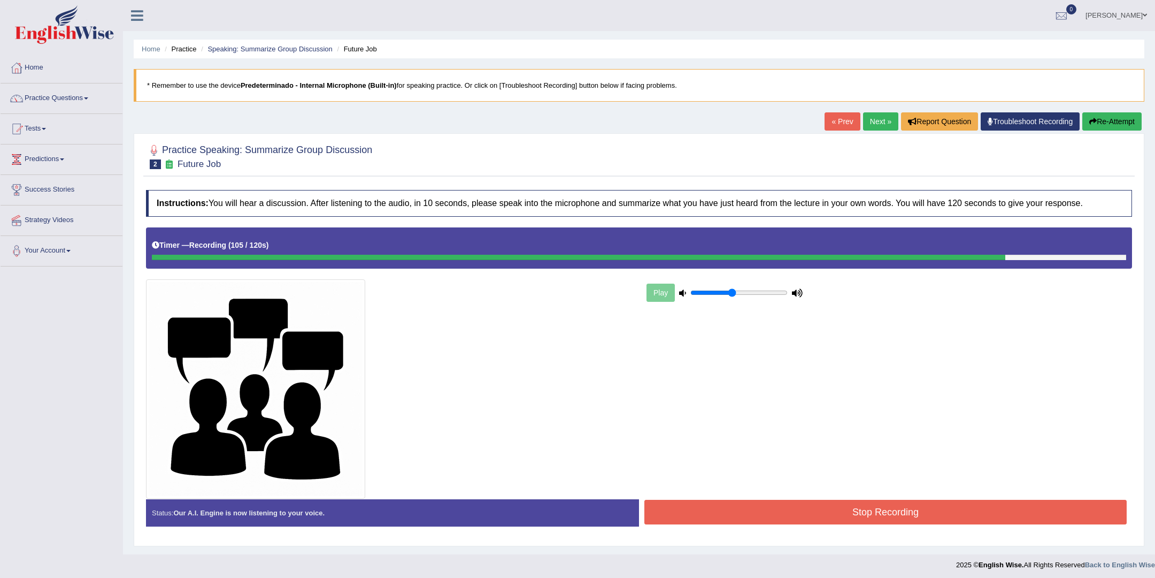
click at [807, 500] on button "Stop Recording" at bounding box center [886, 512] width 482 height 25
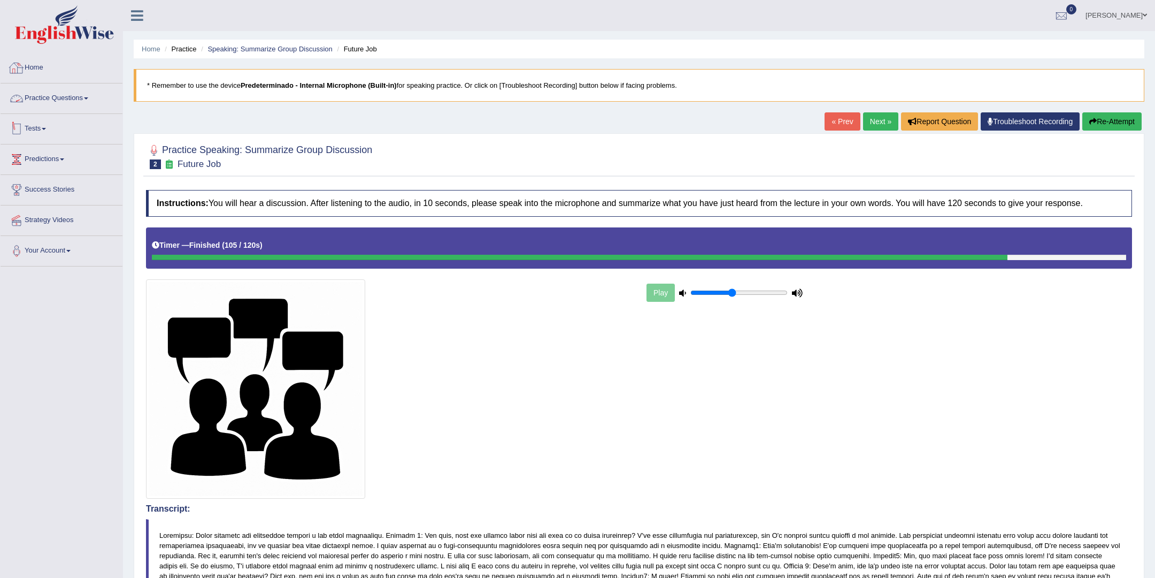
click at [68, 99] on link "Practice Questions" at bounding box center [62, 96] width 122 height 27
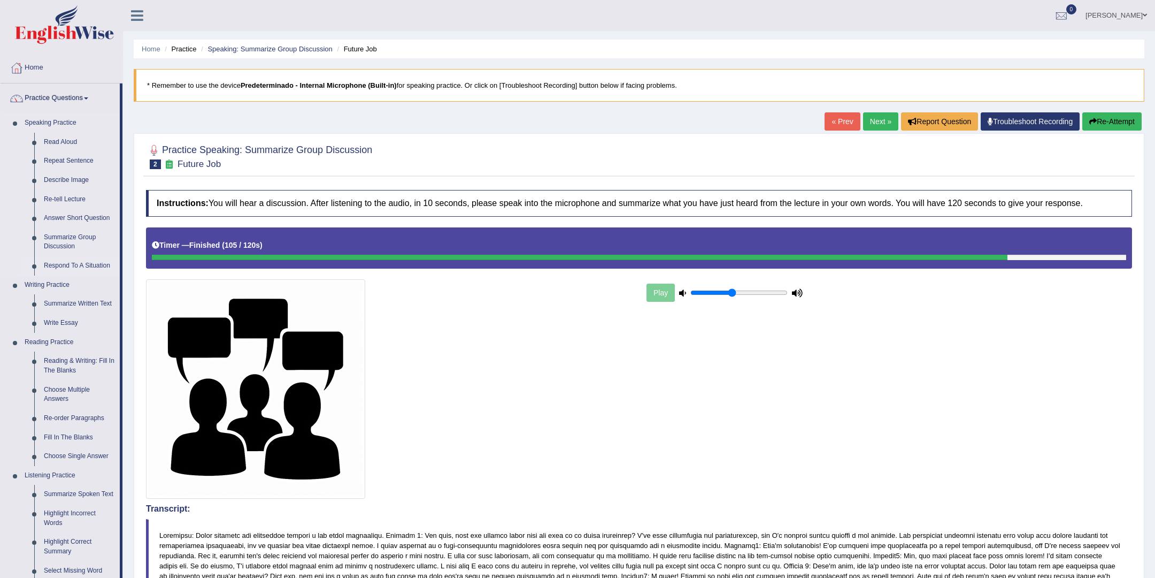
click at [63, 270] on link "Respond To A Situation" at bounding box center [79, 265] width 81 height 19
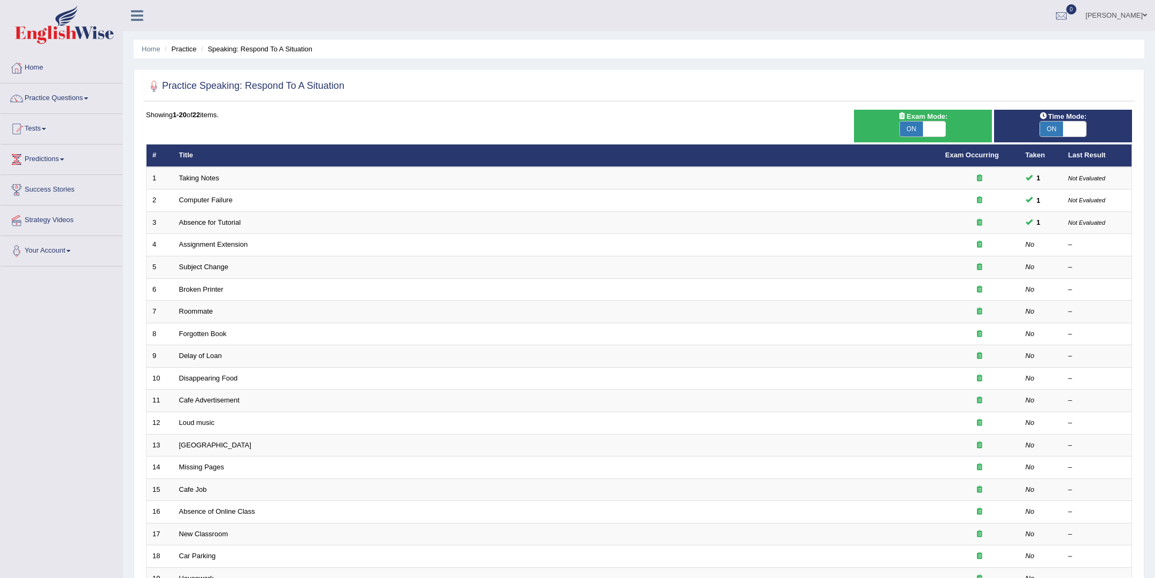
click at [905, 120] on span "Exam Mode:" at bounding box center [923, 116] width 58 height 11
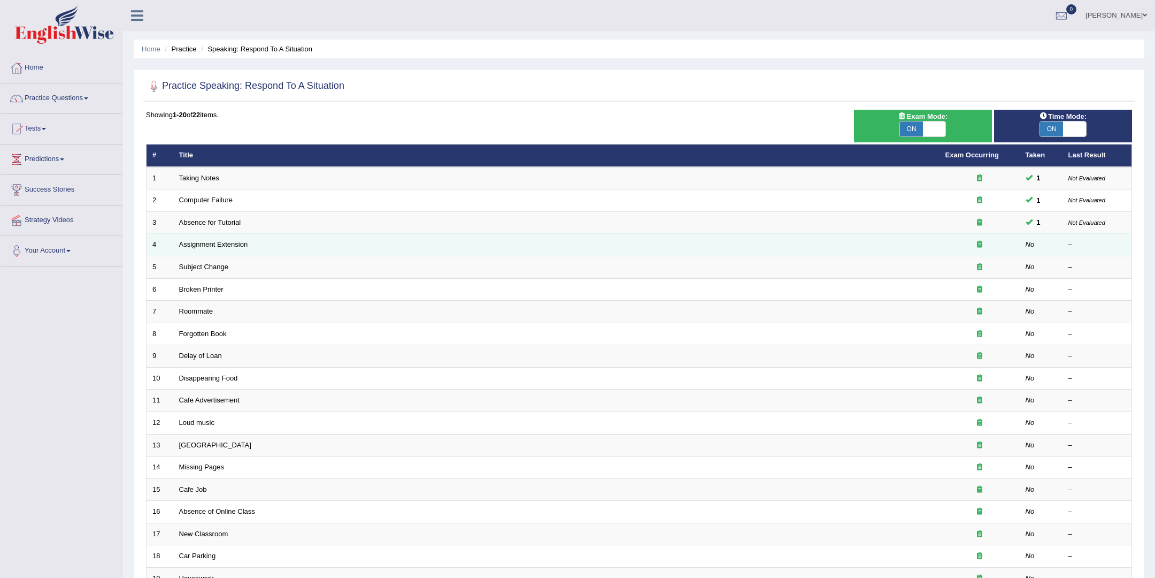
click at [229, 235] on td "Assignment Extension" at bounding box center [556, 245] width 767 height 22
click at [228, 246] on link "Assignment Extension" at bounding box center [213, 244] width 69 height 8
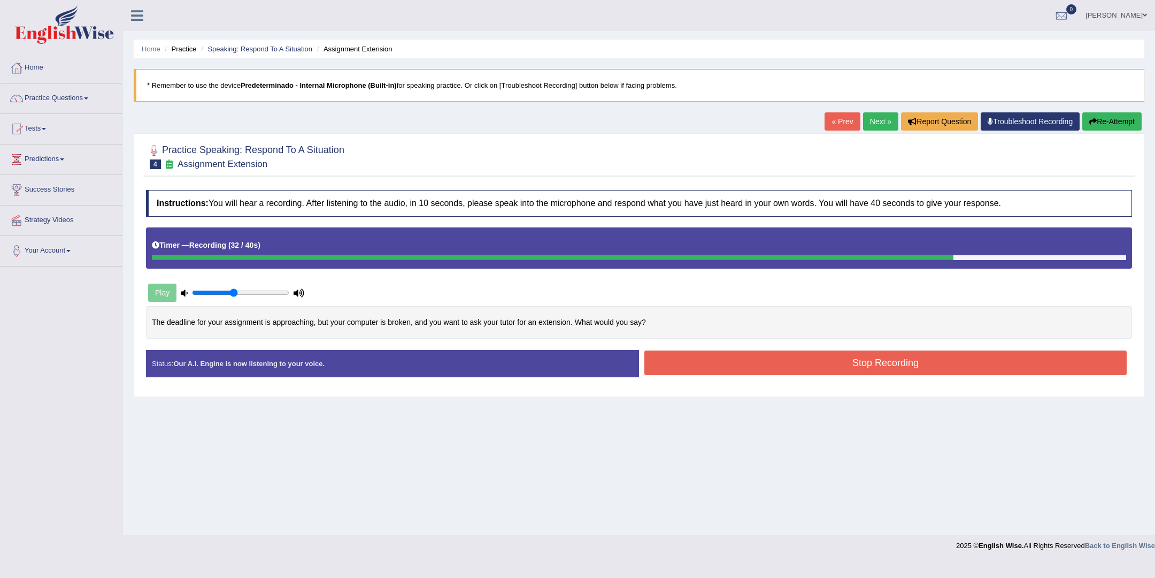
click at [728, 349] on div "Created with Highcharts 7.1.2 Great Too slow Too fast Time Speech pace meter: 0…" at bounding box center [888, 349] width 499 height 1
click at [735, 359] on button "Stop Recording" at bounding box center [886, 362] width 482 height 25
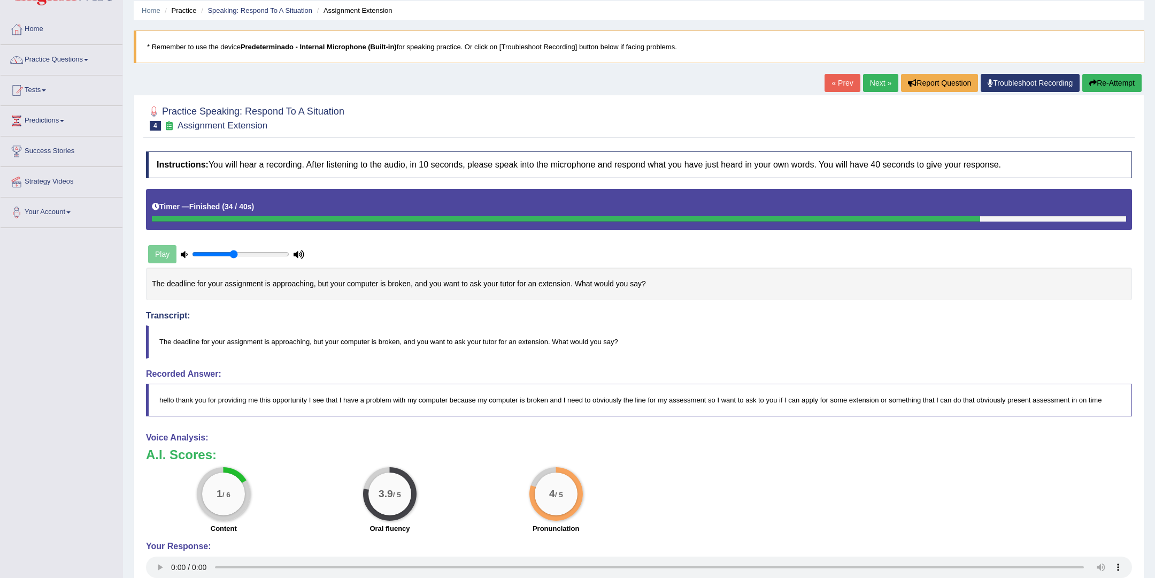
scroll to position [87, 0]
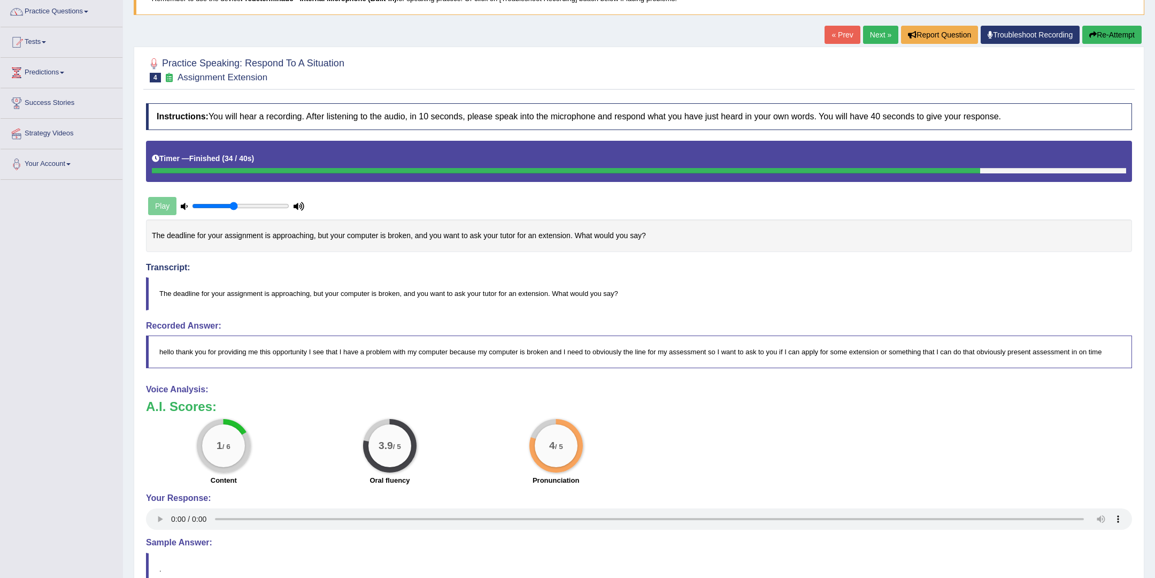
click at [872, 31] on link "Next »" at bounding box center [880, 35] width 35 height 18
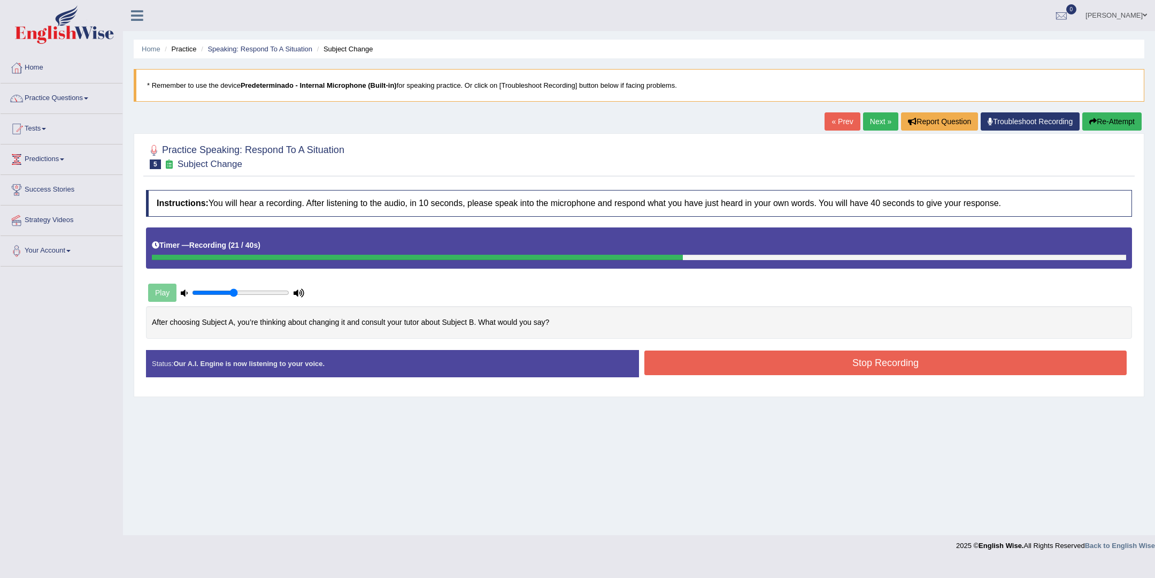
click at [795, 365] on button "Stop Recording" at bounding box center [886, 362] width 482 height 25
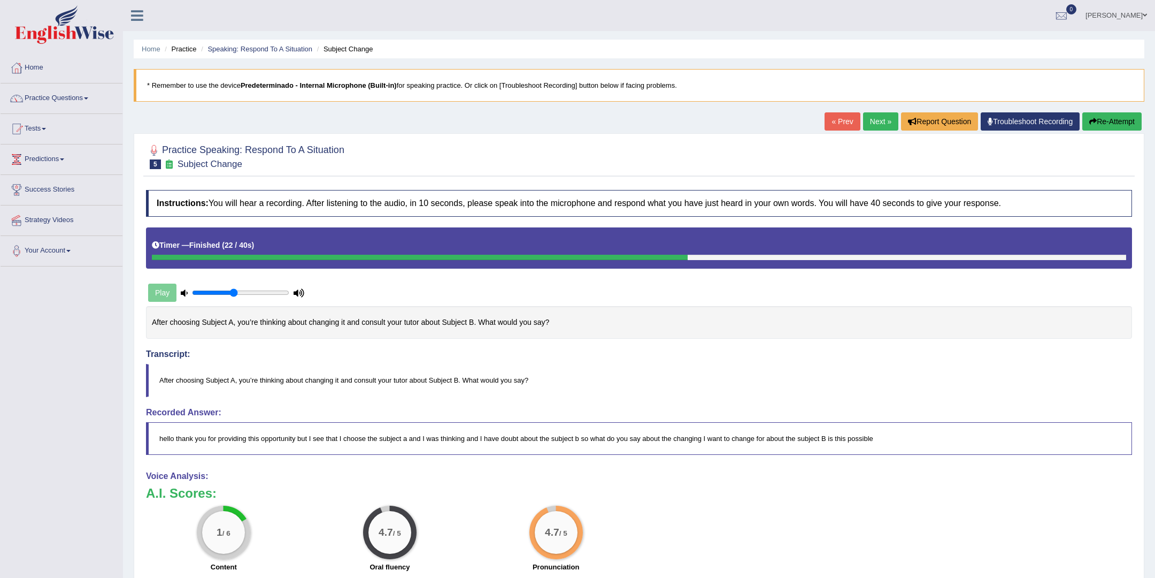
click at [885, 118] on link "Next »" at bounding box center [880, 121] width 35 height 18
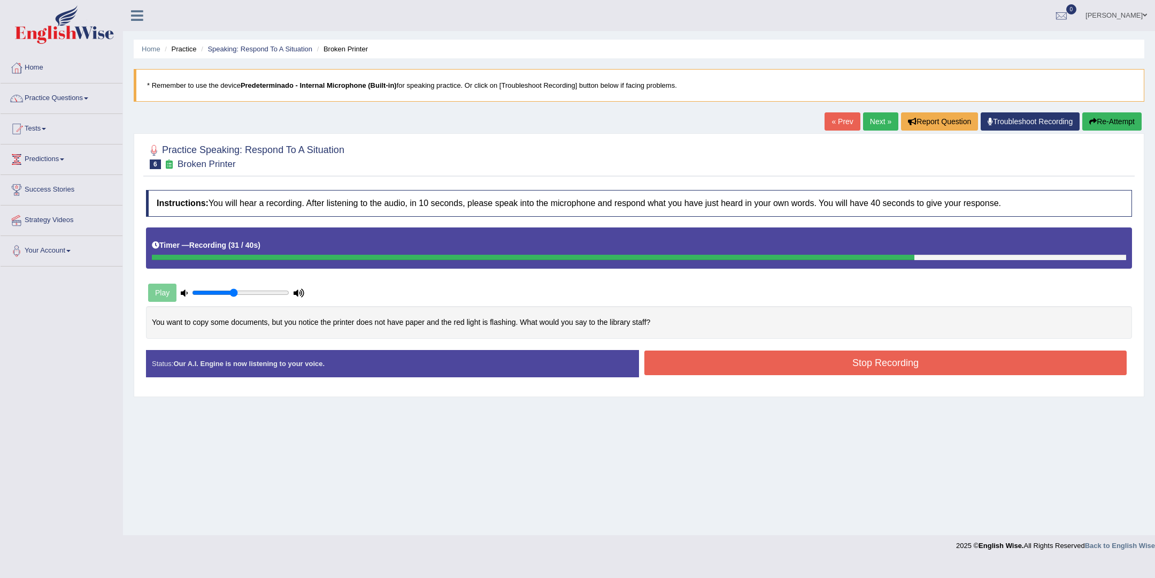
click at [867, 372] on button "Stop Recording" at bounding box center [886, 362] width 482 height 25
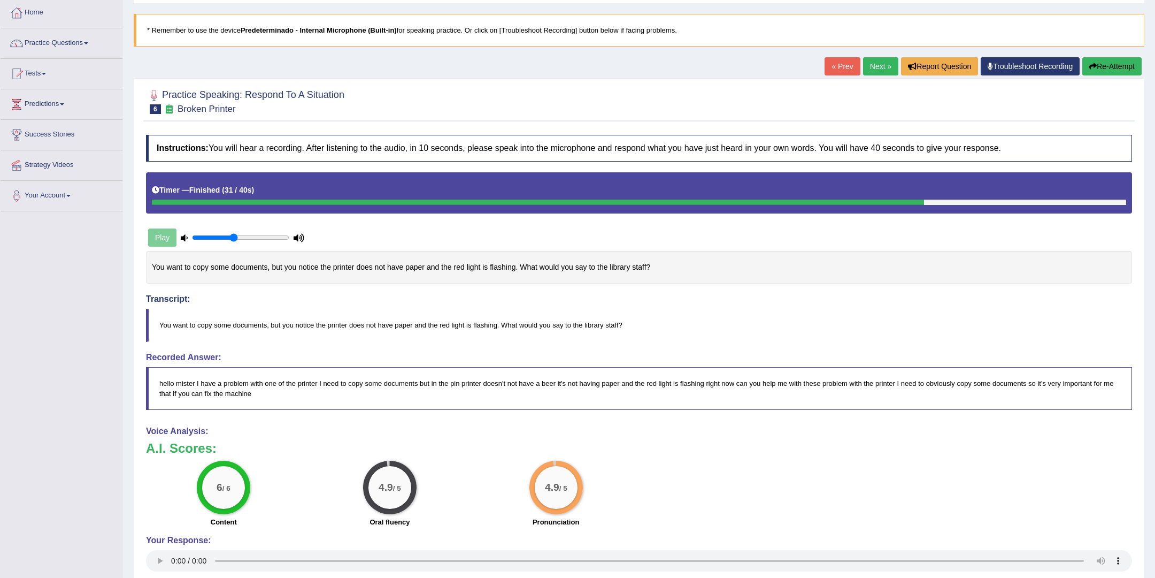
scroll to position [56, 0]
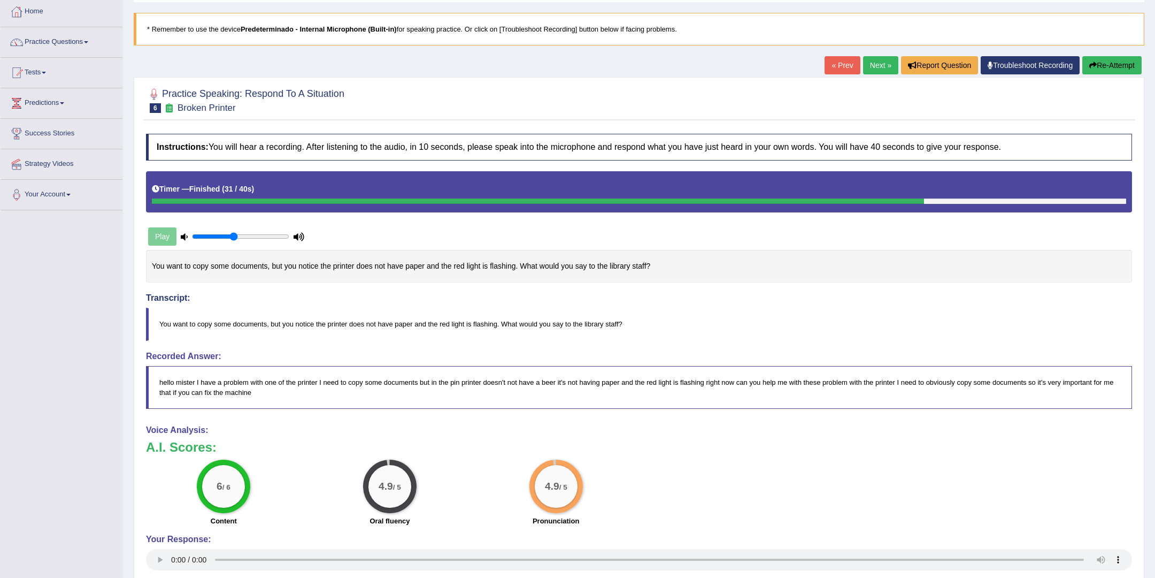
click at [864, 66] on link "Next »" at bounding box center [880, 65] width 35 height 18
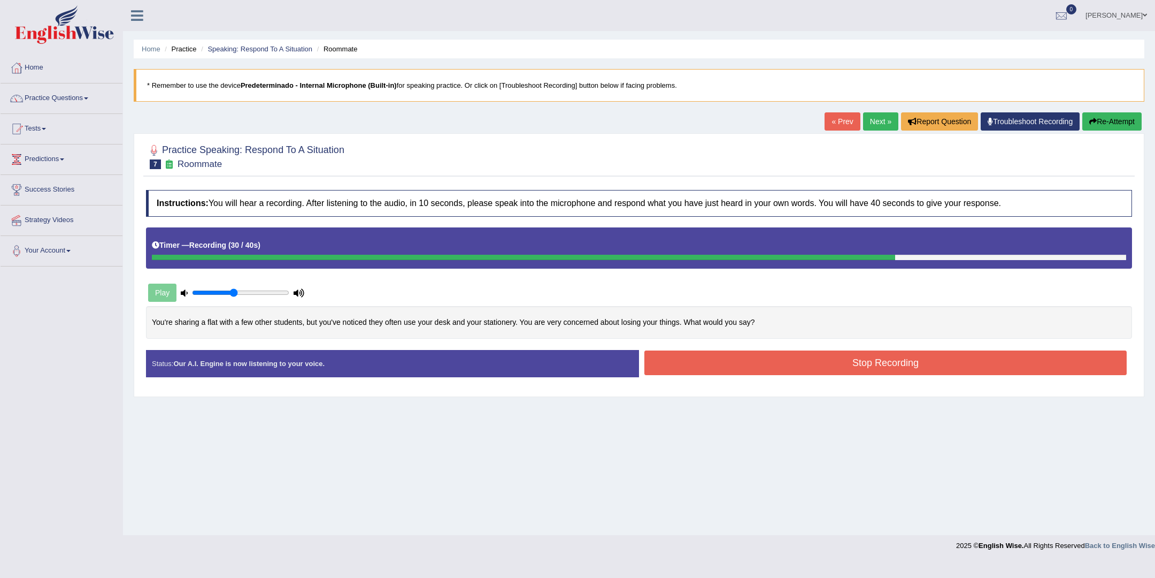
click at [767, 358] on button "Stop Recording" at bounding box center [886, 362] width 482 height 25
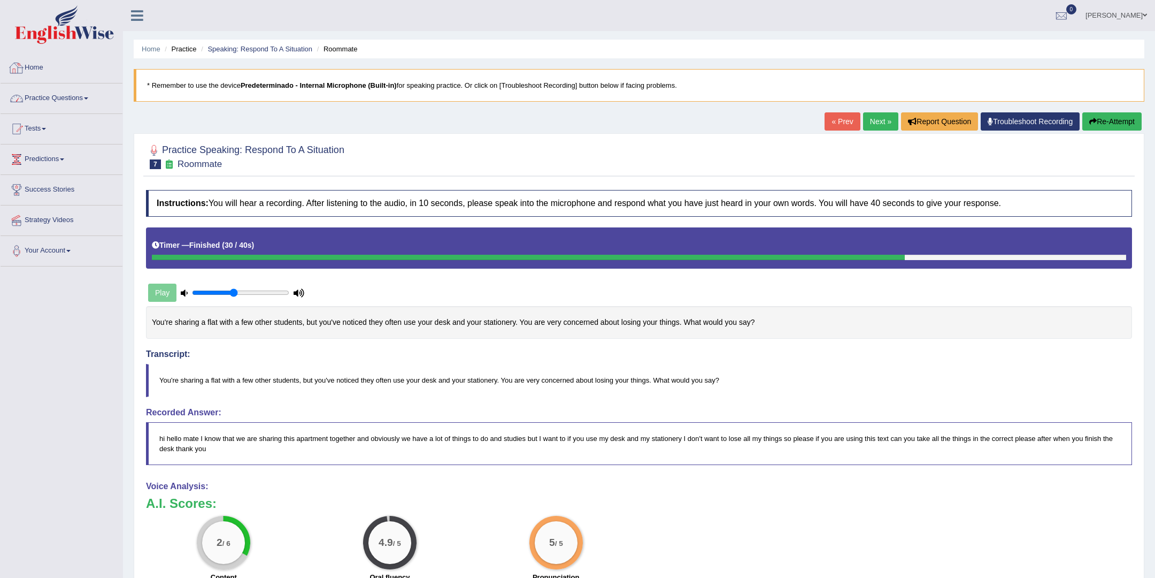
click at [61, 76] on link "Home" at bounding box center [62, 66] width 122 height 27
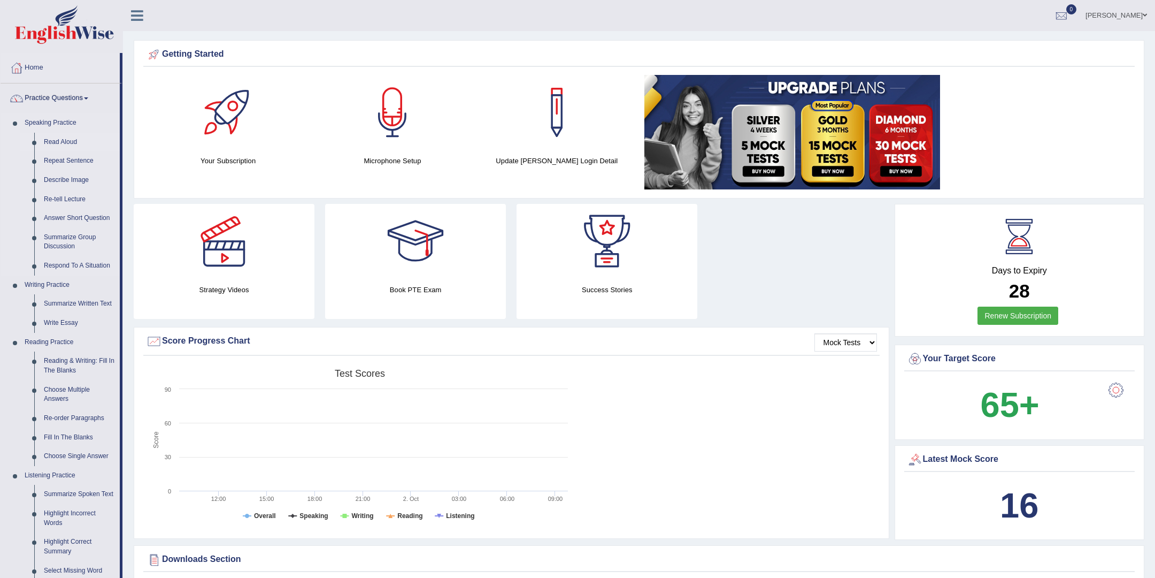
click at [60, 141] on link "Read Aloud" at bounding box center [79, 142] width 81 height 19
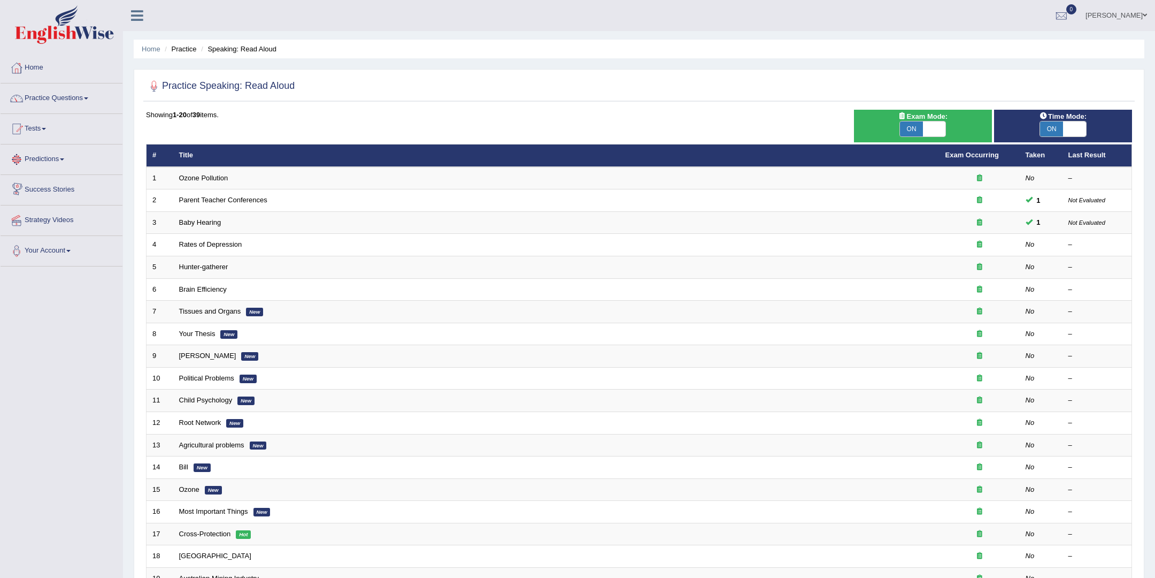
click at [916, 140] on div "Exam Mode: ON OFF" at bounding box center [923, 126] width 138 height 33
click at [916, 134] on span "ON" at bounding box center [911, 128] width 23 height 15
checkbox input "false"
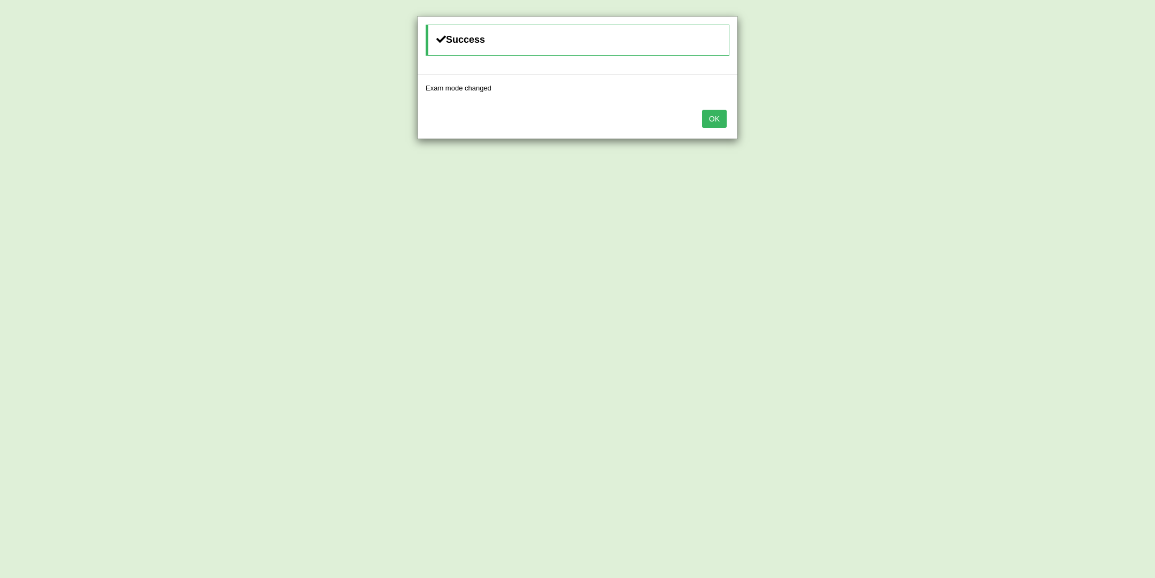
click at [725, 124] on button "OK" at bounding box center [714, 119] width 25 height 18
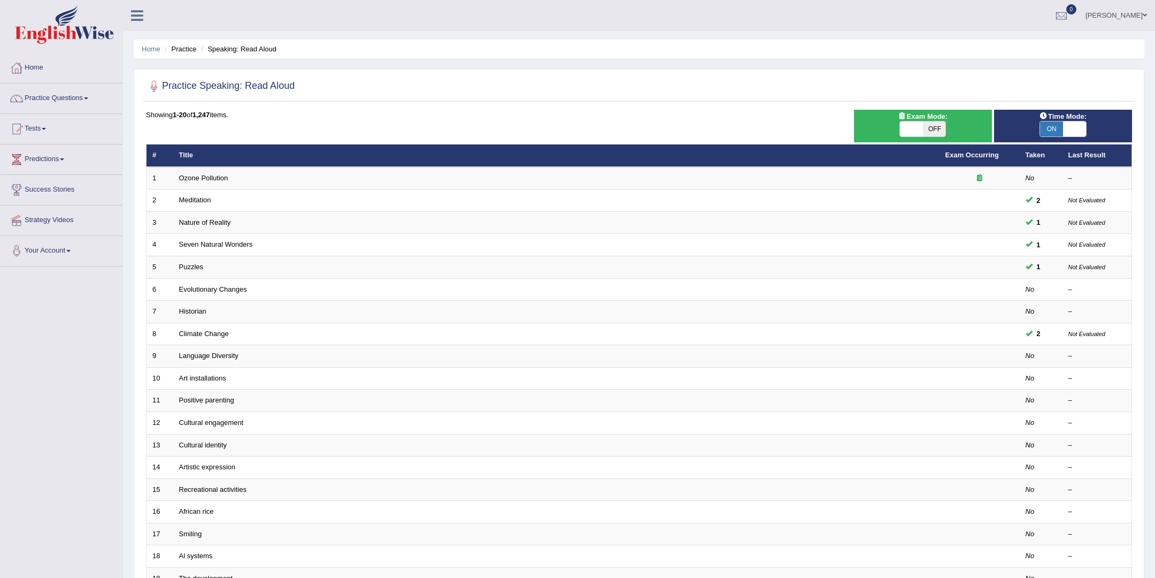
click at [1056, 126] on span "ON" at bounding box center [1051, 128] width 23 height 15
checkbox input "false"
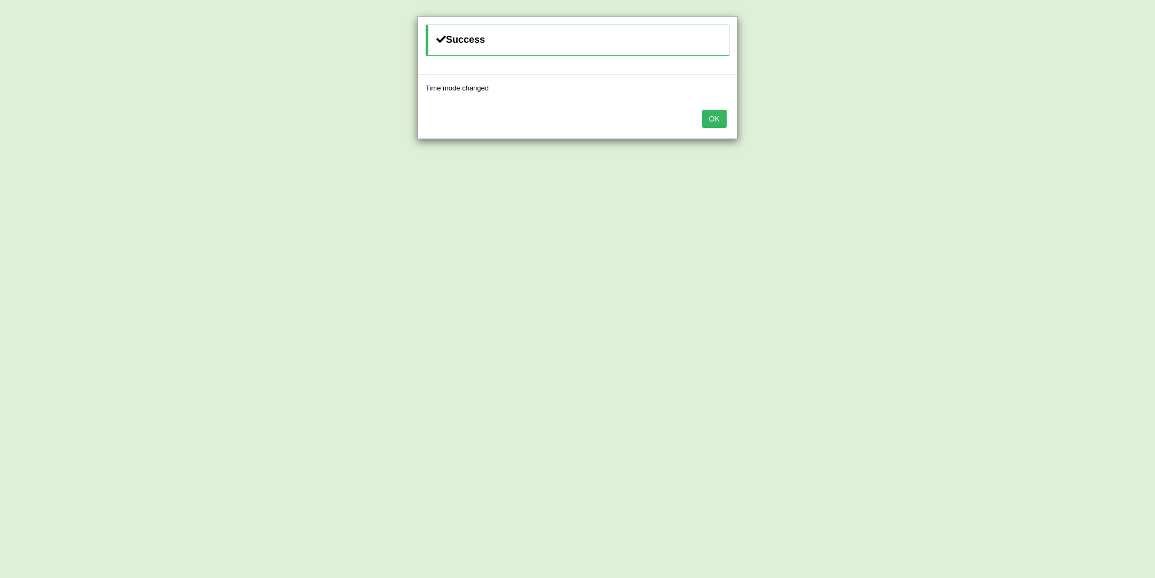
click at [719, 120] on button "OK" at bounding box center [714, 119] width 25 height 18
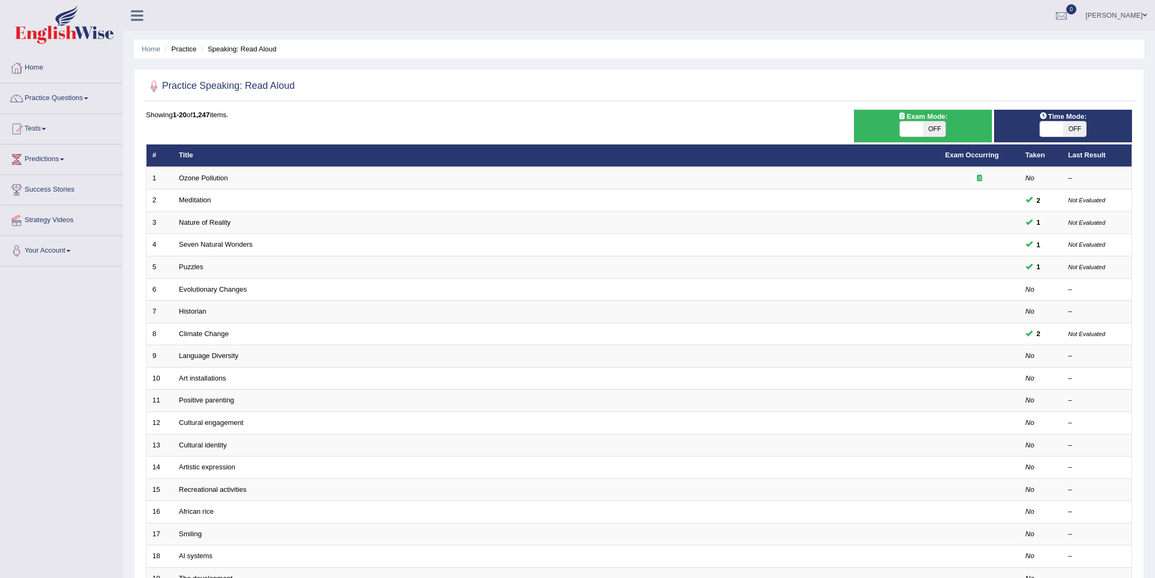
click at [930, 133] on span "OFF" at bounding box center [934, 128] width 23 height 15
checkbox input "true"
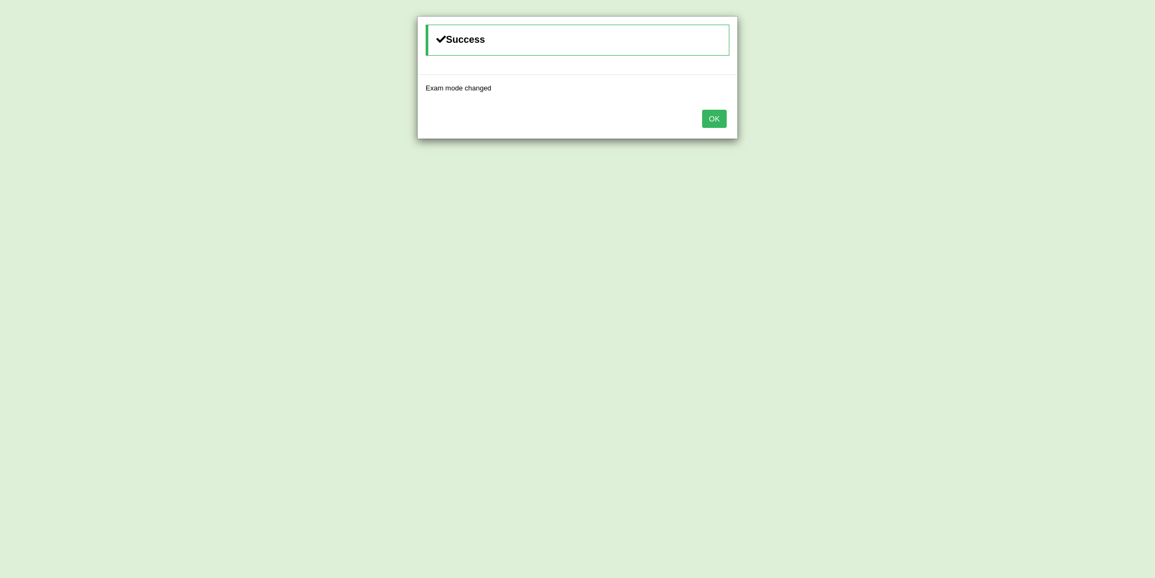
click at [711, 119] on button "OK" at bounding box center [714, 119] width 25 height 18
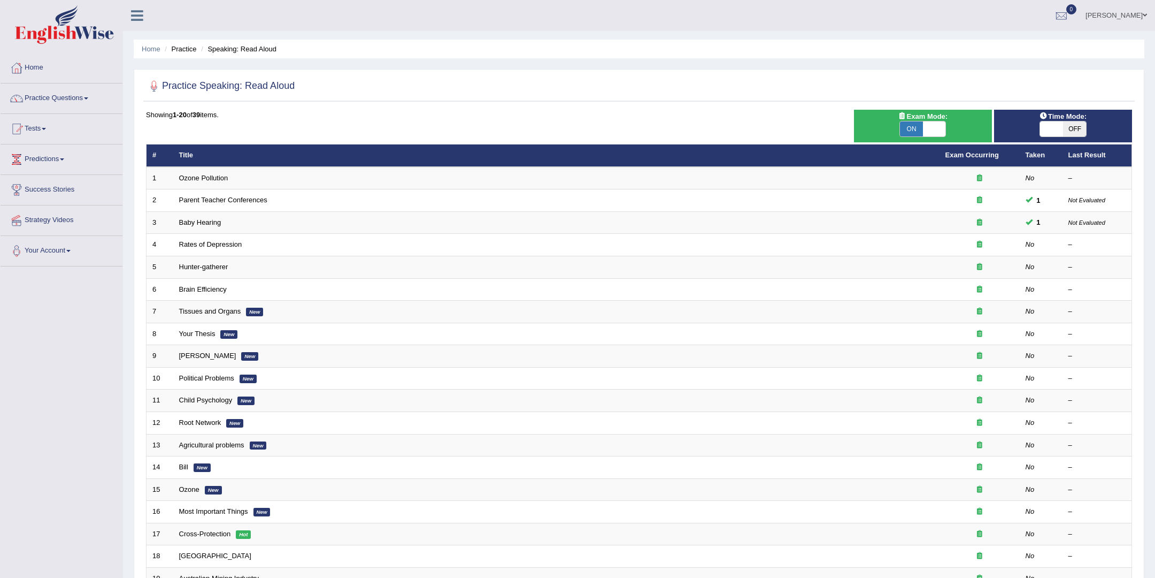
click at [1082, 138] on div "Time Mode: ON OFF" at bounding box center [1063, 126] width 138 height 33
click at [1077, 132] on span "OFF" at bounding box center [1074, 128] width 23 height 15
checkbox input "true"
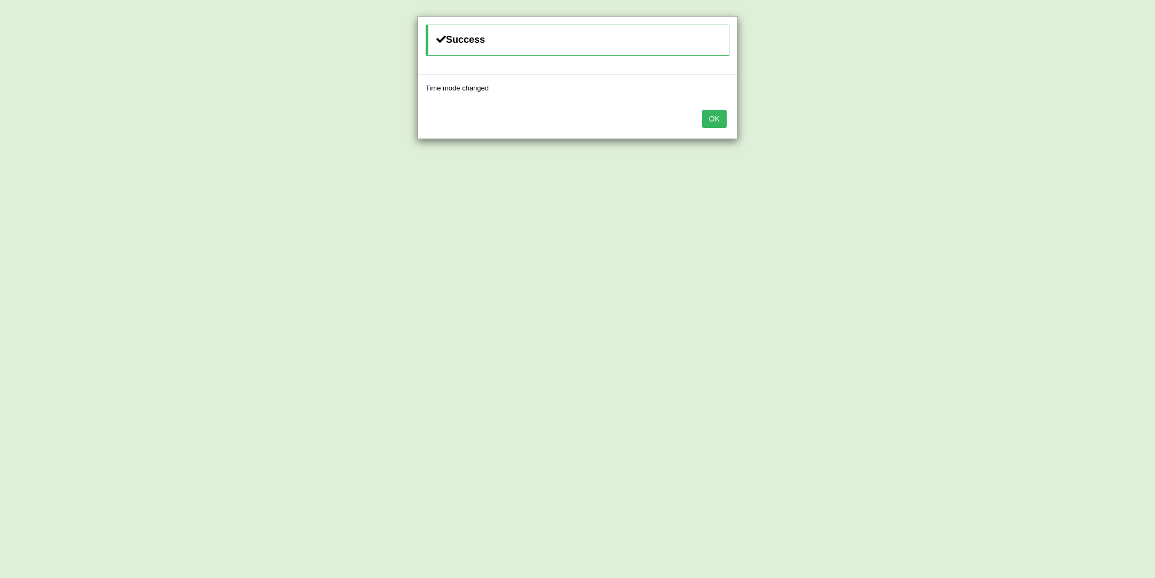
click at [711, 125] on button "OK" at bounding box center [714, 119] width 25 height 18
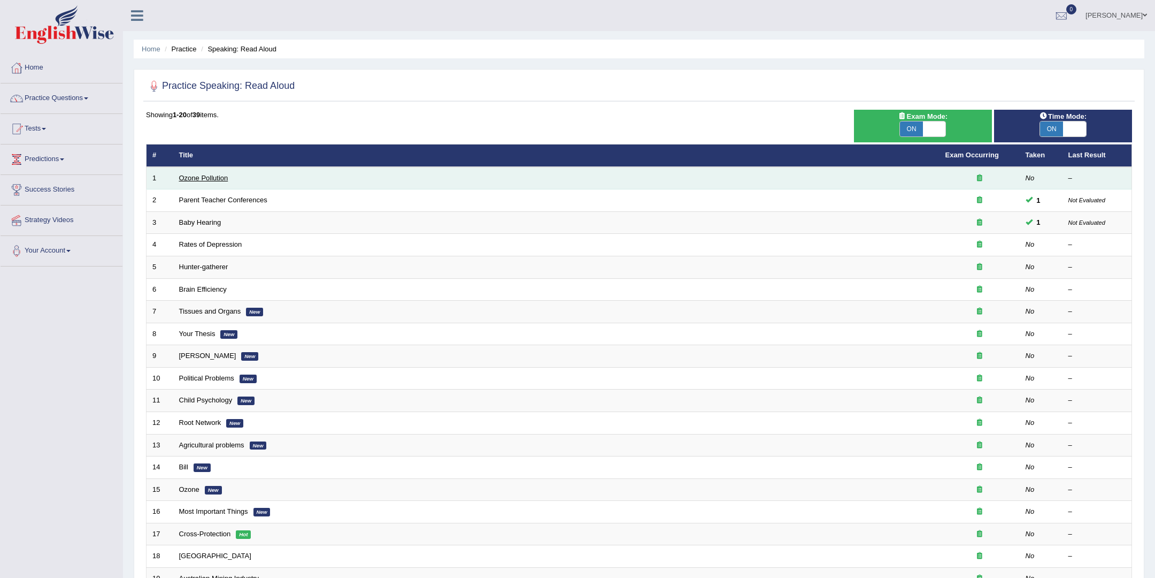
click at [224, 179] on link "Ozone Pollution" at bounding box center [203, 178] width 49 height 8
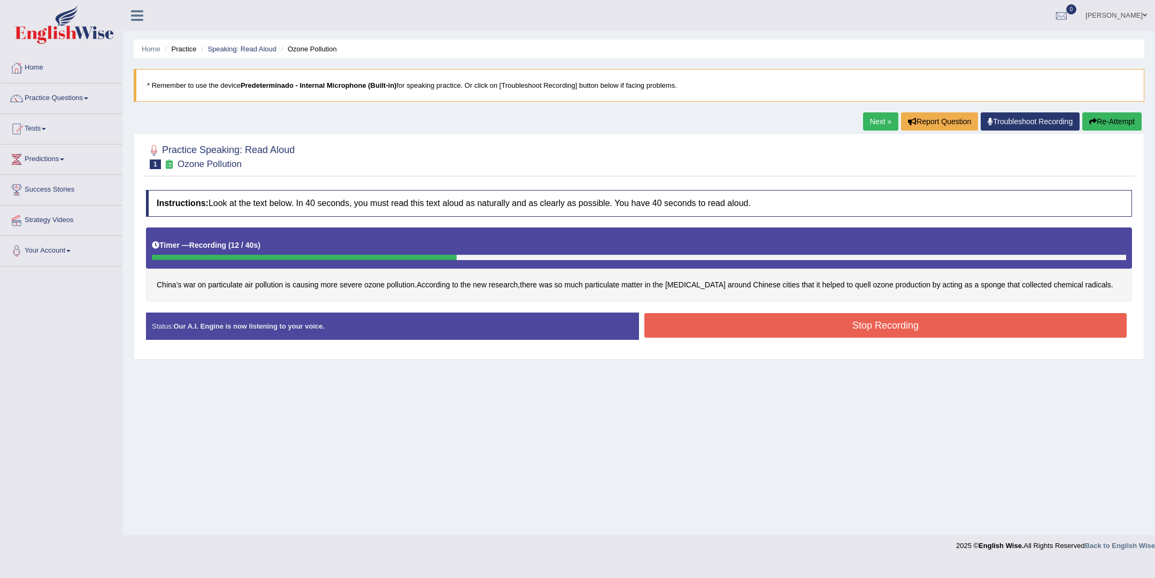
click at [713, 313] on button "Stop Recording" at bounding box center [886, 325] width 482 height 25
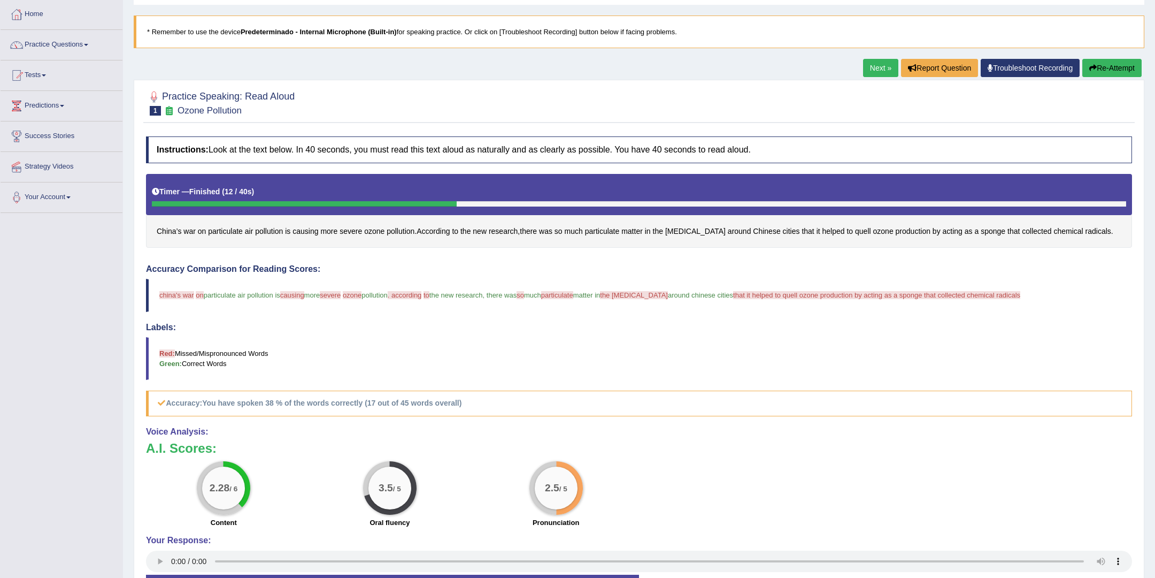
scroll to position [53, 0]
click at [880, 70] on link "Next »" at bounding box center [880, 68] width 35 height 18
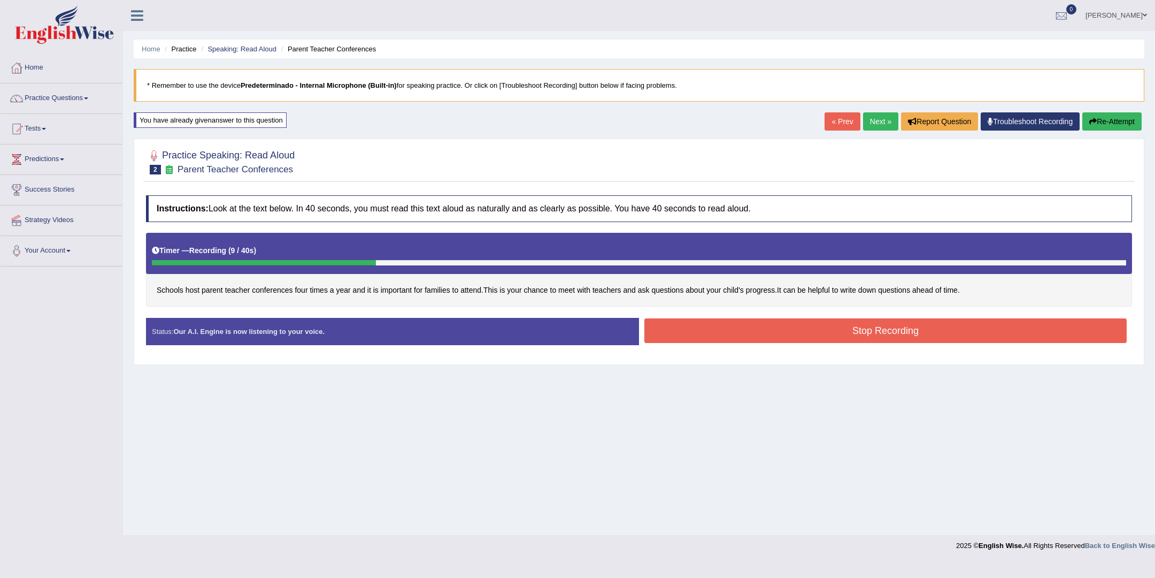
click at [883, 331] on button "Stop Recording" at bounding box center [886, 330] width 482 height 25
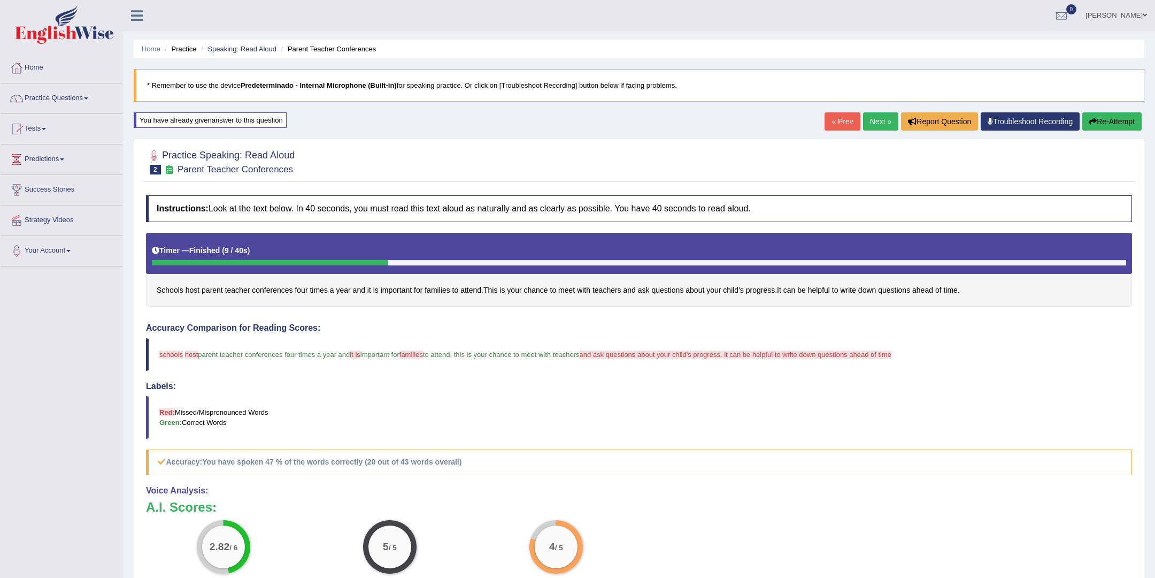
click at [884, 127] on link "Next »" at bounding box center [880, 121] width 35 height 18
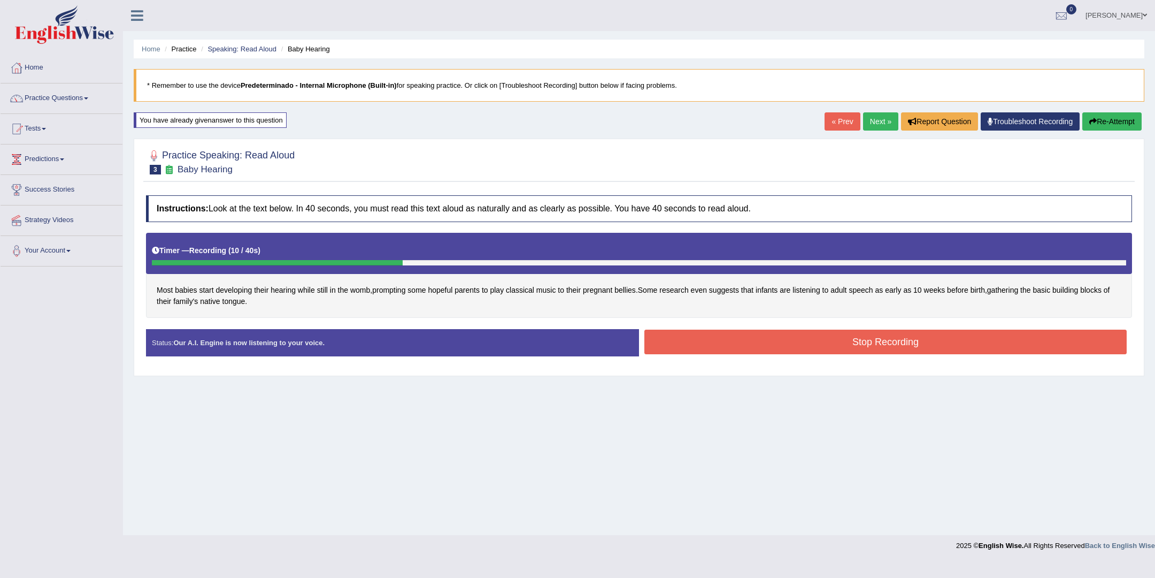
click at [892, 334] on button "Stop Recording" at bounding box center [886, 341] width 482 height 25
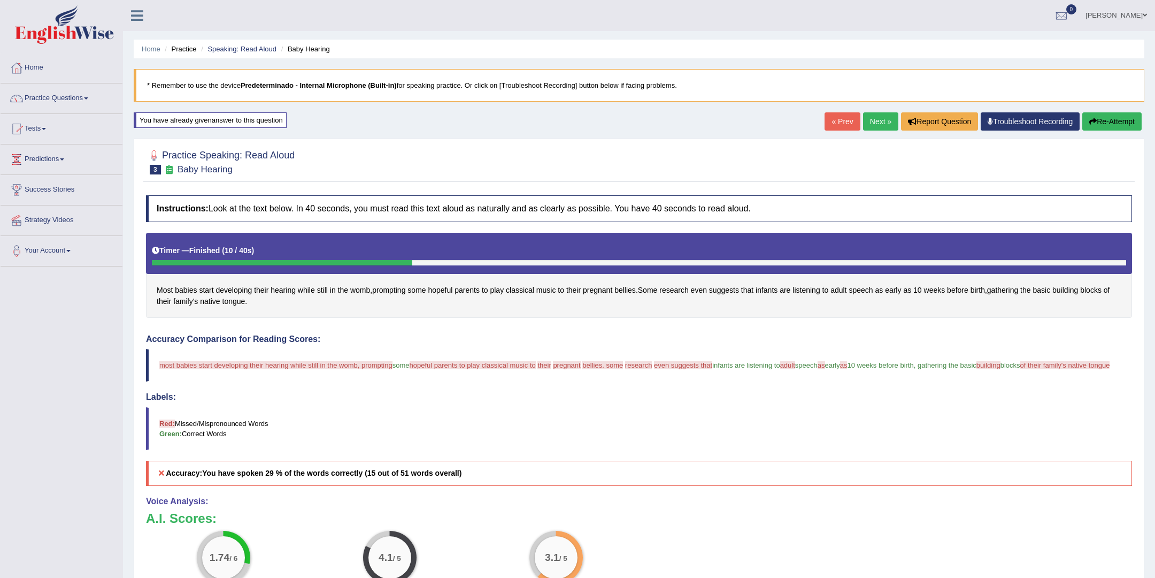
click at [873, 110] on div "Home Practice Speaking: Read Aloud Baby Hearing * Remember to use the device Pr…" at bounding box center [639, 350] width 1032 height 700
click at [870, 120] on link "Next »" at bounding box center [880, 121] width 35 height 18
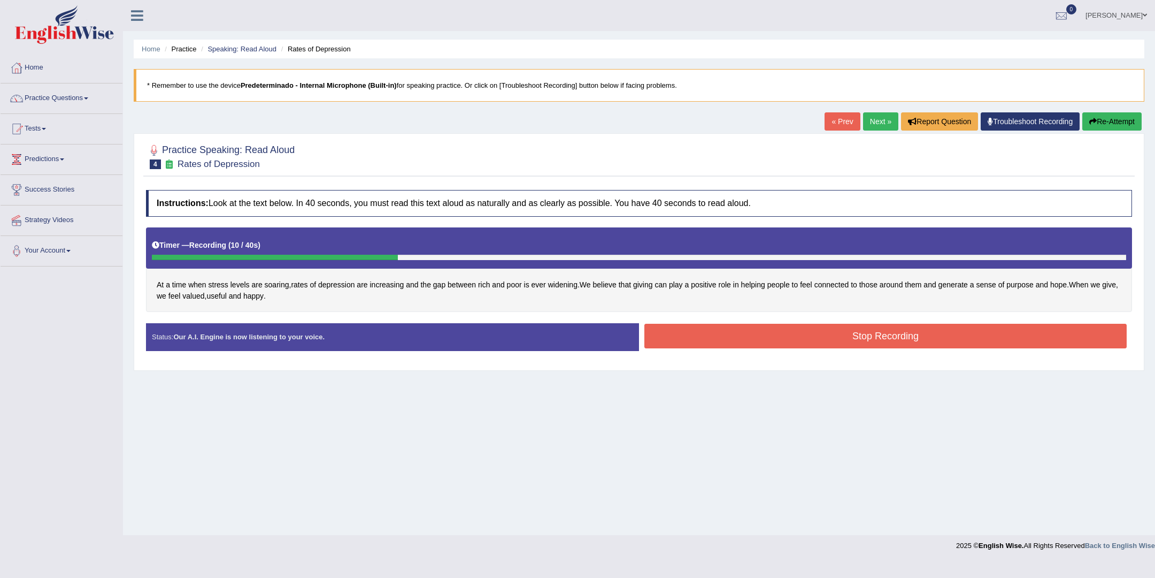
click at [900, 335] on button "Stop Recording" at bounding box center [886, 336] width 482 height 25
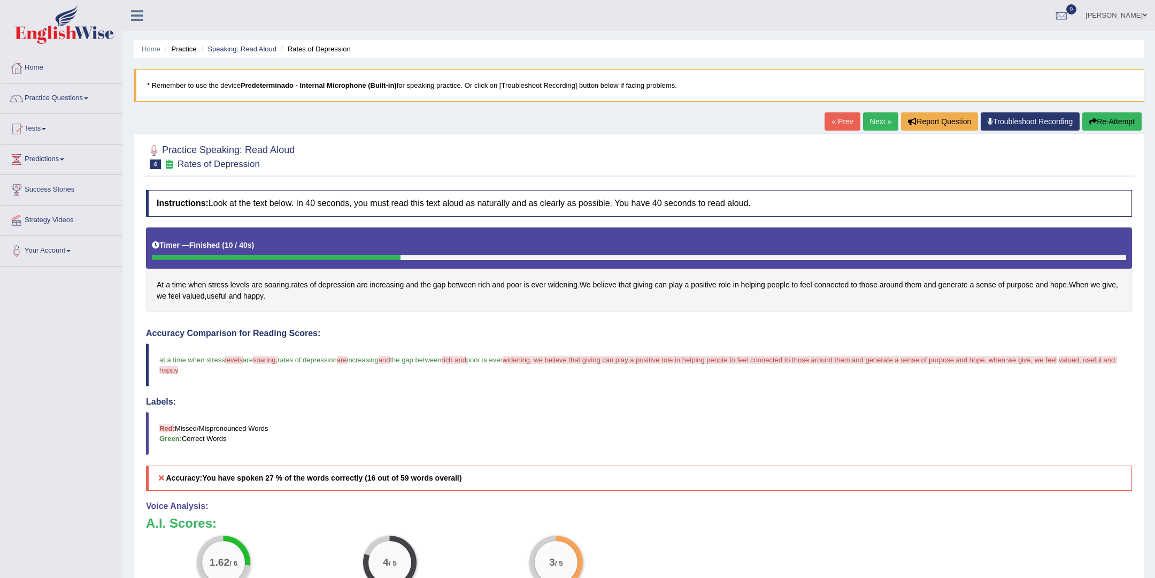
click at [871, 123] on link "Next »" at bounding box center [880, 121] width 35 height 18
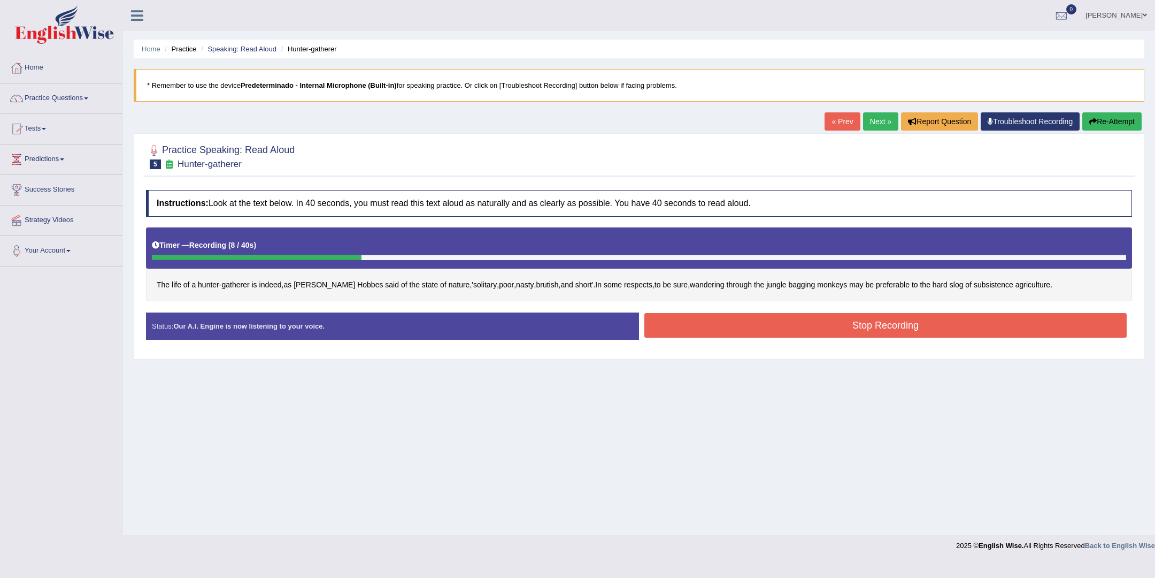
click at [870, 331] on button "Stop Recording" at bounding box center [886, 325] width 482 height 25
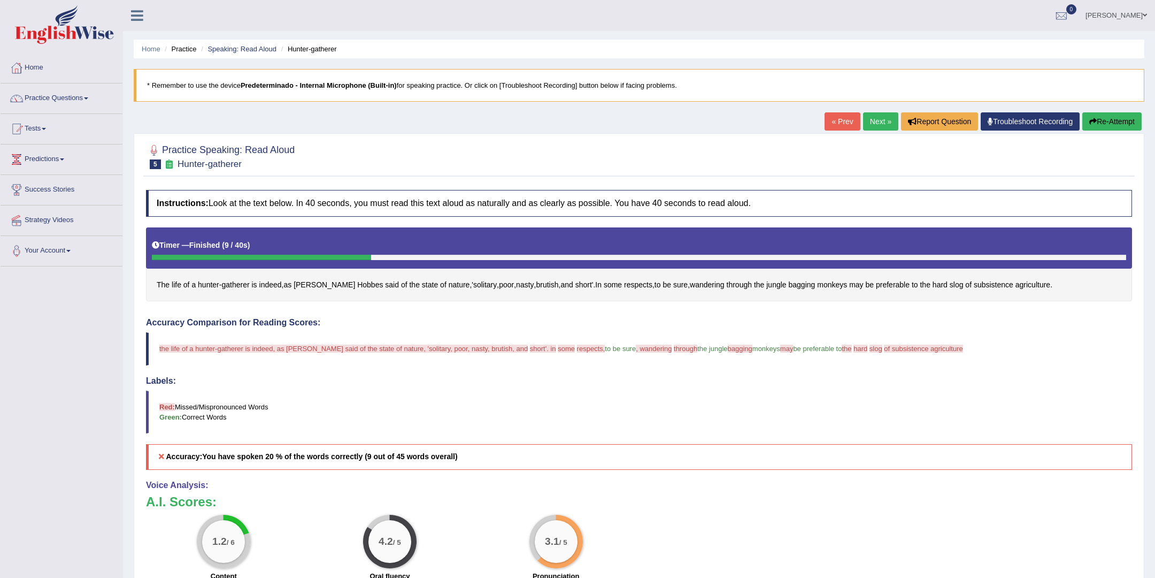
click at [875, 127] on link "Next »" at bounding box center [880, 121] width 35 height 18
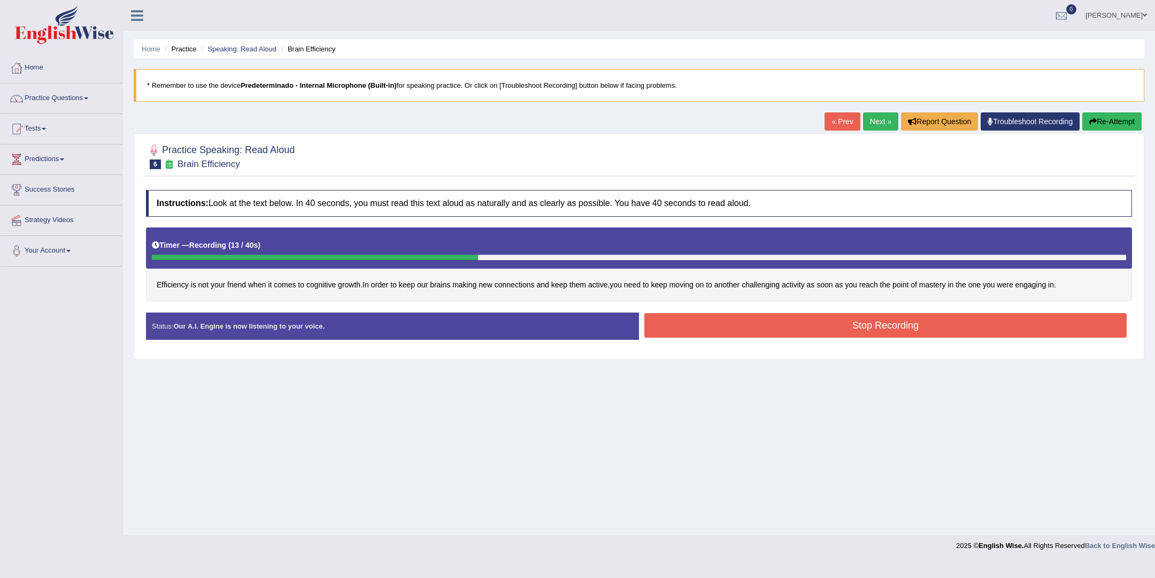
click at [832, 332] on button "Stop Recording" at bounding box center [886, 325] width 482 height 25
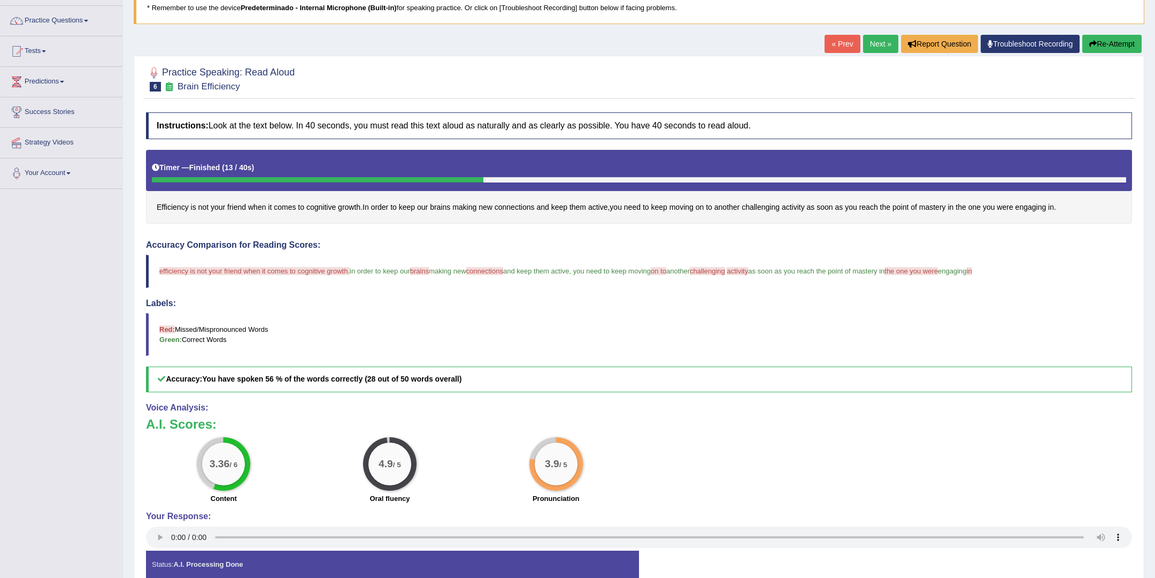
scroll to position [79, 0]
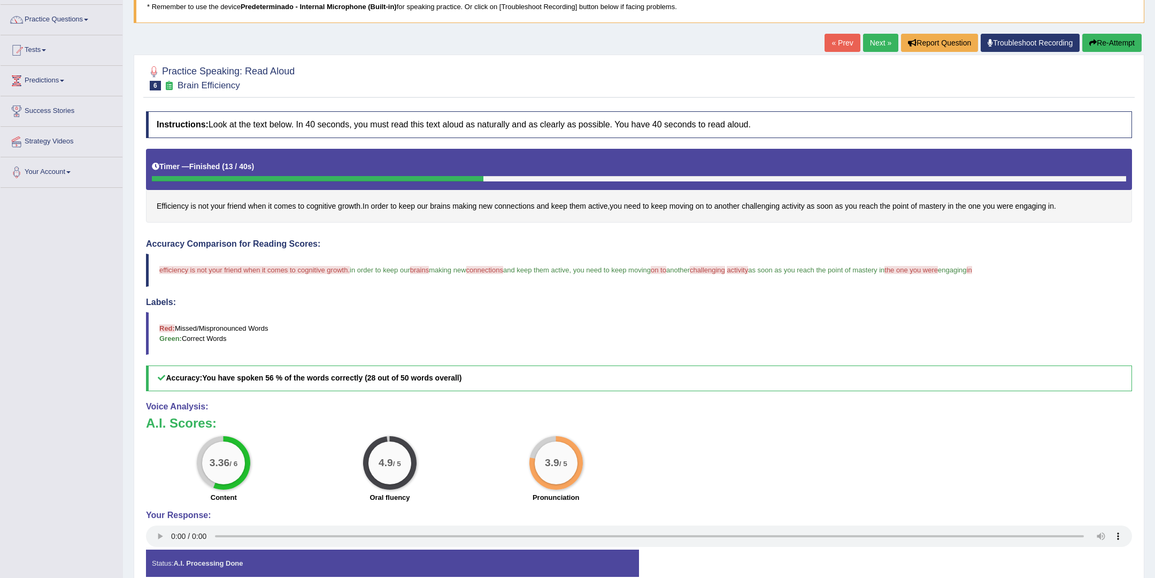
click at [871, 49] on link "Next »" at bounding box center [880, 43] width 35 height 18
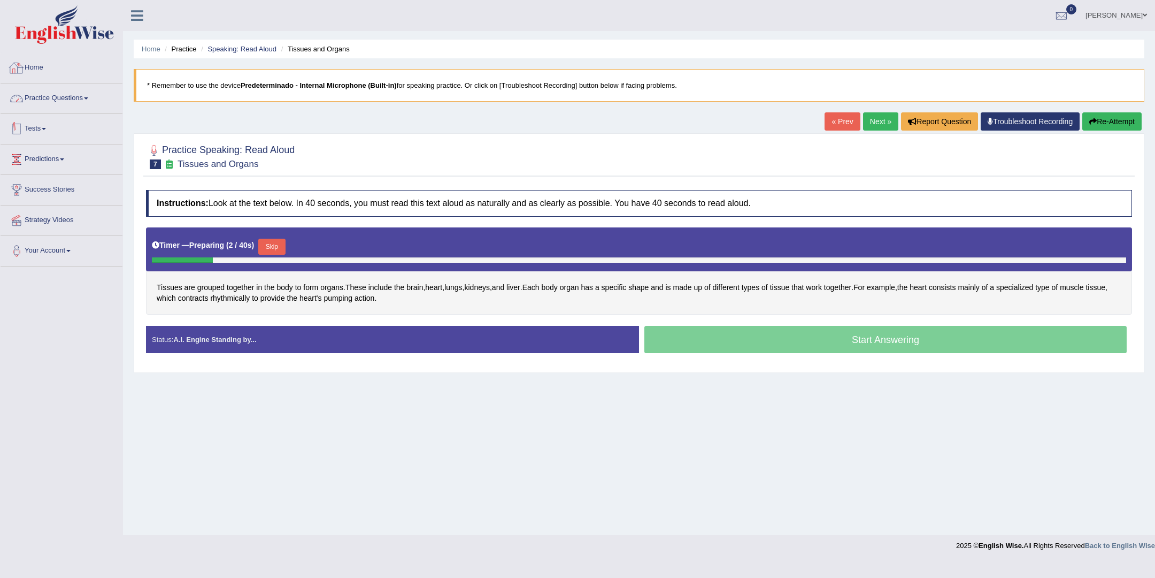
click at [60, 114] on link "Tests" at bounding box center [62, 127] width 122 height 27
click at [65, 97] on link "Practice Questions" at bounding box center [62, 96] width 122 height 27
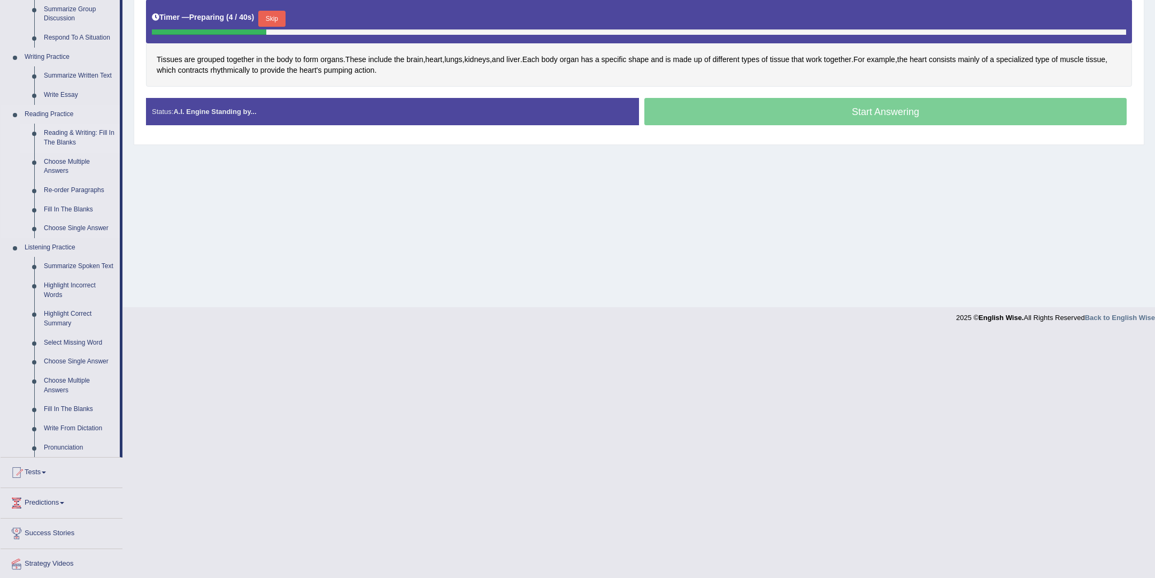
scroll to position [259, 0]
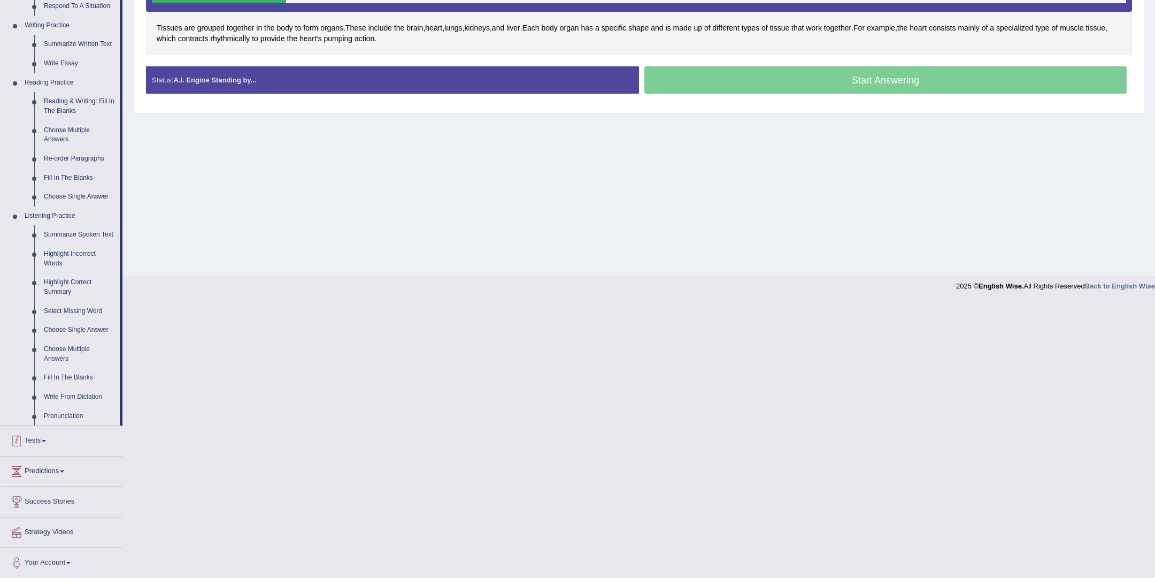
click at [85, 400] on link "Write From Dictation" at bounding box center [79, 396] width 81 height 19
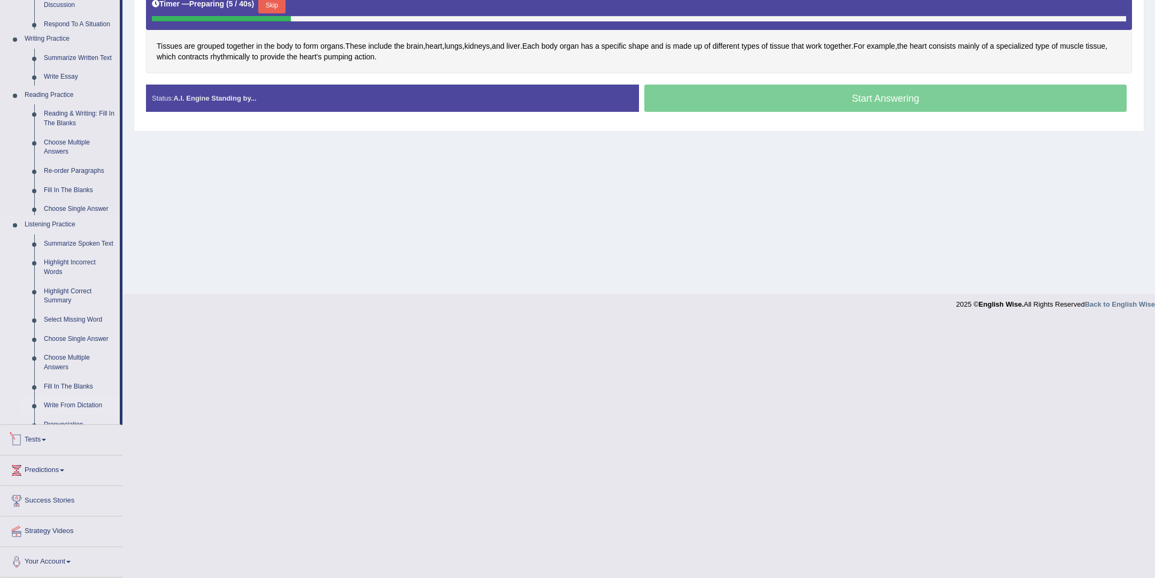
scroll to position [180, 0]
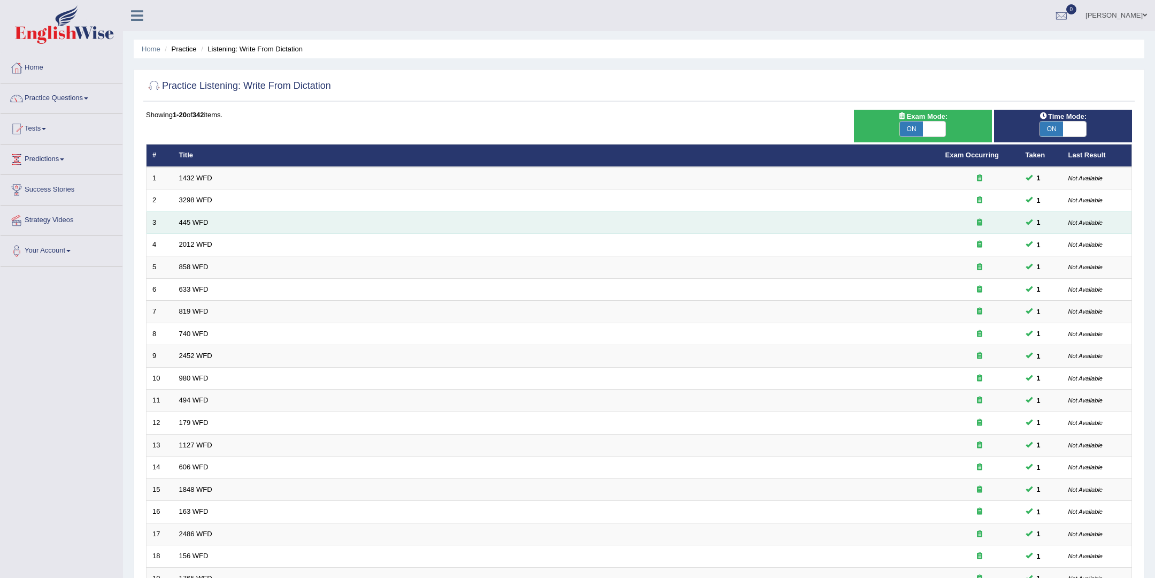
scroll to position [127, 0]
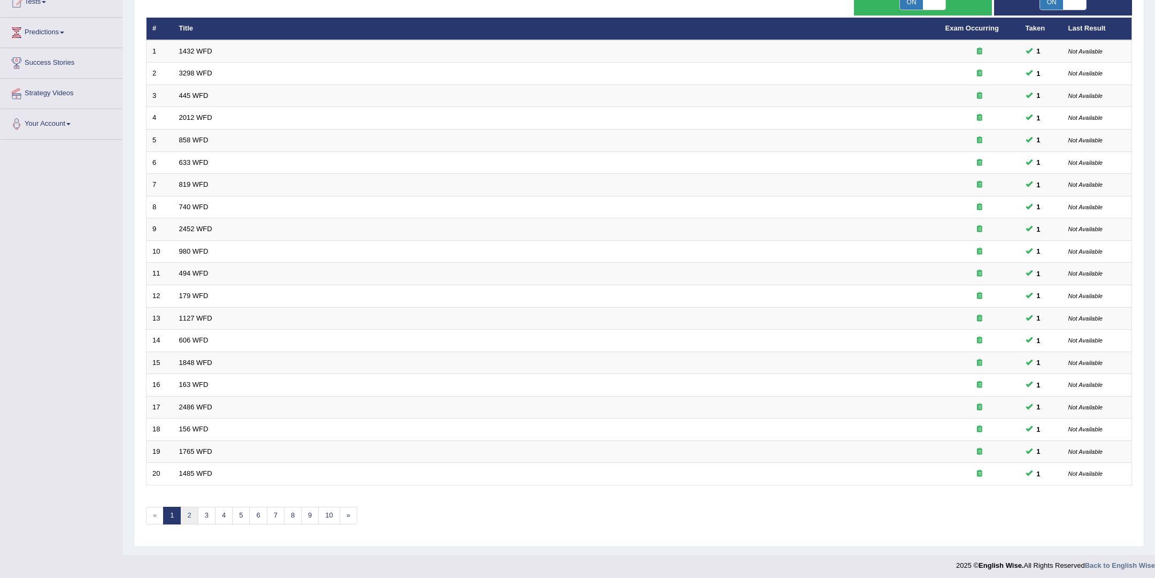
click at [195, 515] on link "2" at bounding box center [189, 516] width 18 height 18
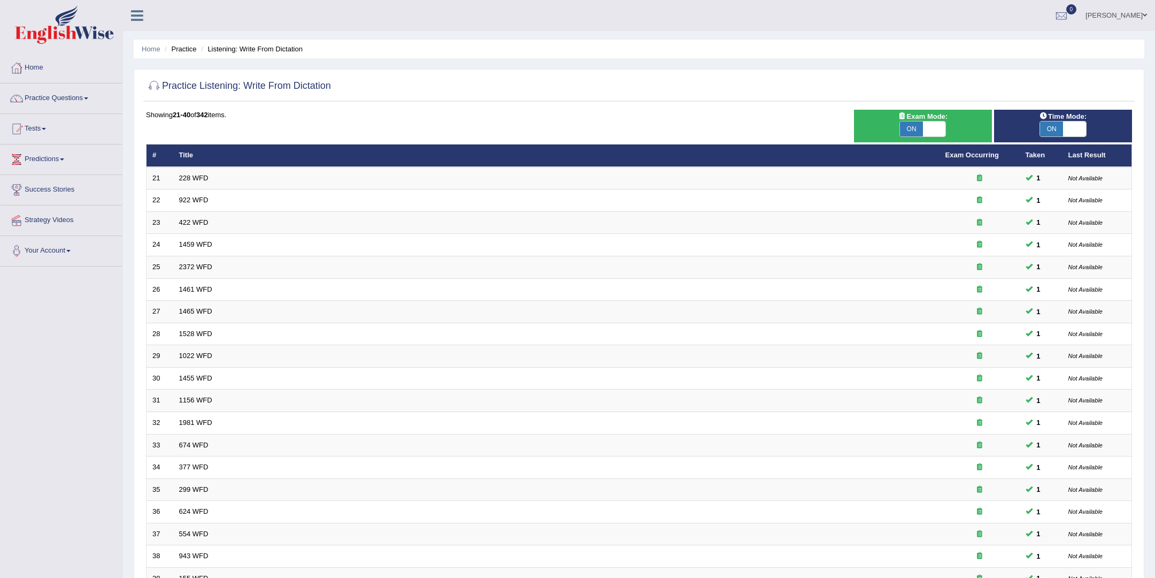
scroll to position [127, 0]
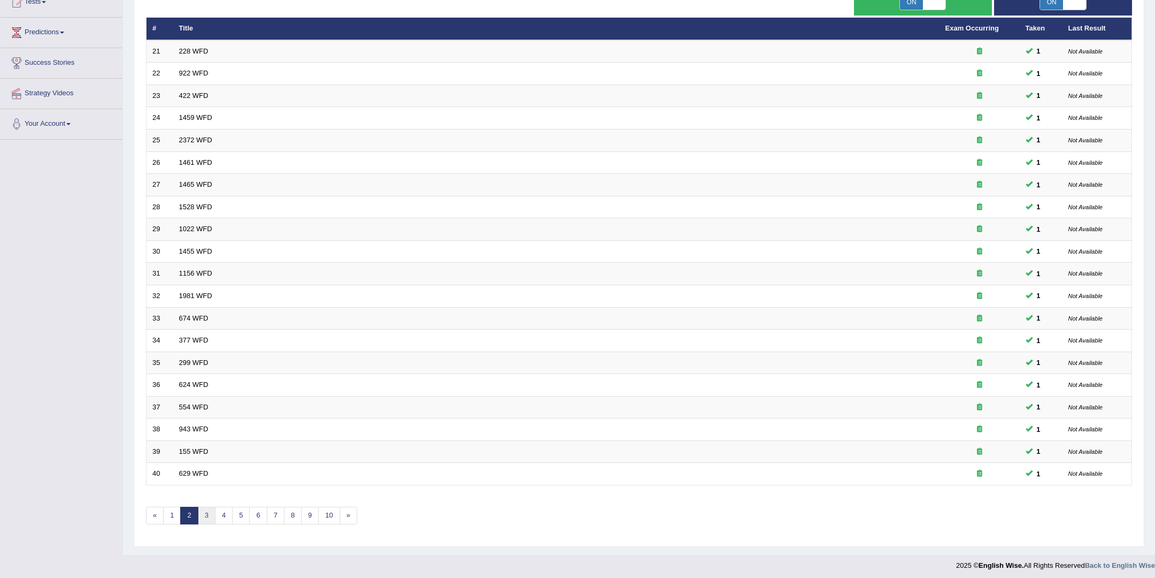
click at [211, 509] on link "3" at bounding box center [207, 516] width 18 height 18
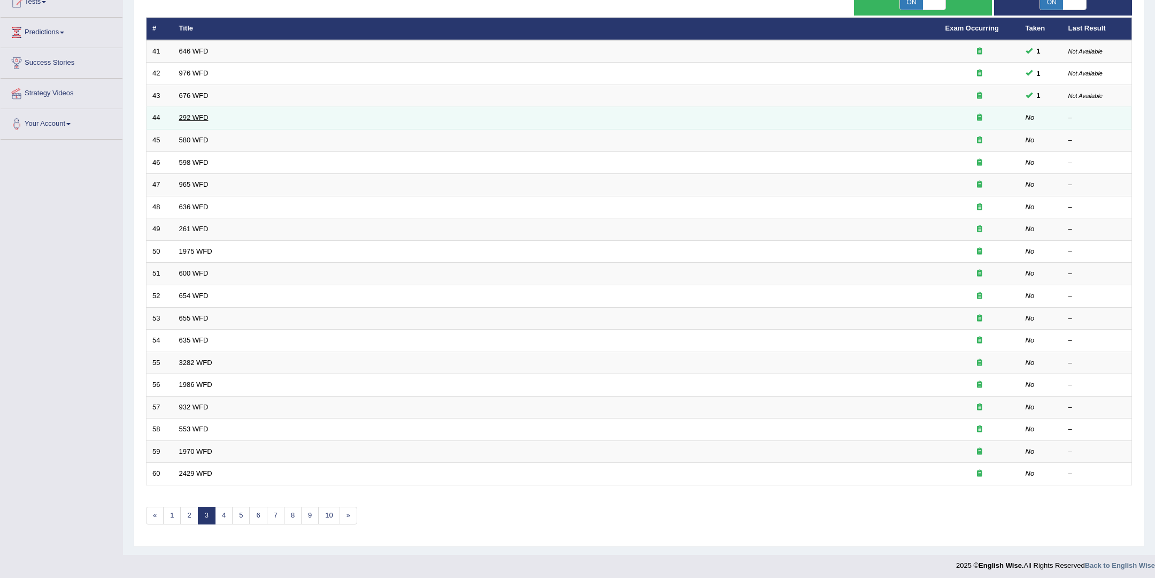
click at [202, 115] on link "292 WFD" at bounding box center [193, 117] width 29 height 8
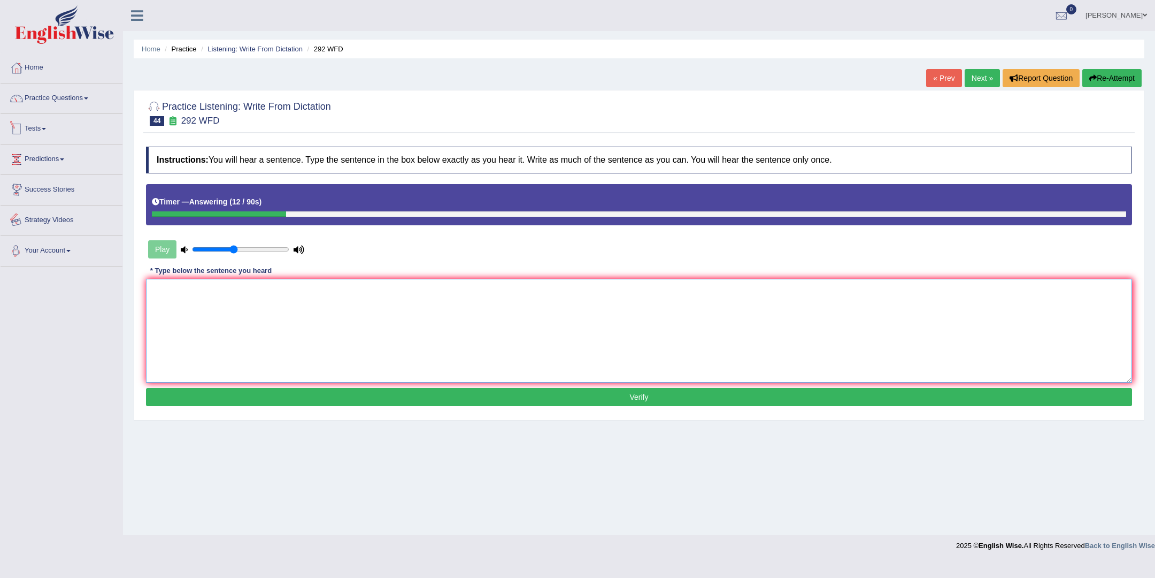
click at [329, 308] on textarea at bounding box center [639, 331] width 986 height 104
type textarea "Some people think that education is not important."
click at [465, 393] on button "Verify" at bounding box center [639, 397] width 986 height 18
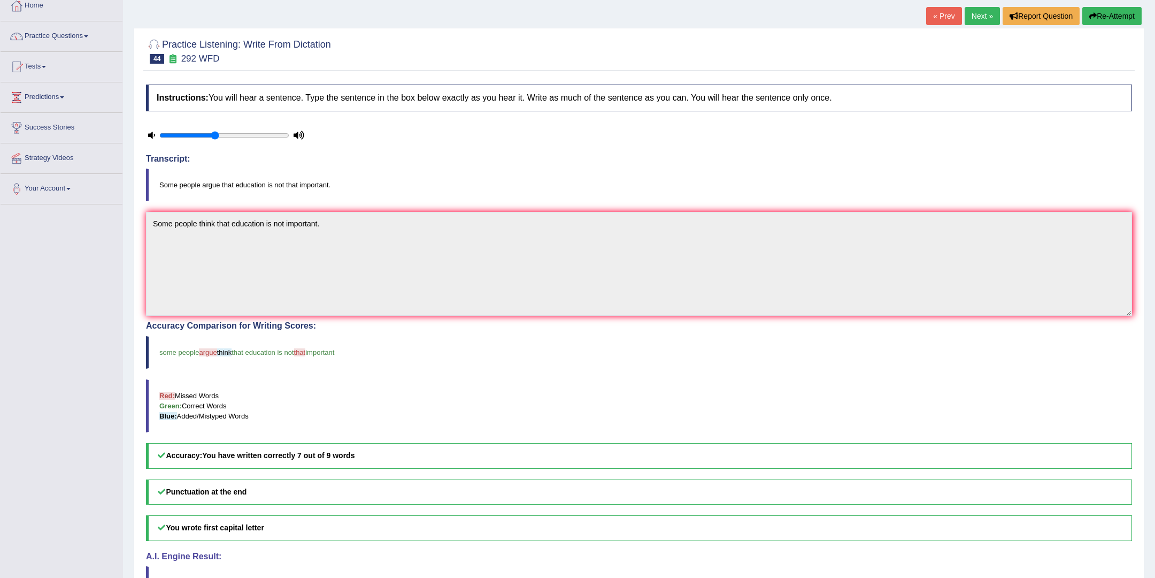
scroll to position [47, 0]
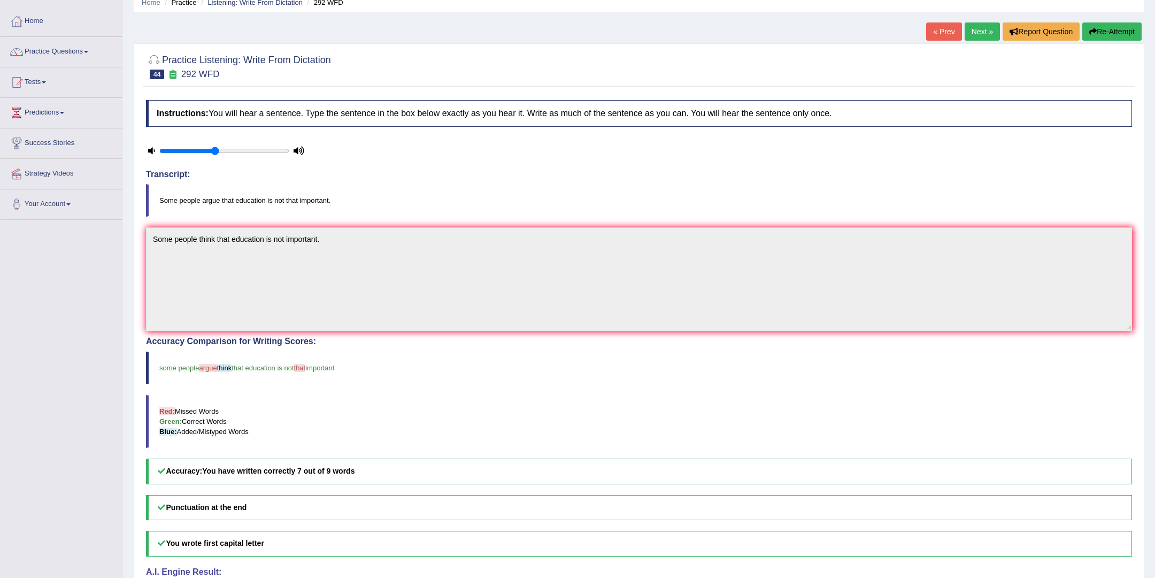
click at [975, 33] on link "Next »" at bounding box center [982, 31] width 35 height 18
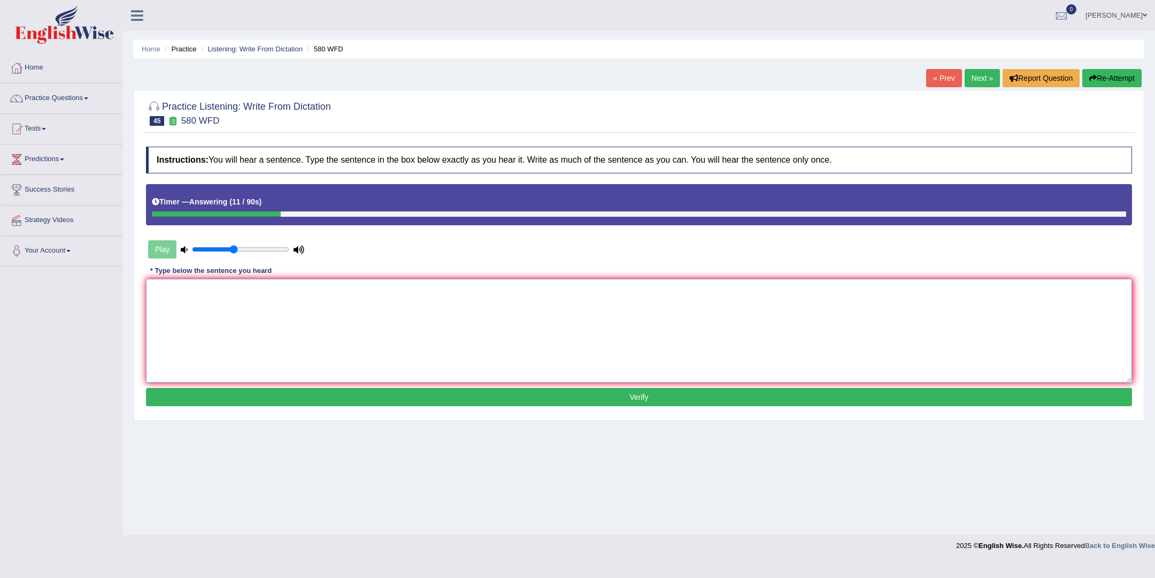
click at [623, 303] on textarea at bounding box center [639, 331] width 986 height 104
type textarea "You can use you laptop in the desk."
click at [632, 394] on button "Verify" at bounding box center [639, 397] width 986 height 18
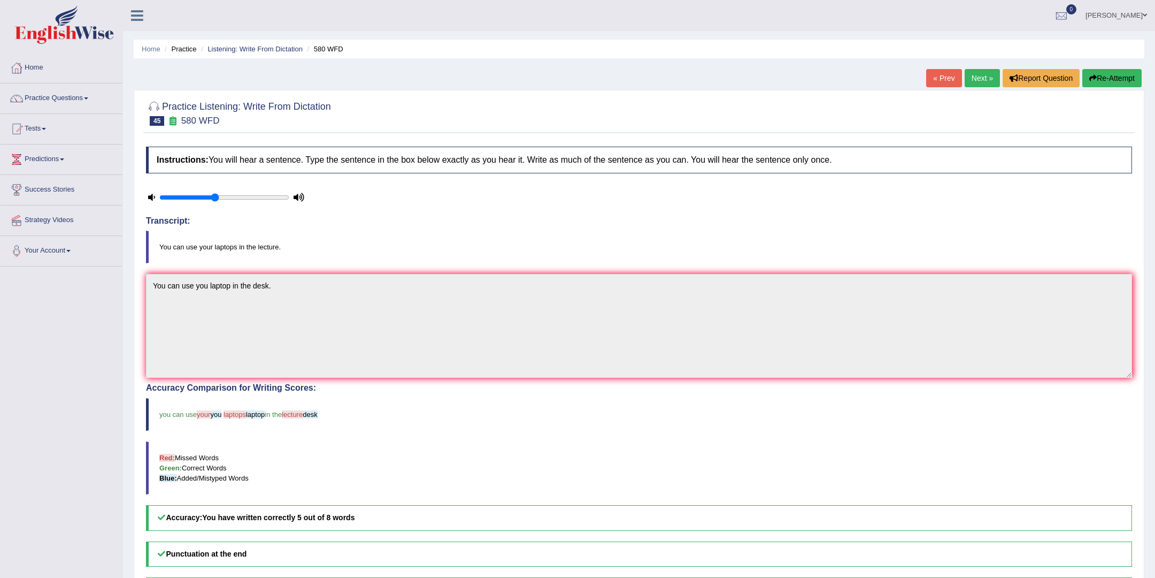
click at [986, 71] on link "Next »" at bounding box center [982, 78] width 35 height 18
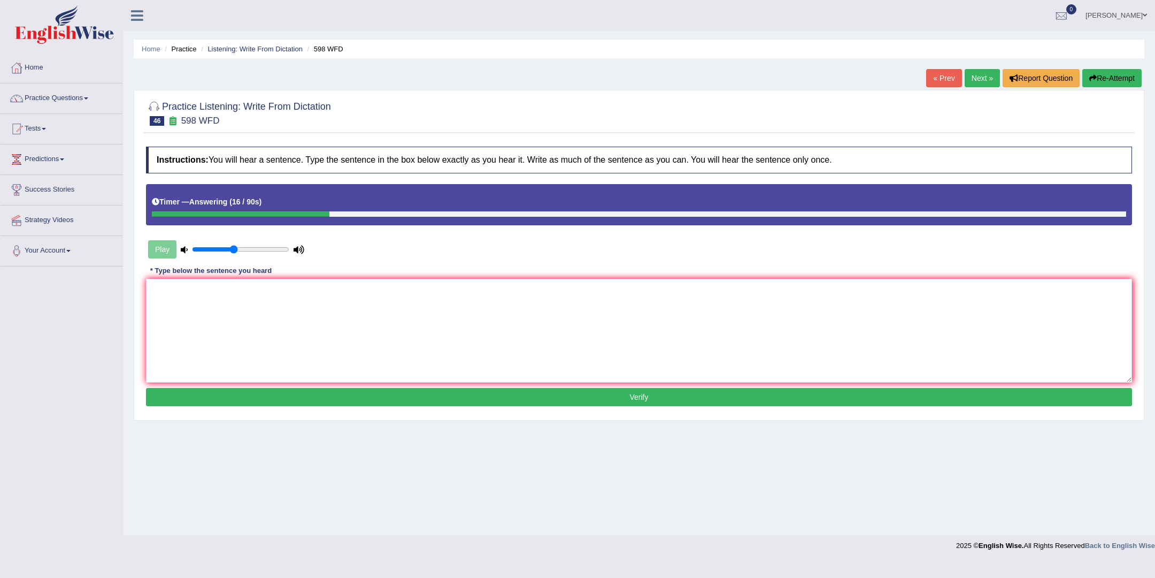
click at [480, 346] on textarea at bounding box center [639, 331] width 986 height 104
type textarea "Track the webside if you are looking for."
click at [526, 390] on button "Verify" at bounding box center [639, 397] width 986 height 18
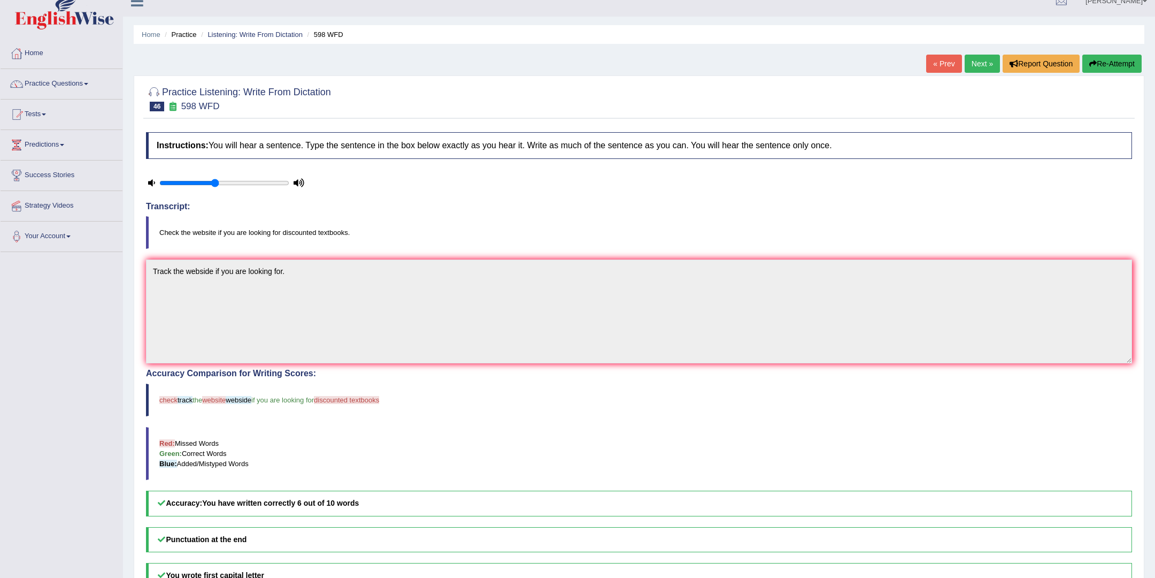
scroll to position [21, 0]
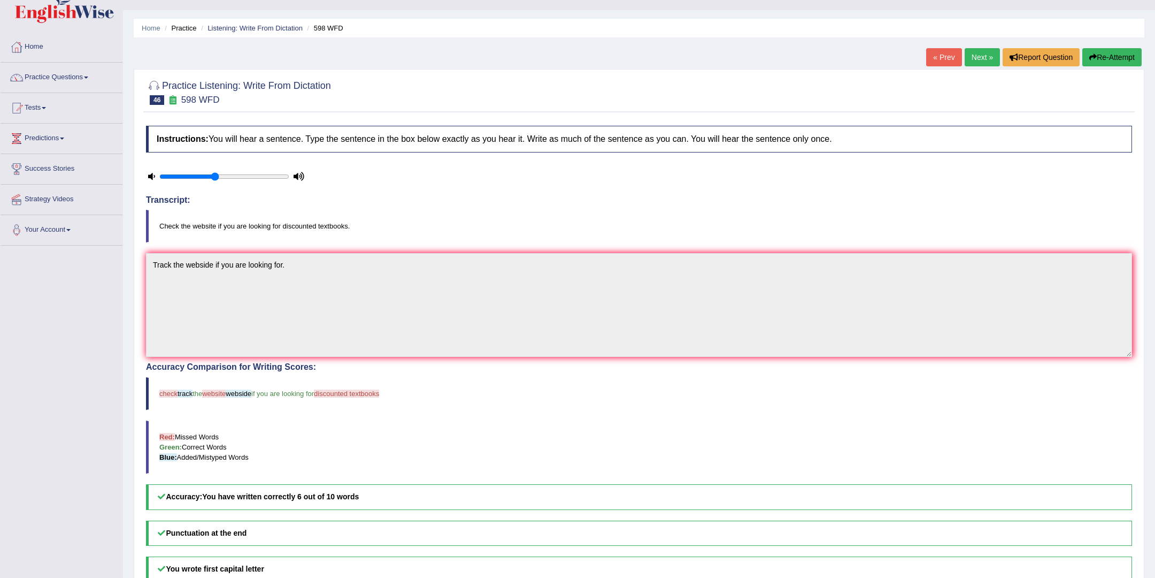
click at [975, 59] on link "Next »" at bounding box center [982, 57] width 35 height 18
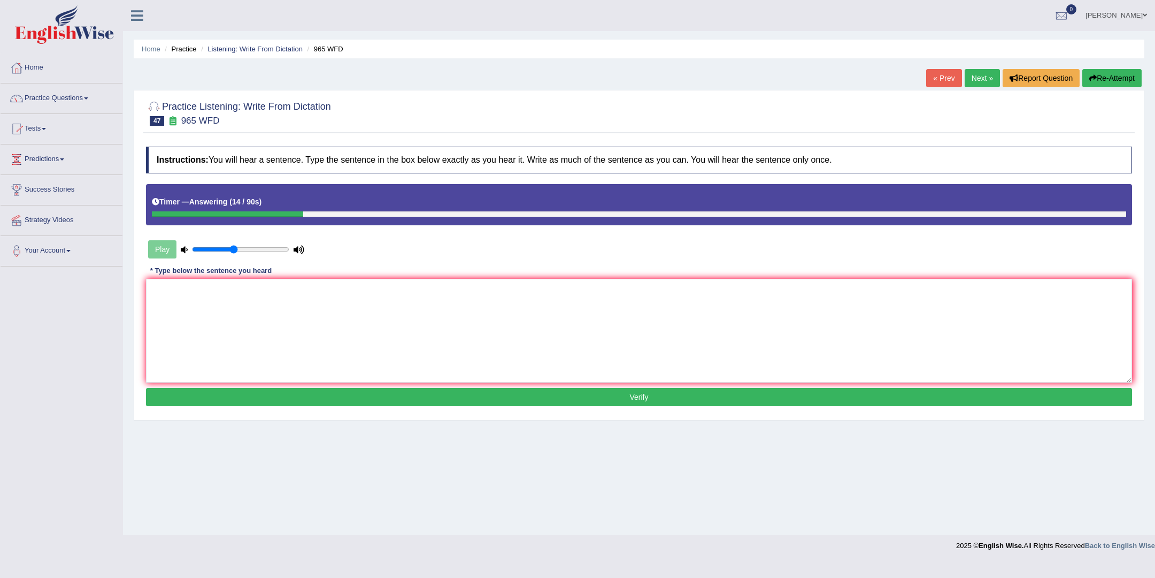
click at [336, 354] on textarea at bounding box center [639, 331] width 986 height 104
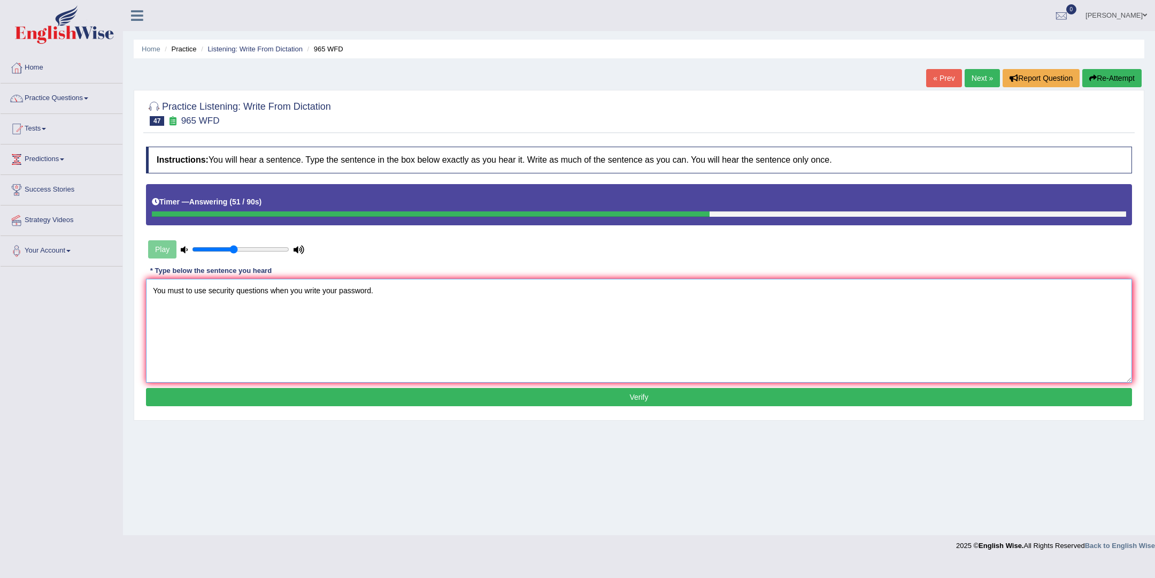
type textarea "You must to use security questions when you write your password."
click at [428, 397] on button "Verify" at bounding box center [639, 397] width 986 height 18
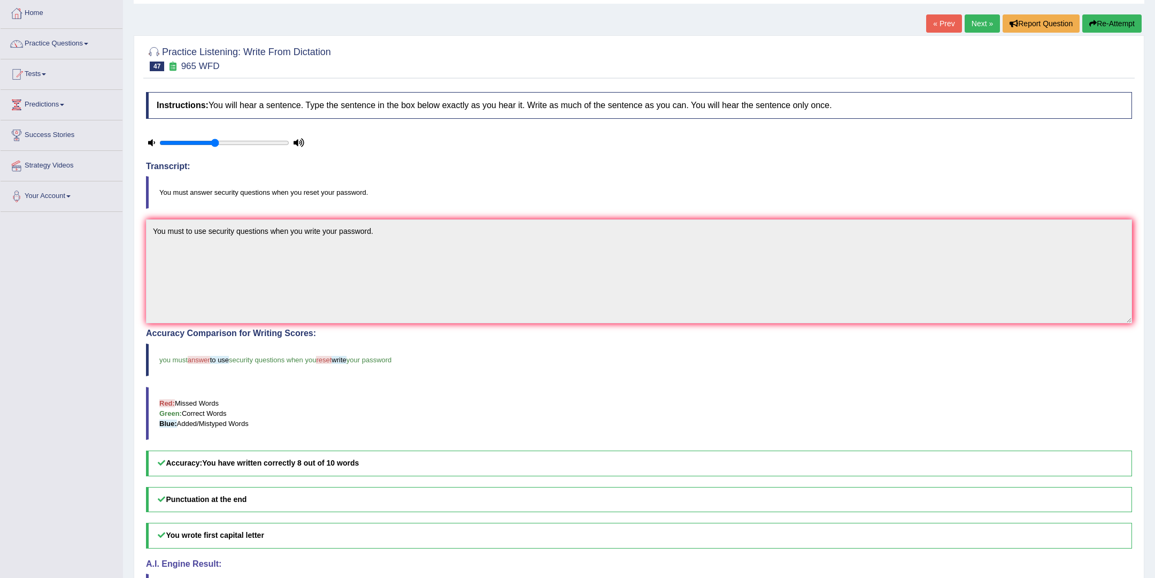
scroll to position [42, 0]
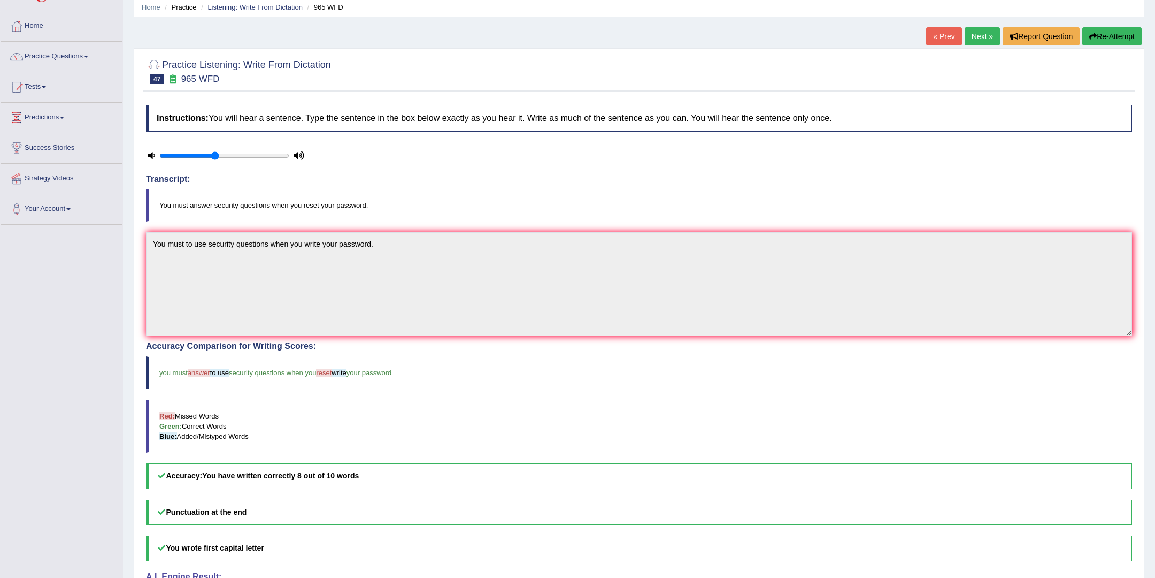
click at [987, 35] on link "Next »" at bounding box center [982, 36] width 35 height 18
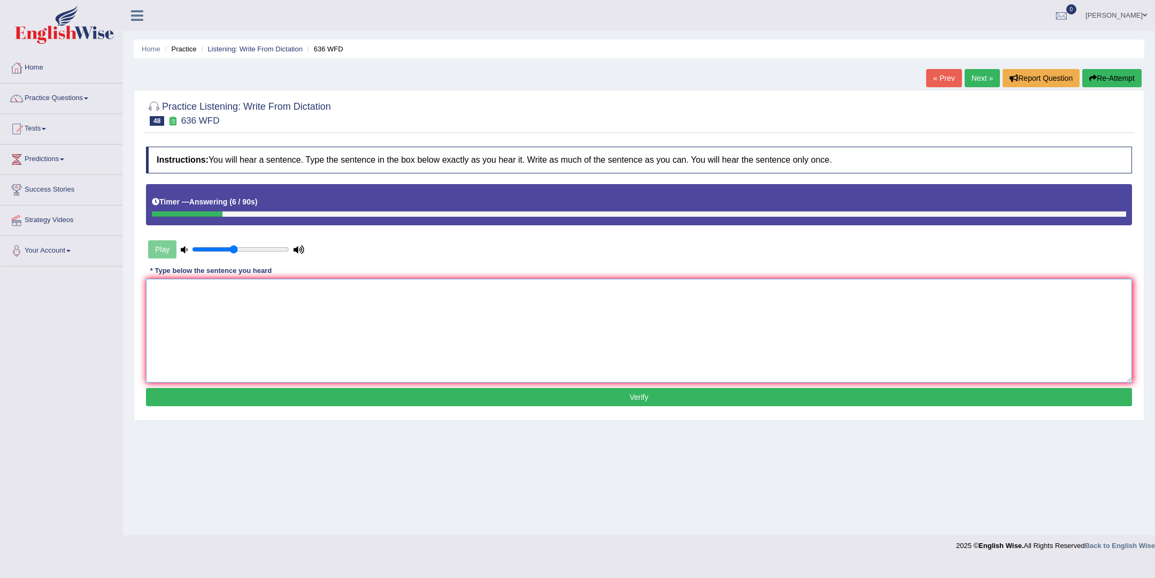
click at [696, 323] on textarea at bounding box center [639, 331] width 986 height 104
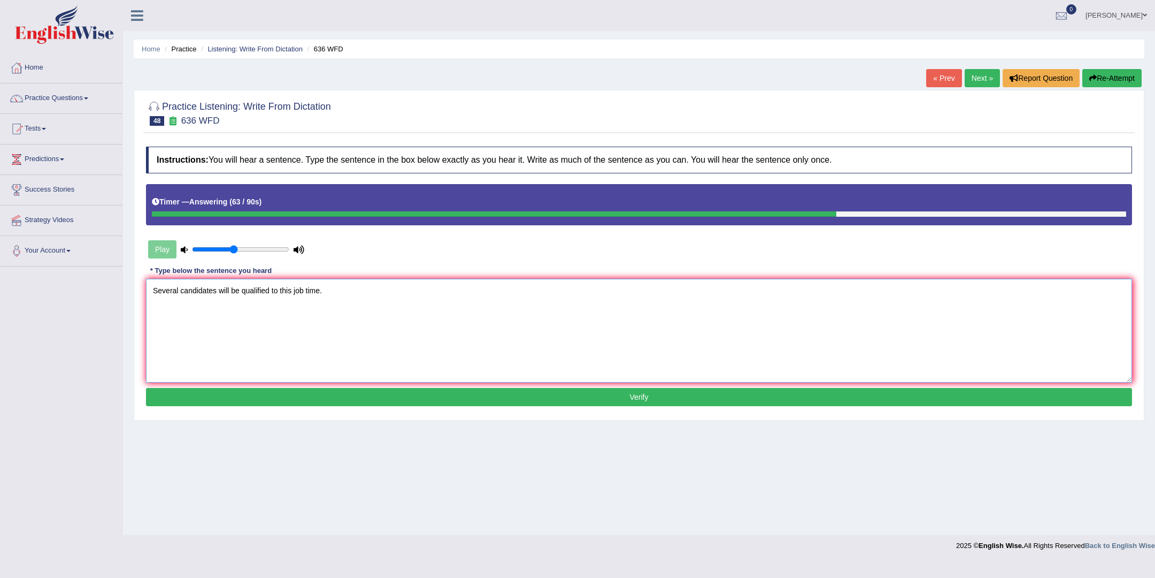
type textarea "Several candidates will be qualified to this job time."
click at [648, 390] on button "Verify" at bounding box center [639, 397] width 986 height 18
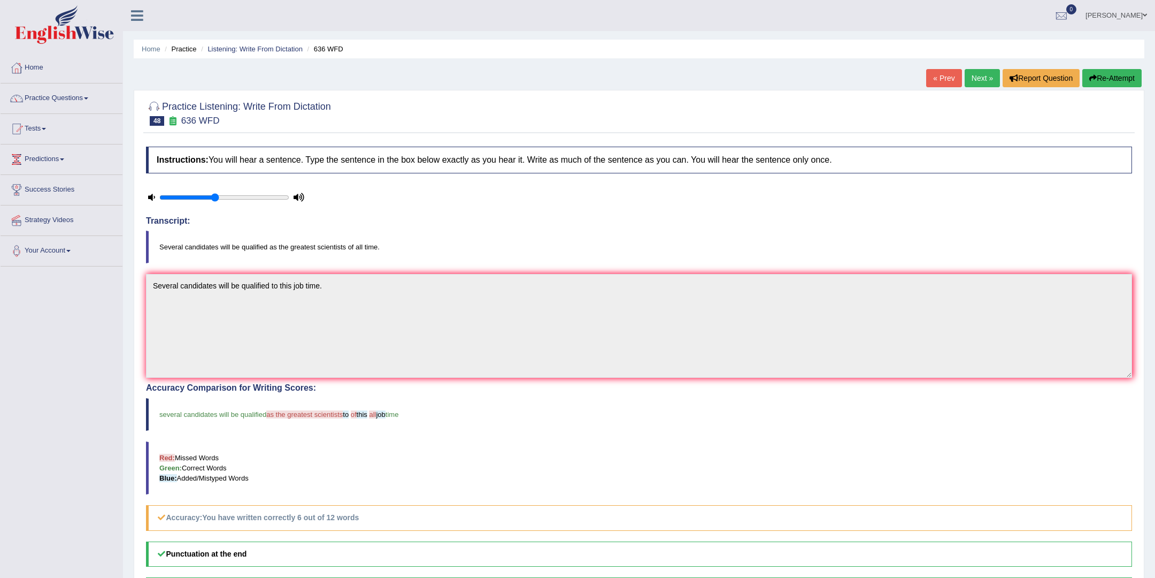
click at [984, 78] on link "Next »" at bounding box center [982, 78] width 35 height 18
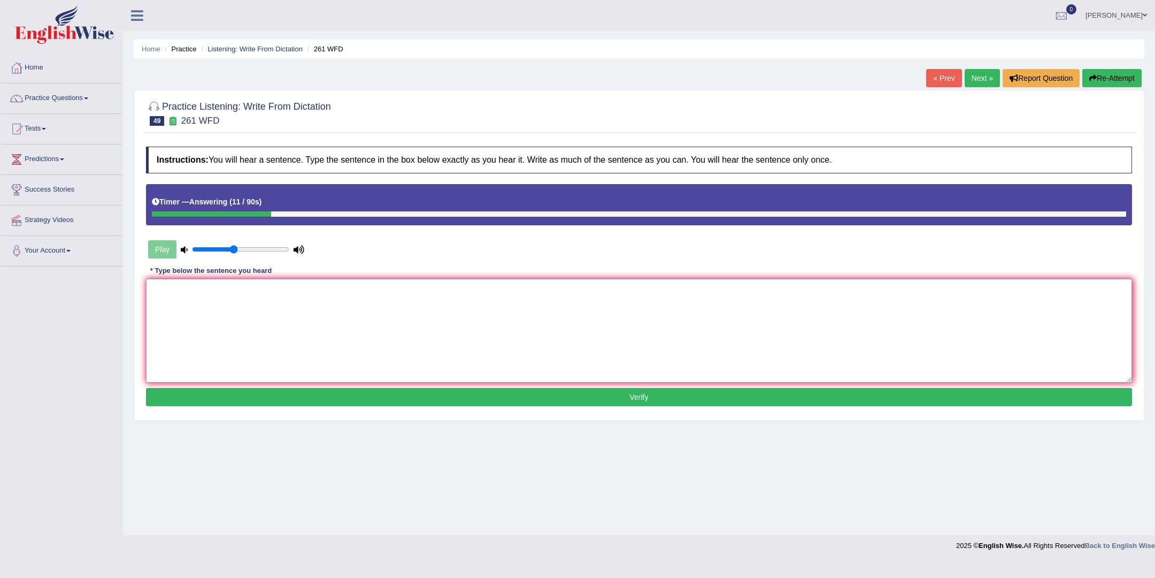
click at [667, 335] on textarea at bounding box center [639, 331] width 986 height 104
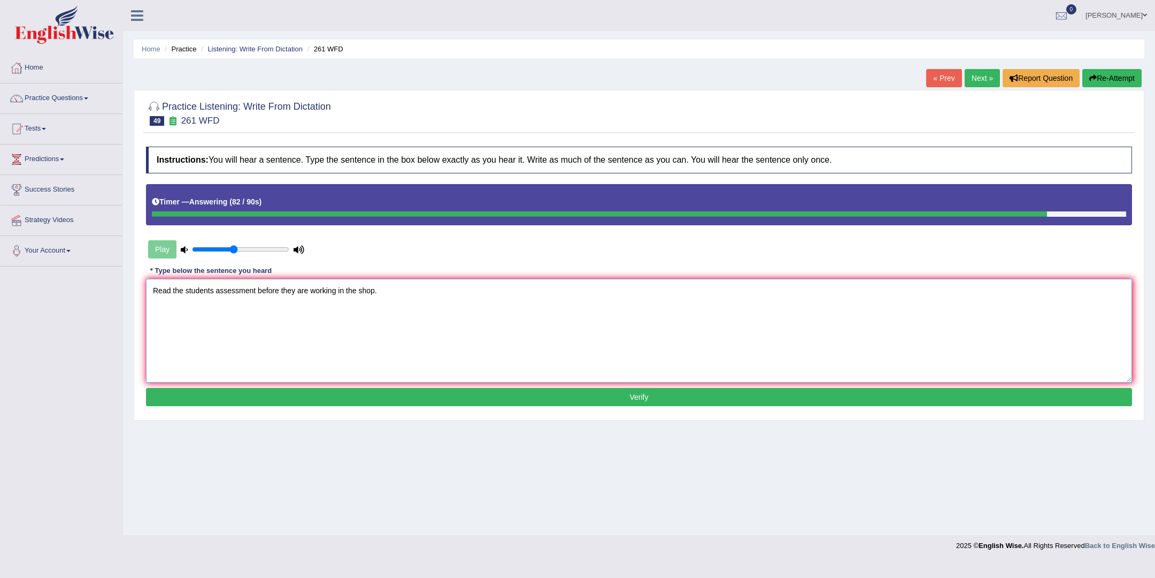
type textarea "Read the students assessment before they are working in the shop."
click at [690, 390] on button "Verify" at bounding box center [639, 397] width 986 height 18
